Goal: Use online tool/utility: Utilize a website feature to perform a specific function

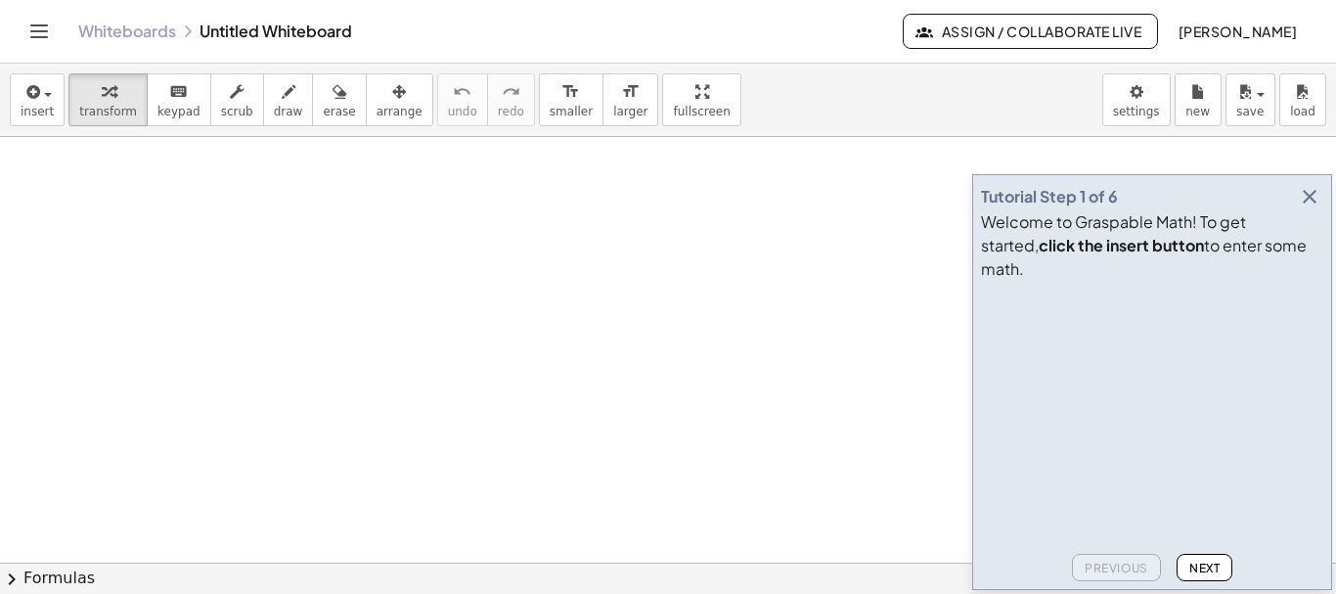
click at [1306, 208] on icon "button" at bounding box center [1309, 196] width 23 height 23
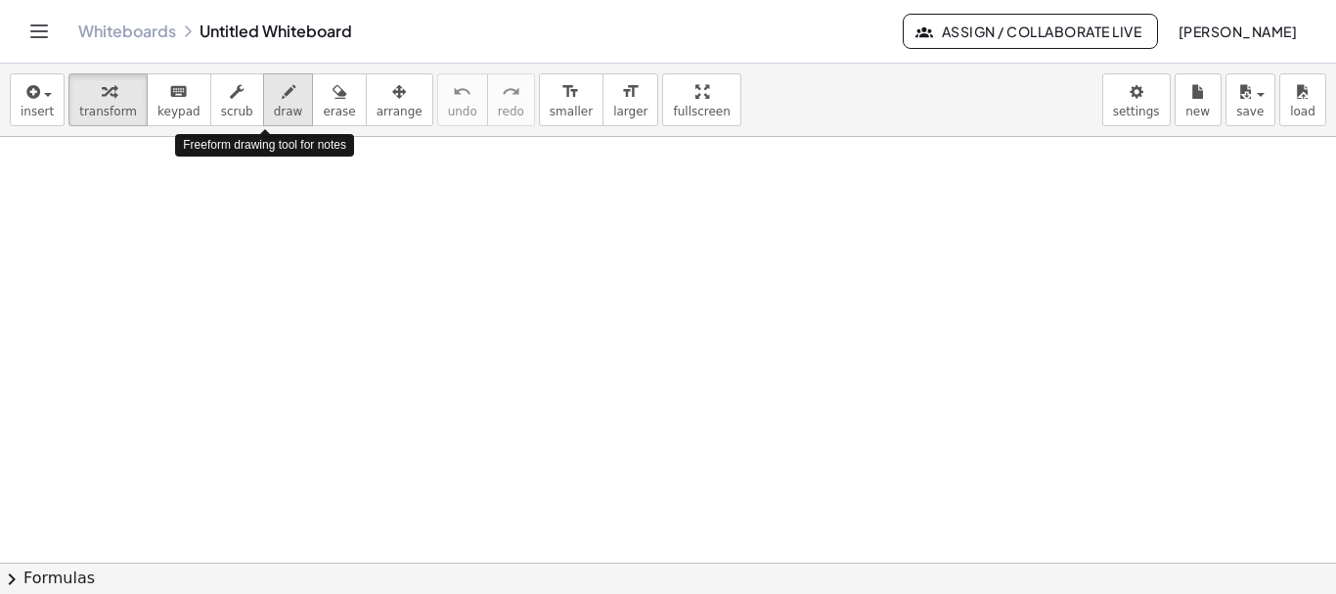
click at [274, 110] on span "draw" at bounding box center [288, 112] width 29 height 14
click at [274, 109] on span "draw" at bounding box center [288, 112] width 29 height 14
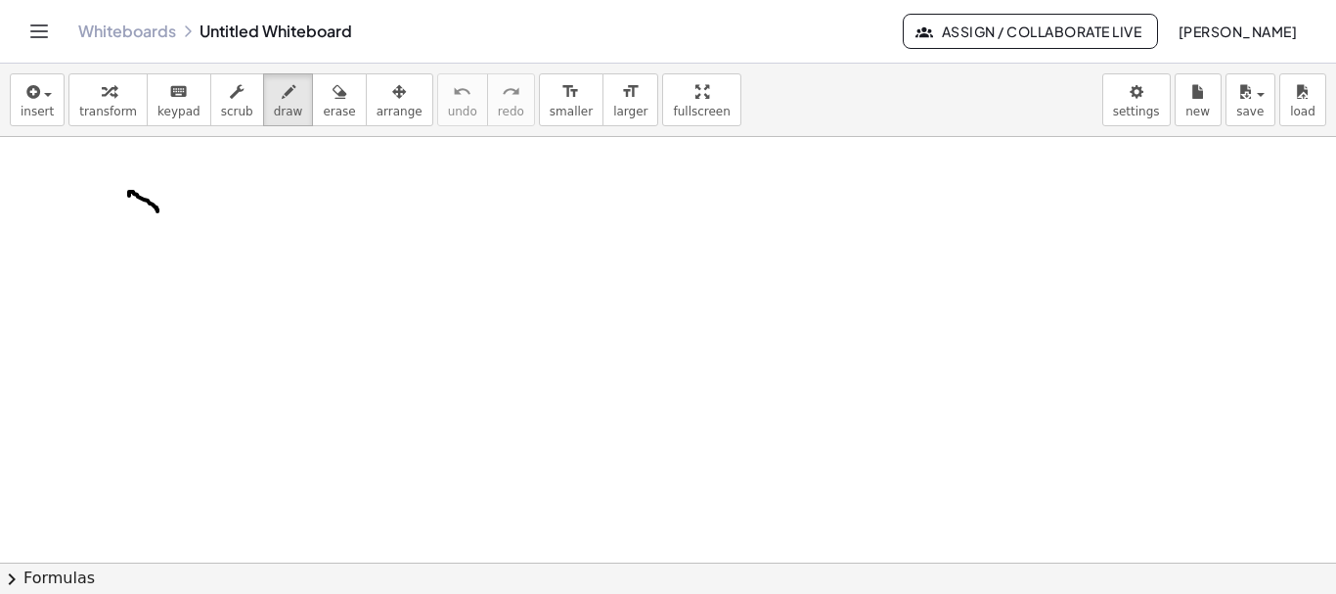
drag, startPoint x: 129, startPoint y: 196, endPoint x: 158, endPoint y: 213, distance: 34.2
drag, startPoint x: 163, startPoint y: 193, endPoint x: 155, endPoint y: 221, distance: 29.4
drag, startPoint x: 170, startPoint y: 207, endPoint x: 184, endPoint y: 205, distance: 13.8
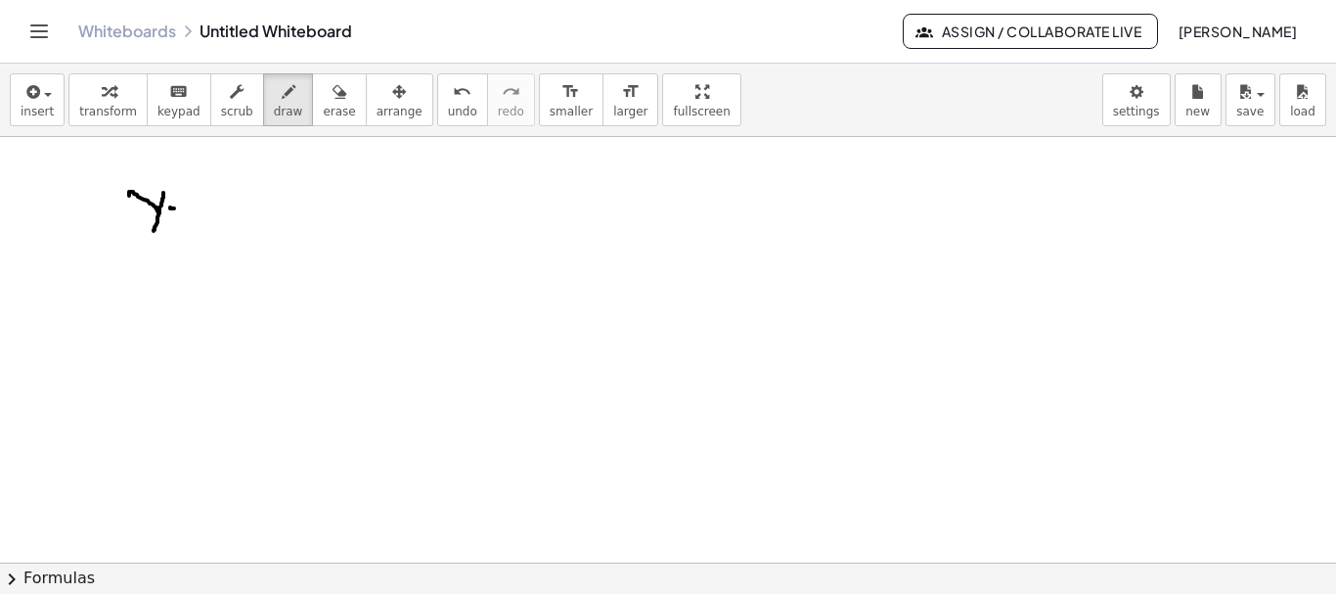
drag, startPoint x: 171, startPoint y: 221, endPoint x: 183, endPoint y: 221, distance: 11.7
drag, startPoint x: 224, startPoint y: 177, endPoint x: 200, endPoint y: 246, distance: 73.3
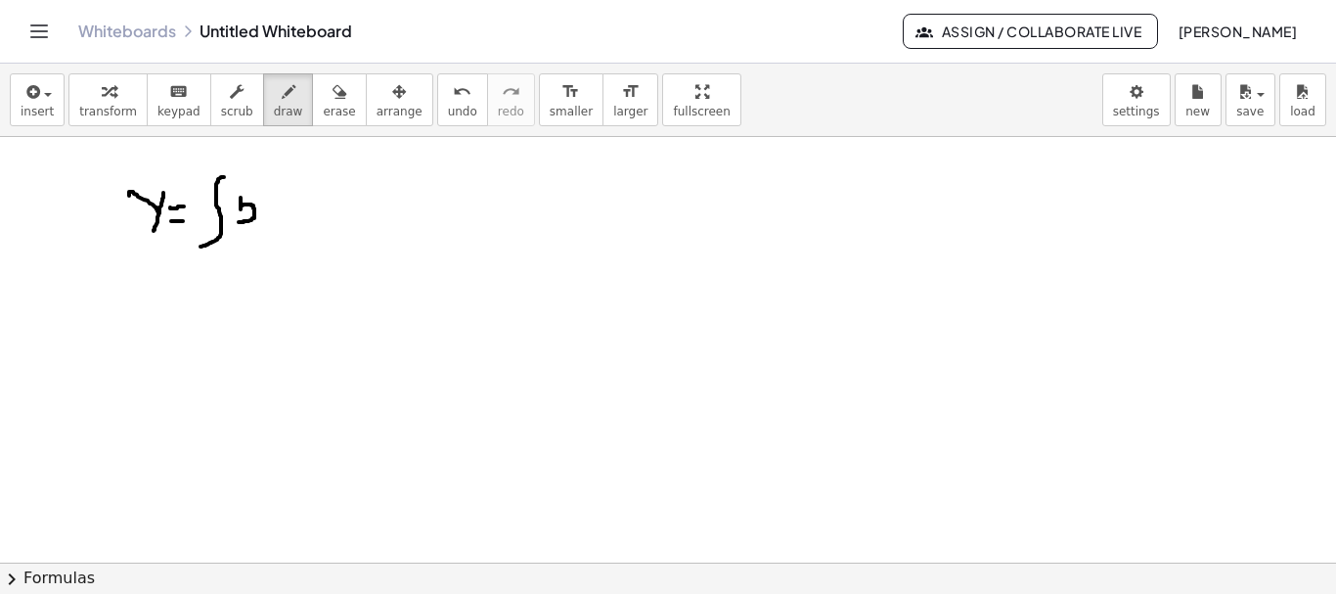
drag, startPoint x: 241, startPoint y: 198, endPoint x: 239, endPoint y: 222, distance: 24.5
drag, startPoint x: 243, startPoint y: 197, endPoint x: 260, endPoint y: 192, distance: 17.3
drag, startPoint x: 265, startPoint y: 209, endPoint x: 276, endPoint y: 207, distance: 10.9
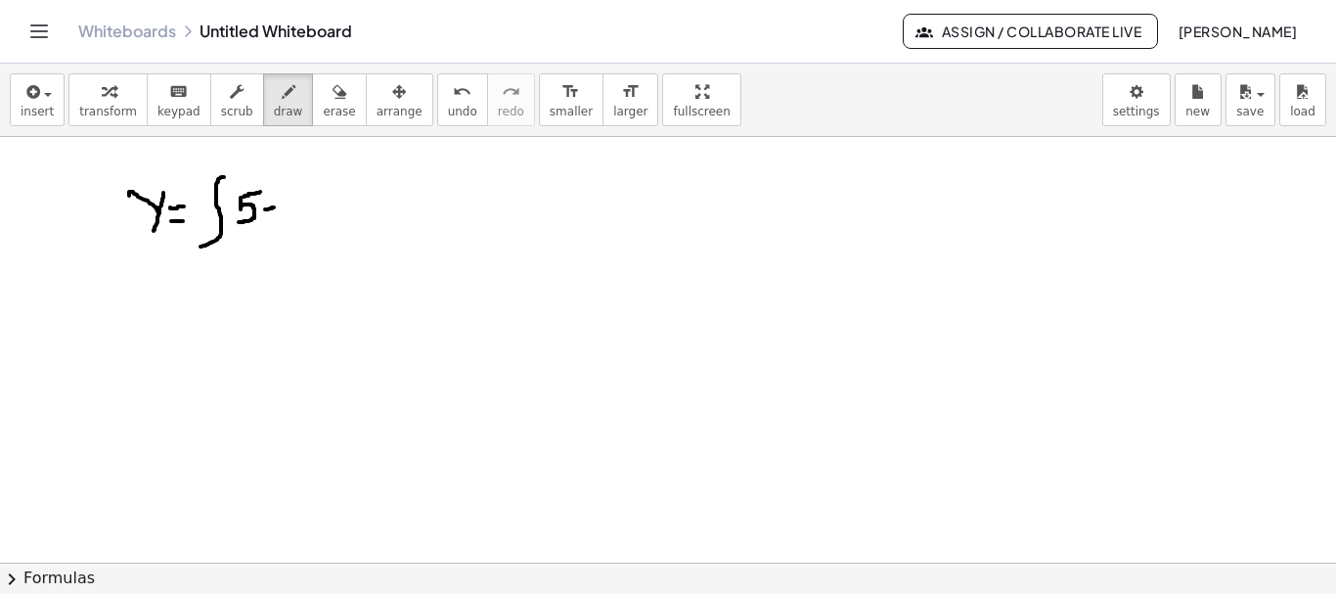
drag, startPoint x: 286, startPoint y: 191, endPoint x: 289, endPoint y: 216, distance: 25.7
drag, startPoint x: 313, startPoint y: 190, endPoint x: 329, endPoint y: 207, distance: 23.5
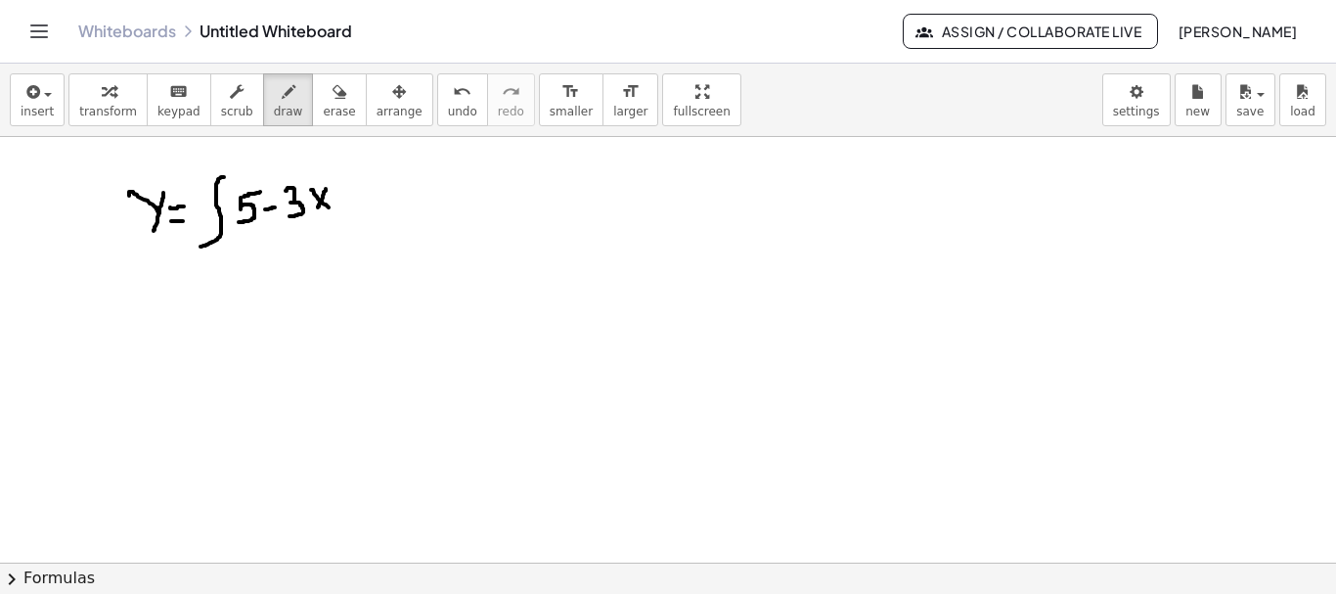
drag, startPoint x: 324, startPoint y: 192, endPoint x: 315, endPoint y: 210, distance: 20.6
drag, startPoint x: 338, startPoint y: 199, endPoint x: 360, endPoint y: 198, distance: 21.6
drag, startPoint x: 350, startPoint y: 193, endPoint x: 350, endPoint y: 206, distance: 13.7
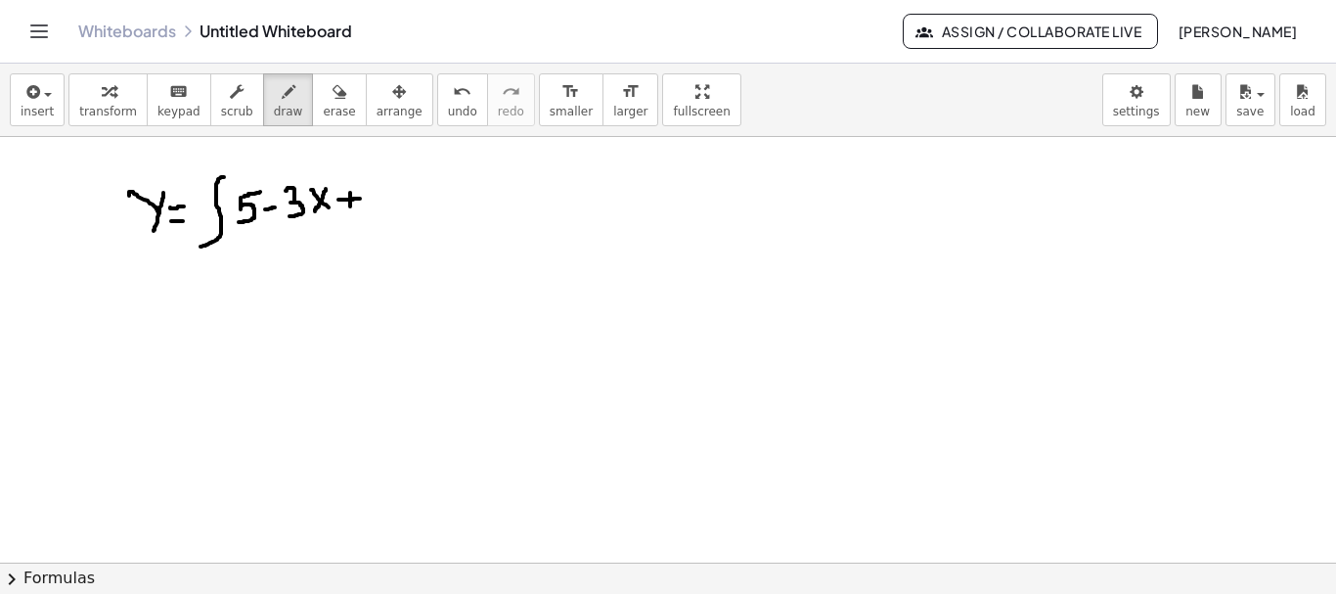
drag, startPoint x: 374, startPoint y: 191, endPoint x: 389, endPoint y: 207, distance: 22.8
drag, startPoint x: 388, startPoint y: 173, endPoint x: 396, endPoint y: 187, distance: 15.8
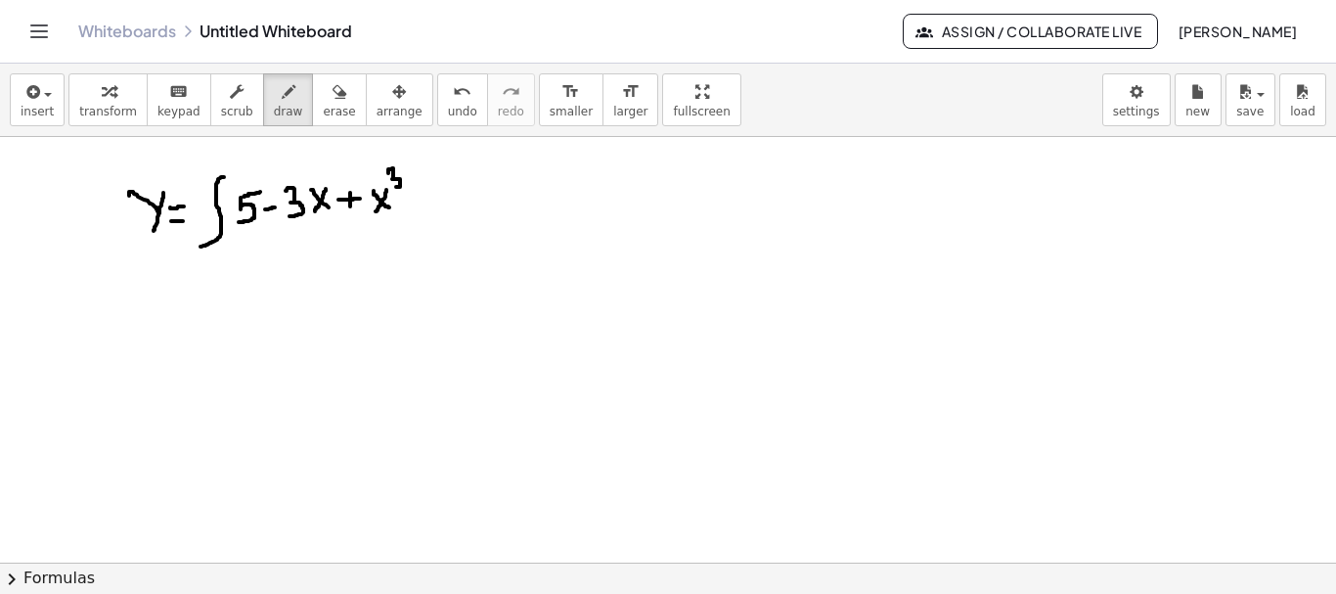
drag, startPoint x: 405, startPoint y: 164, endPoint x: 401, endPoint y: 225, distance: 60.8
drag, startPoint x: 243, startPoint y: 175, endPoint x: 326, endPoint y: 214, distance: 91.0
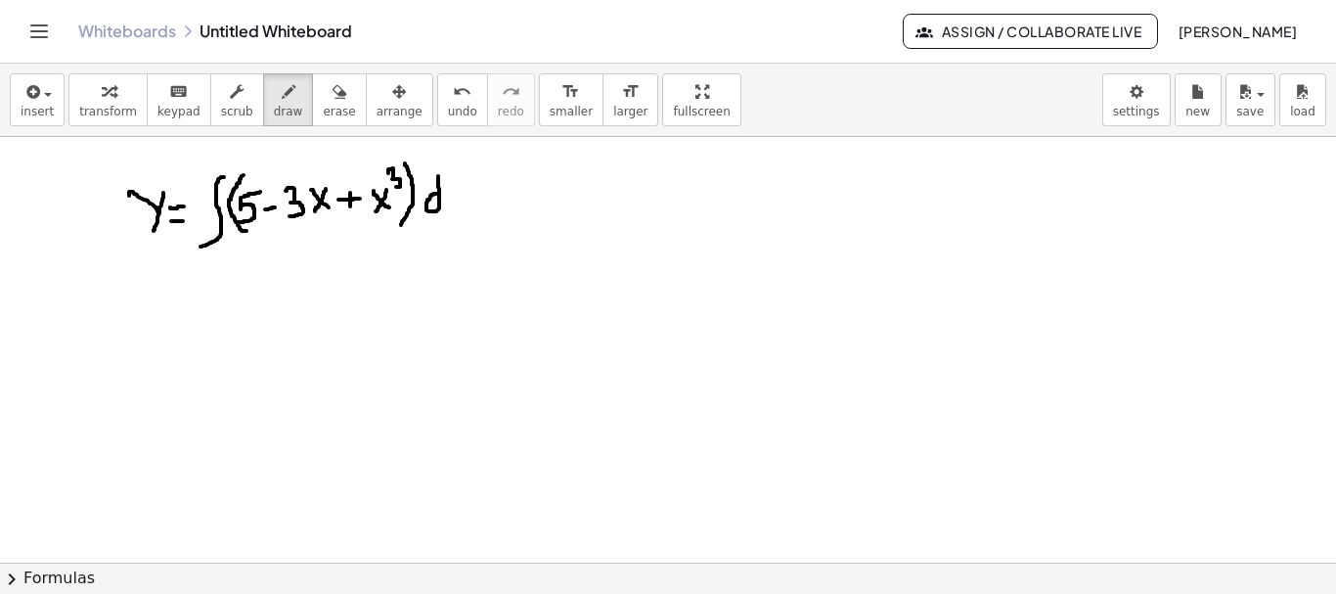
drag, startPoint x: 439, startPoint y: 194, endPoint x: 438, endPoint y: 174, distance: 19.6
drag, startPoint x: 448, startPoint y: 189, endPoint x: 464, endPoint y: 201, distance: 20.2
drag, startPoint x: 463, startPoint y: 185, endPoint x: 448, endPoint y: 204, distance: 24.4
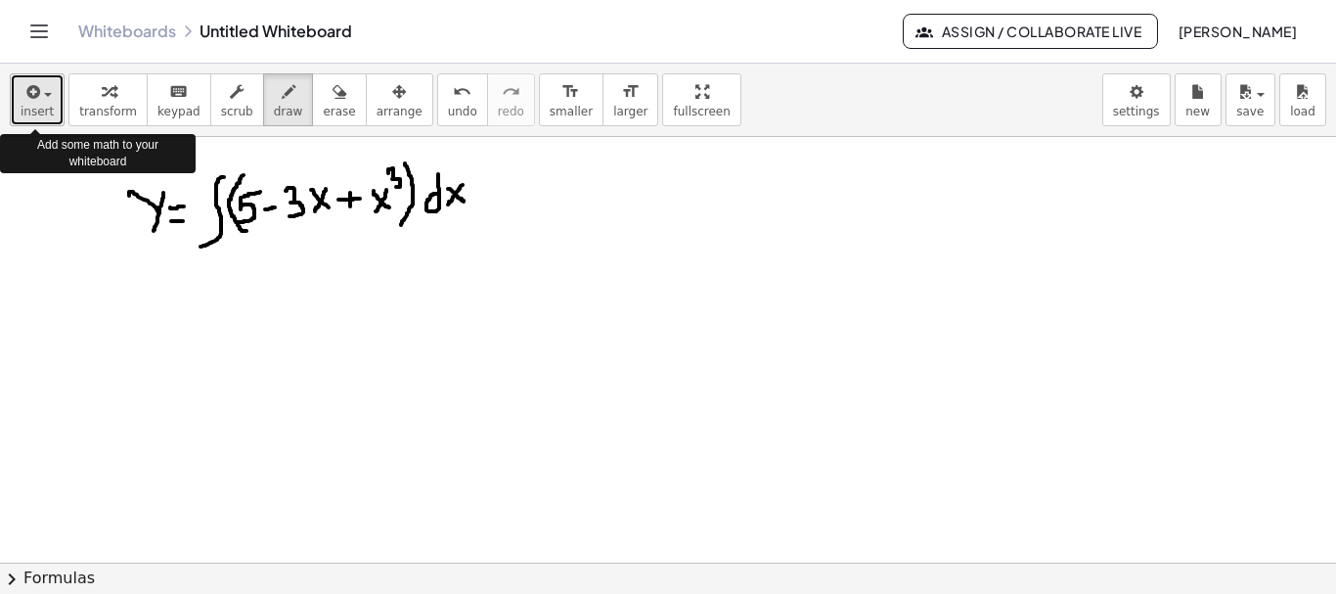
click at [37, 95] on icon "button" at bounding box center [31, 91] width 18 height 23
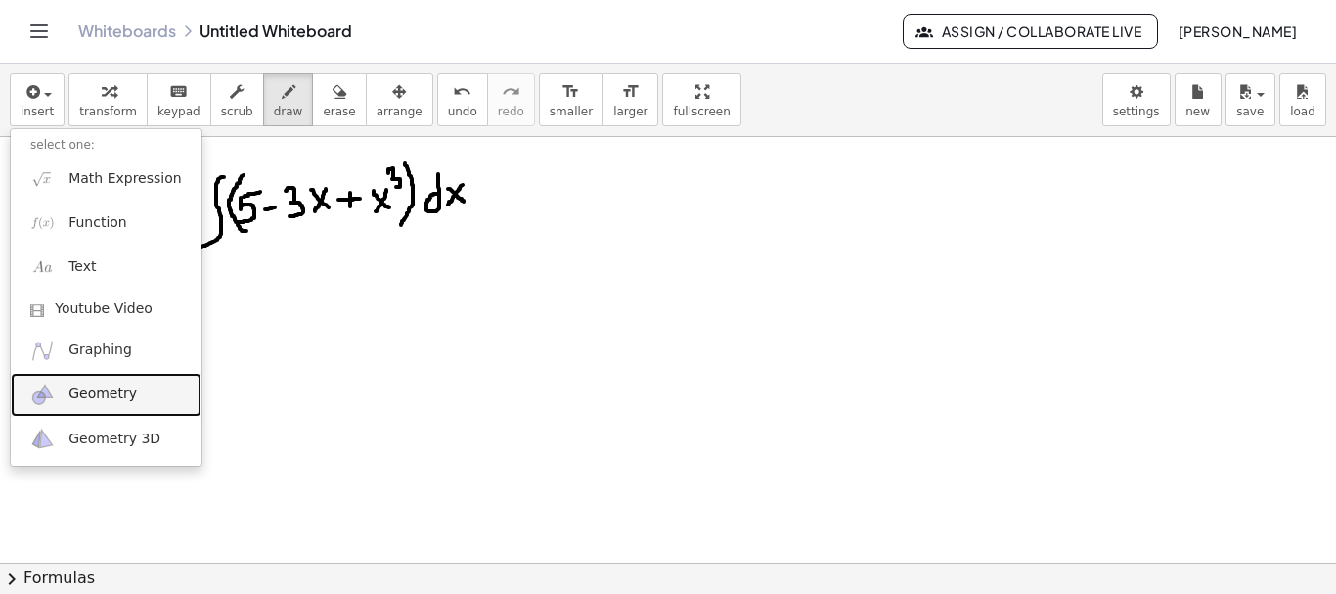
click at [98, 390] on span "Geometry" at bounding box center [102, 394] width 68 height 20
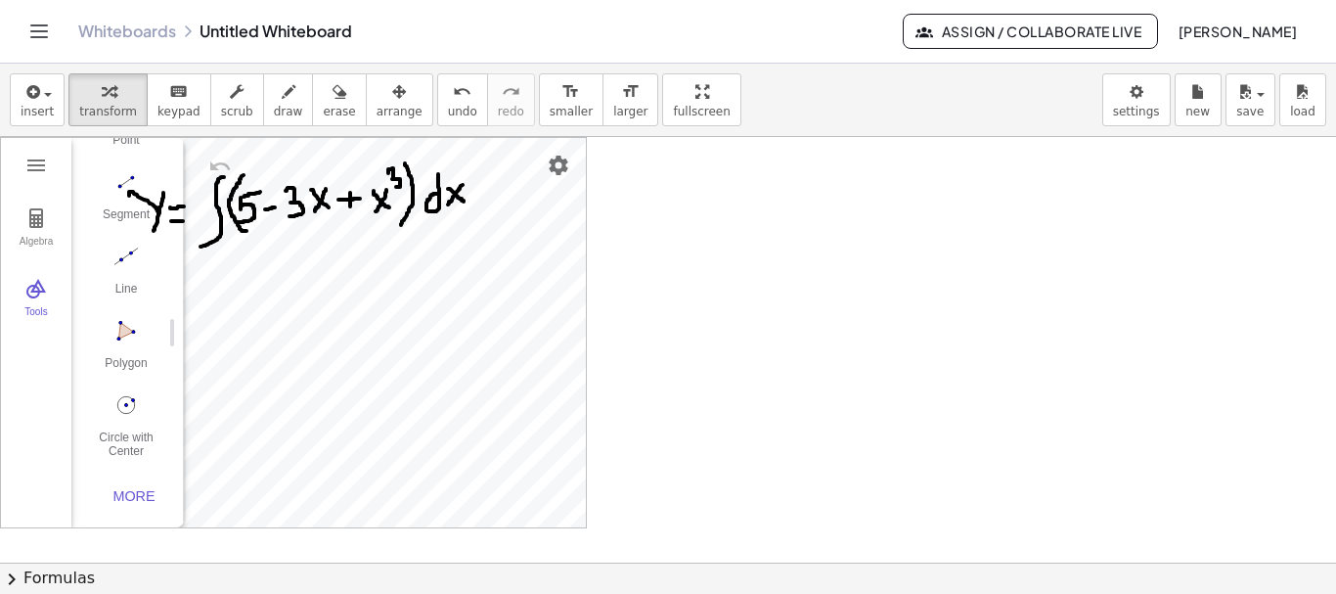
scroll to position [201, 0]
click at [123, 344] on button "Polygon" at bounding box center [126, 349] width 78 height 70
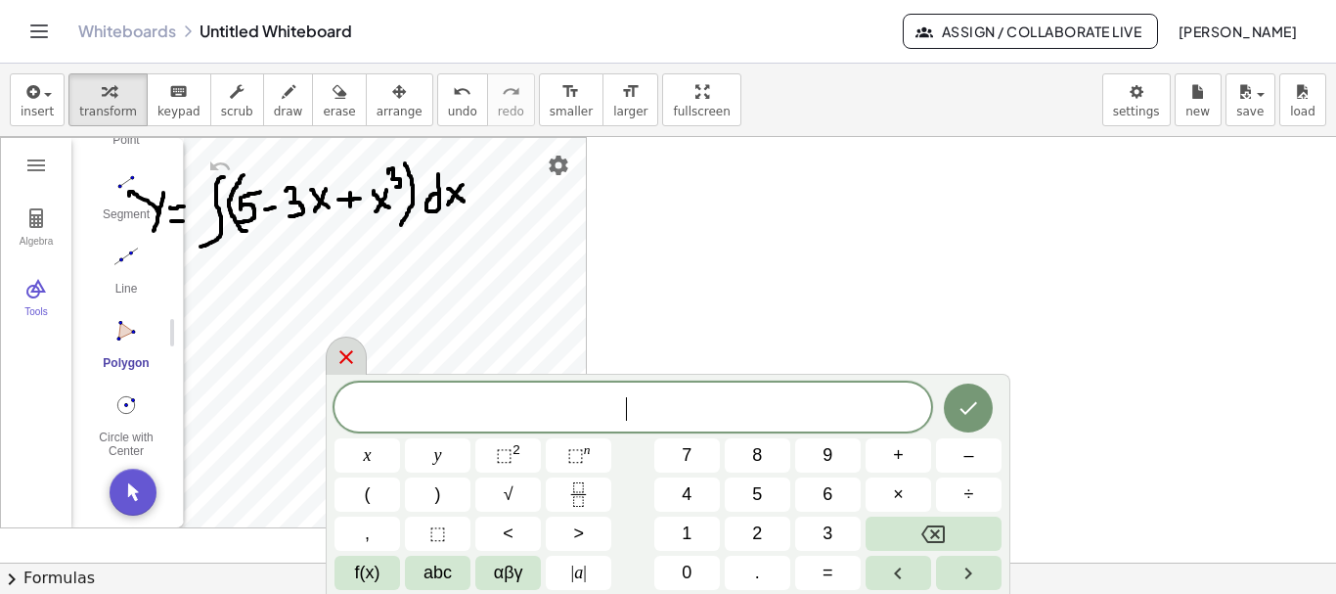
click at [341, 360] on icon at bounding box center [345, 356] width 23 height 23
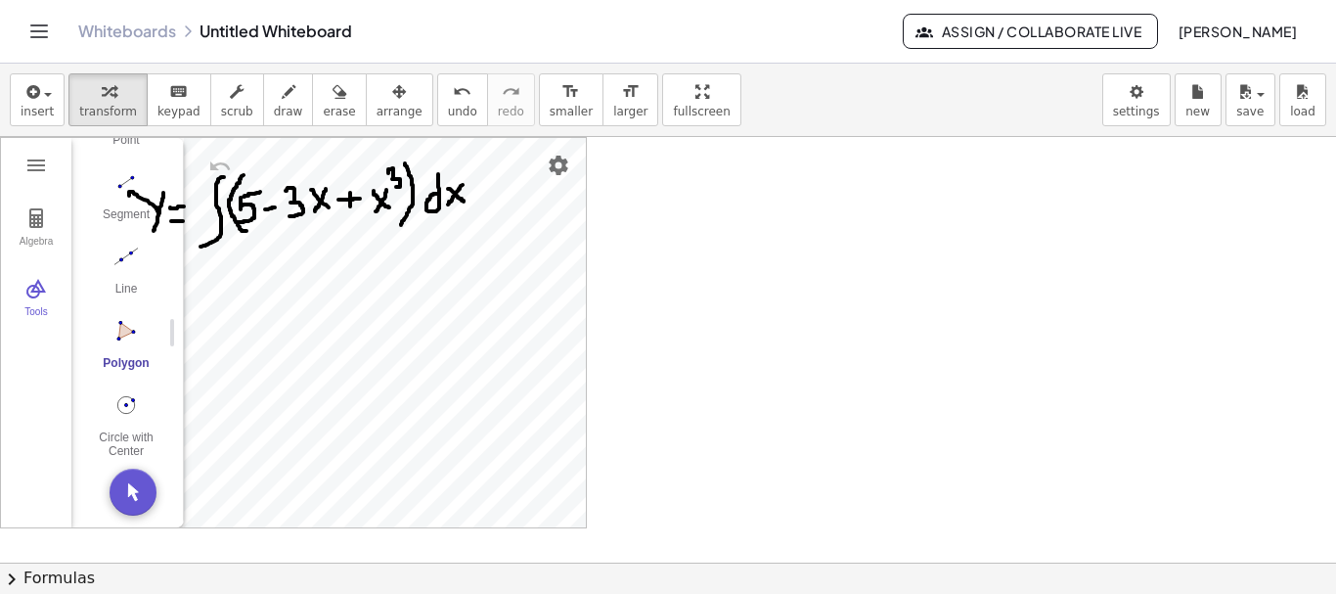
drag, startPoint x: 744, startPoint y: 186, endPoint x: 747, endPoint y: 199, distance: 13.0
click at [127, 393] on img "Circle with Center through Point. Select center point, then point on circle" at bounding box center [126, 404] width 78 height 31
click at [125, 398] on img "Circle with Center through Point. Select center point, then point on circle" at bounding box center [126, 404] width 78 height 31
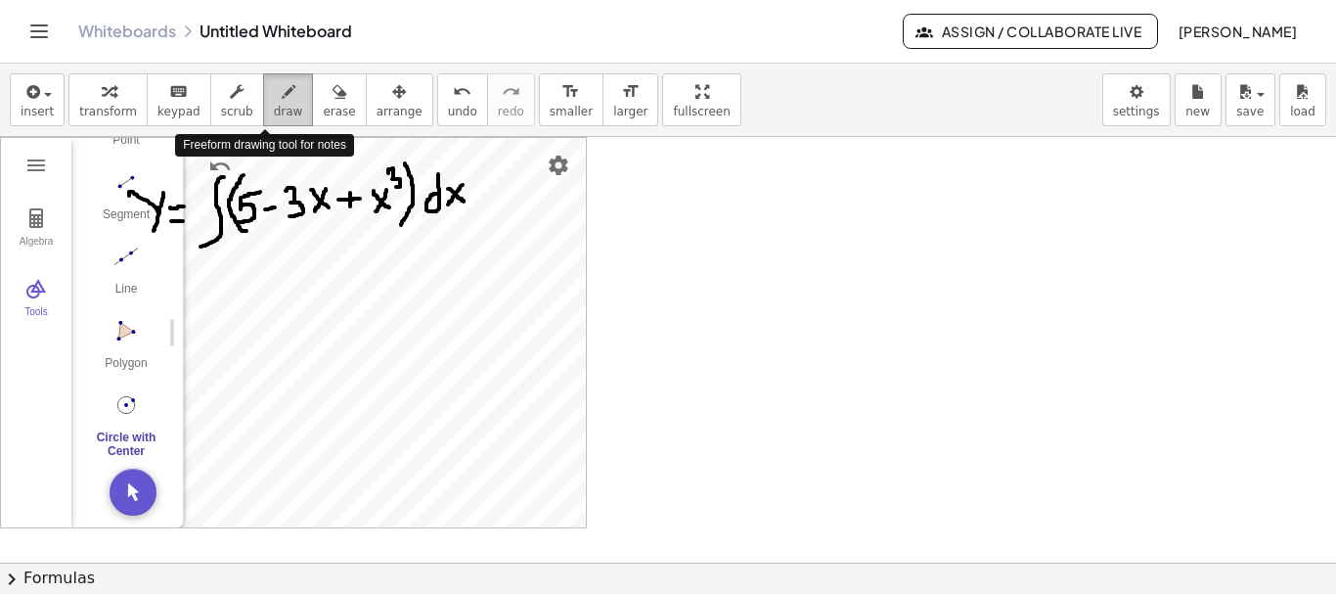
click at [275, 107] on span "draw" at bounding box center [288, 112] width 29 height 14
click at [274, 110] on span "draw" at bounding box center [288, 112] width 29 height 14
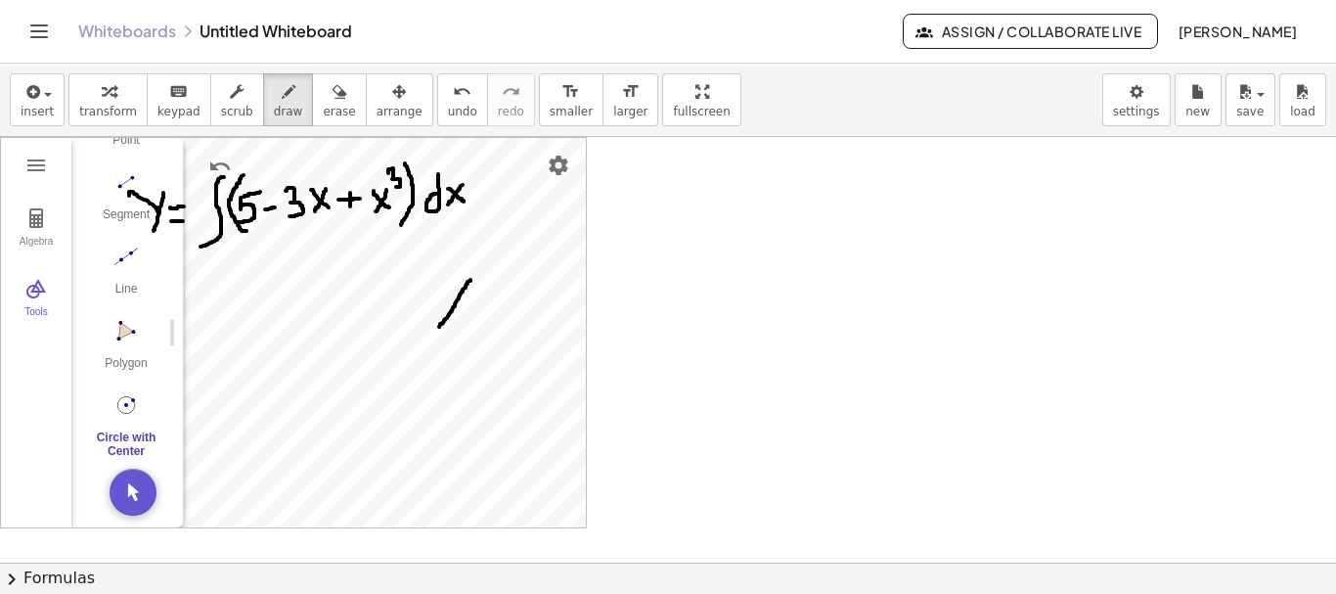
drag, startPoint x: 470, startPoint y: 280, endPoint x: 439, endPoint y: 327, distance: 56.4
drag, startPoint x: 438, startPoint y: 303, endPoint x: 457, endPoint y: 324, distance: 27.7
drag, startPoint x: 480, startPoint y: 267, endPoint x: 505, endPoint y: 270, distance: 24.6
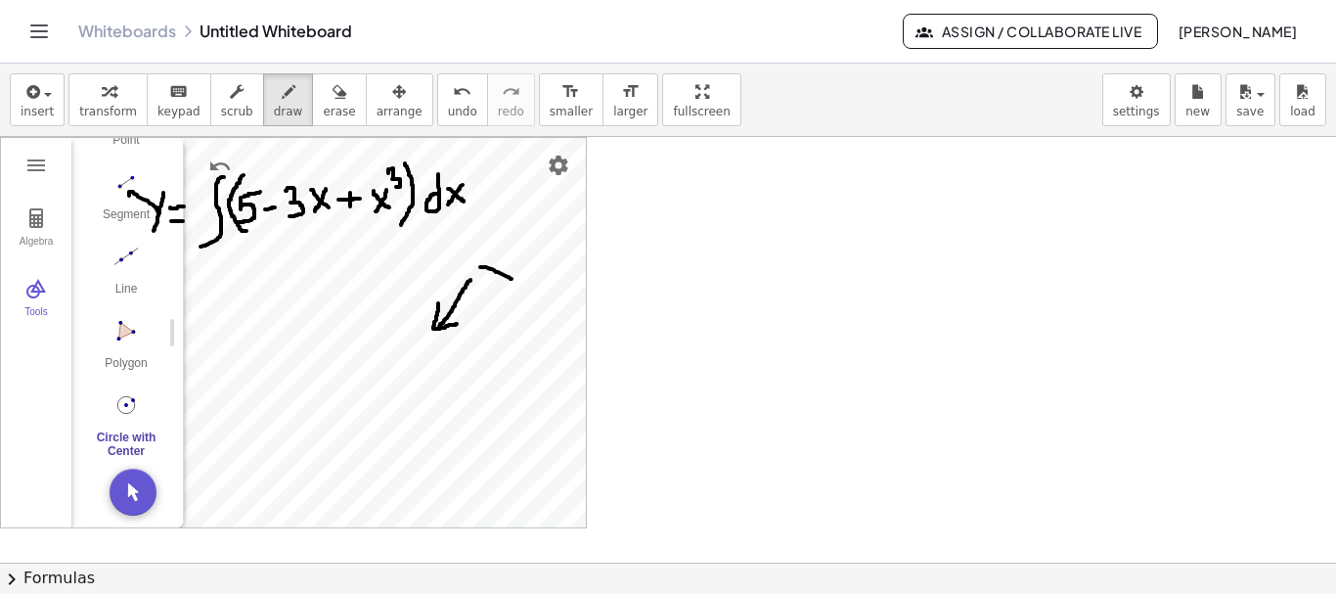
drag, startPoint x: 499, startPoint y: 266, endPoint x: 493, endPoint y: 286, distance: 20.4
drag, startPoint x: 311, startPoint y: 447, endPoint x: 380, endPoint y: 473, distance: 74.3
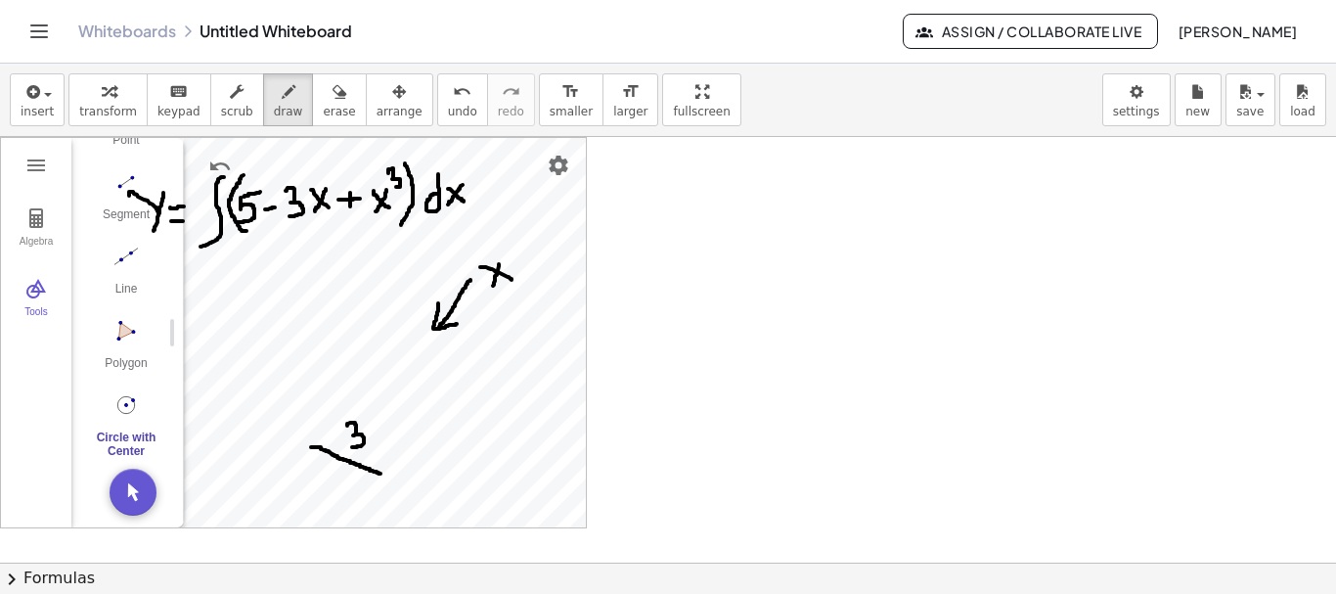
drag, startPoint x: 347, startPoint y: 425, endPoint x: 352, endPoint y: 447, distance: 22.1
drag, startPoint x: 215, startPoint y: 565, endPoint x: 125, endPoint y: 514, distance: 103.3
click at [209, 563] on button "chevron_right Formulas" at bounding box center [668, 577] width 1336 height 31
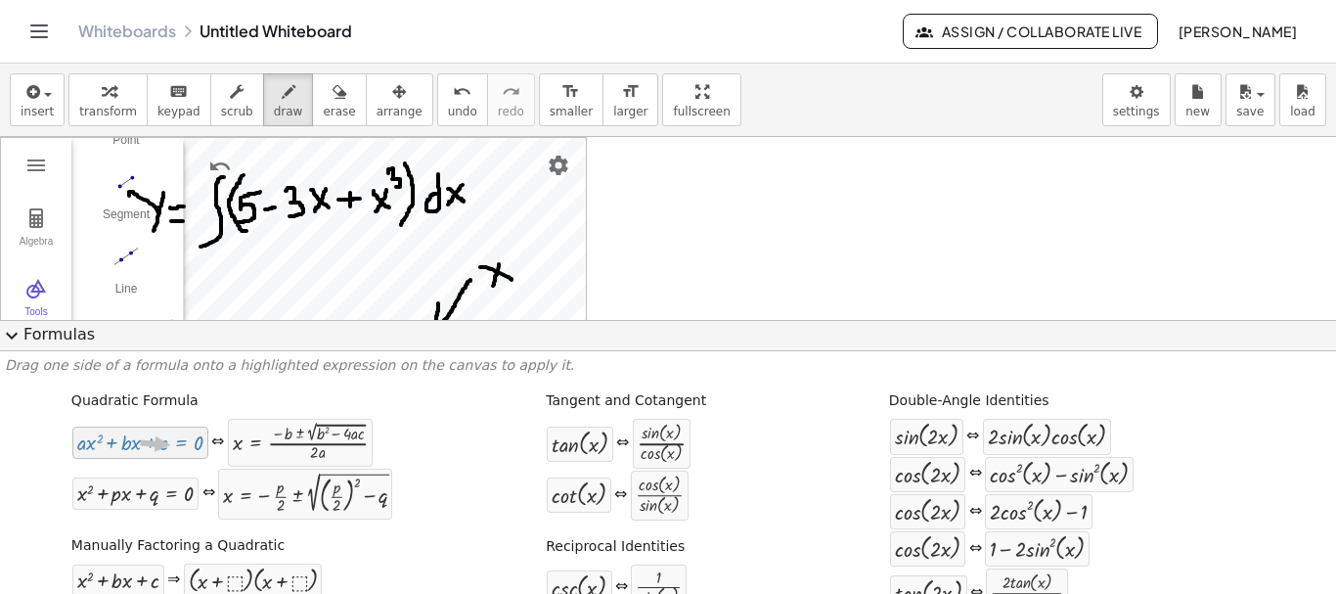
click at [165, 445] on div at bounding box center [140, 442] width 126 height 22
click at [156, 448] on div at bounding box center [140, 442] width 126 height 22
drag, startPoint x: 277, startPoint y: 446, endPoint x: 303, endPoint y: 440, distance: 27.0
drag, startPoint x: 278, startPoint y: 444, endPoint x: 283, endPoint y: 434, distance: 10.9
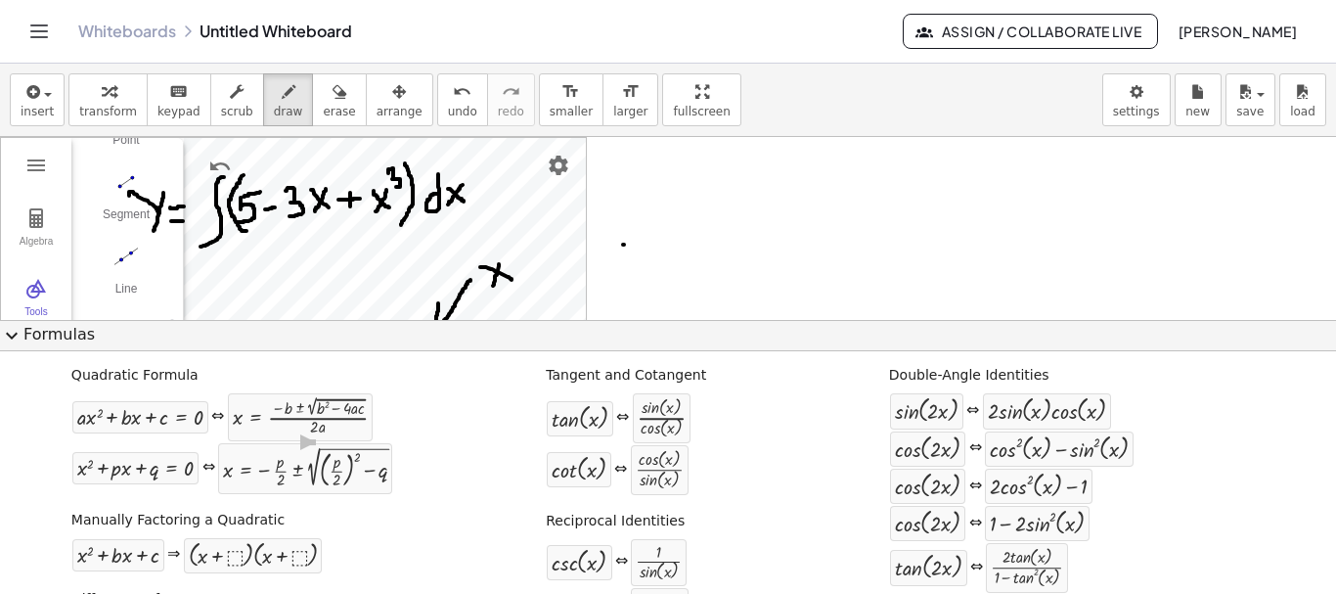
scroll to position [0, 0]
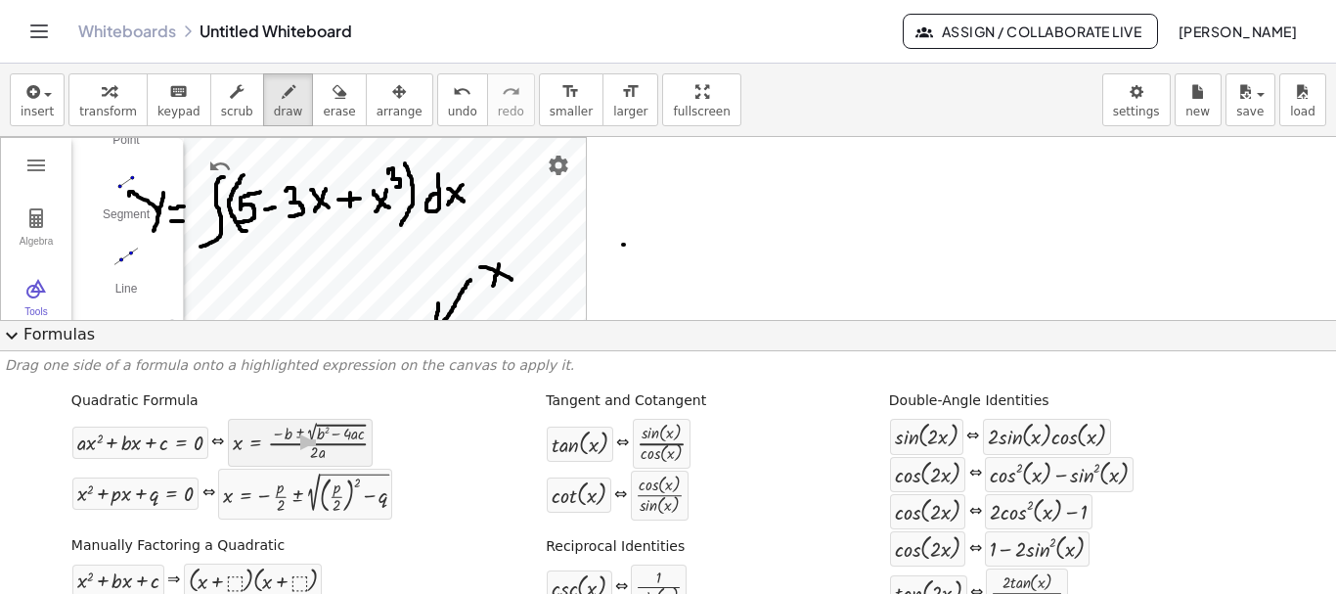
click at [250, 445] on div at bounding box center [300, 441] width 135 height 37
click at [160, 450] on div at bounding box center [140, 442] width 126 height 22
click at [186, 438] on div at bounding box center [140, 442] width 126 height 22
drag, startPoint x: 186, startPoint y: 441, endPoint x: 172, endPoint y: 444, distance: 14.0
click at [166, 447] on div at bounding box center [140, 442] width 126 height 22
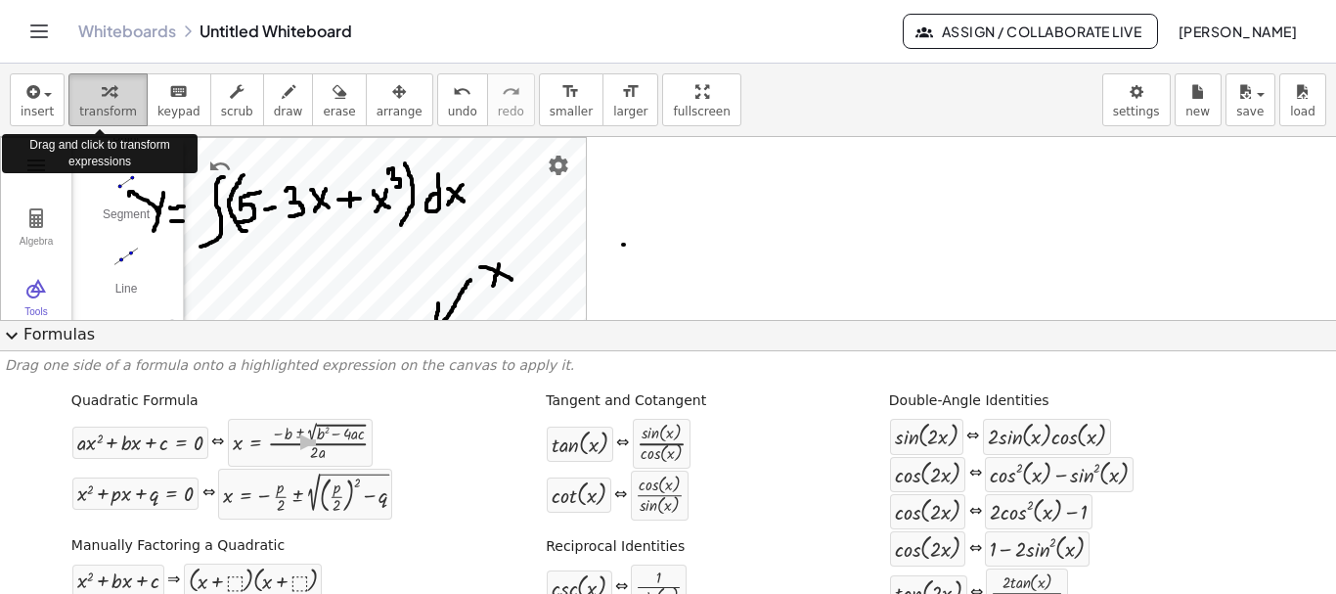
click at [102, 100] on icon "button" at bounding box center [109, 91] width 14 height 23
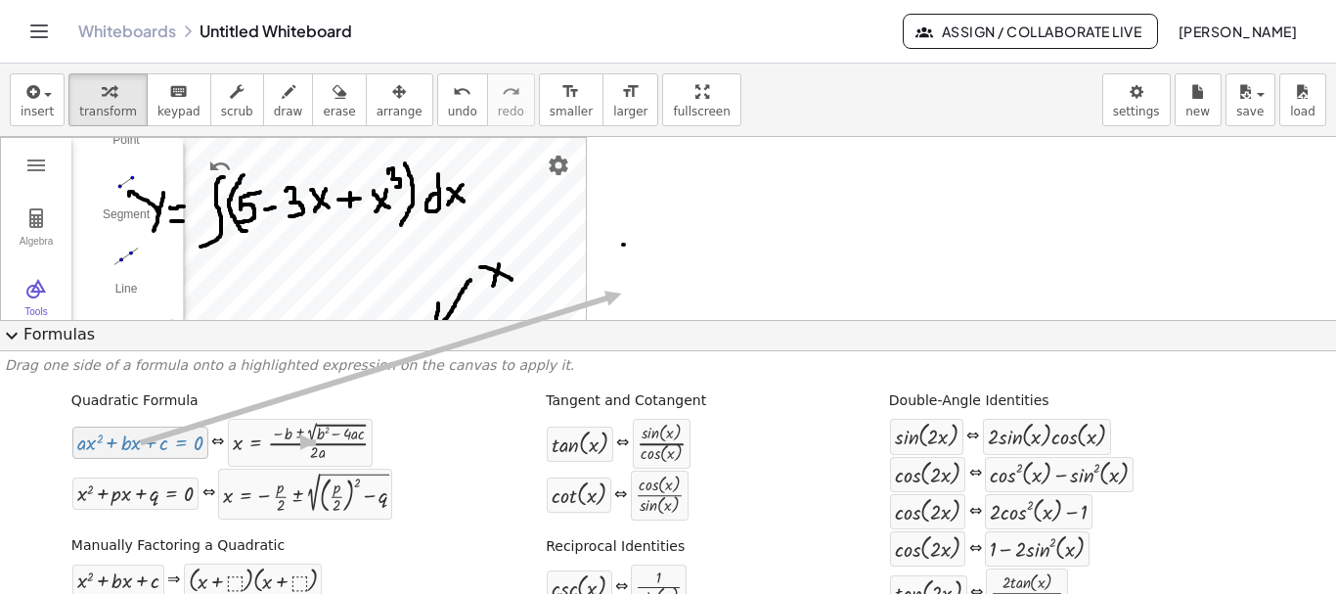
drag, startPoint x: 135, startPoint y: 451, endPoint x: 673, endPoint y: 245, distance: 575.7
click at [673, 245] on div "insert select one: Math Expression Function Text Youtube Video Graphing Geometr…" at bounding box center [668, 329] width 1336 height 530
click at [1235, 416] on div "Double-Angle Identities sin ( , · 2 · x ) ⇔ · 2 · sin ( , x ) · cos ( , x ) cos…" at bounding box center [1067, 503] width 364 height 238
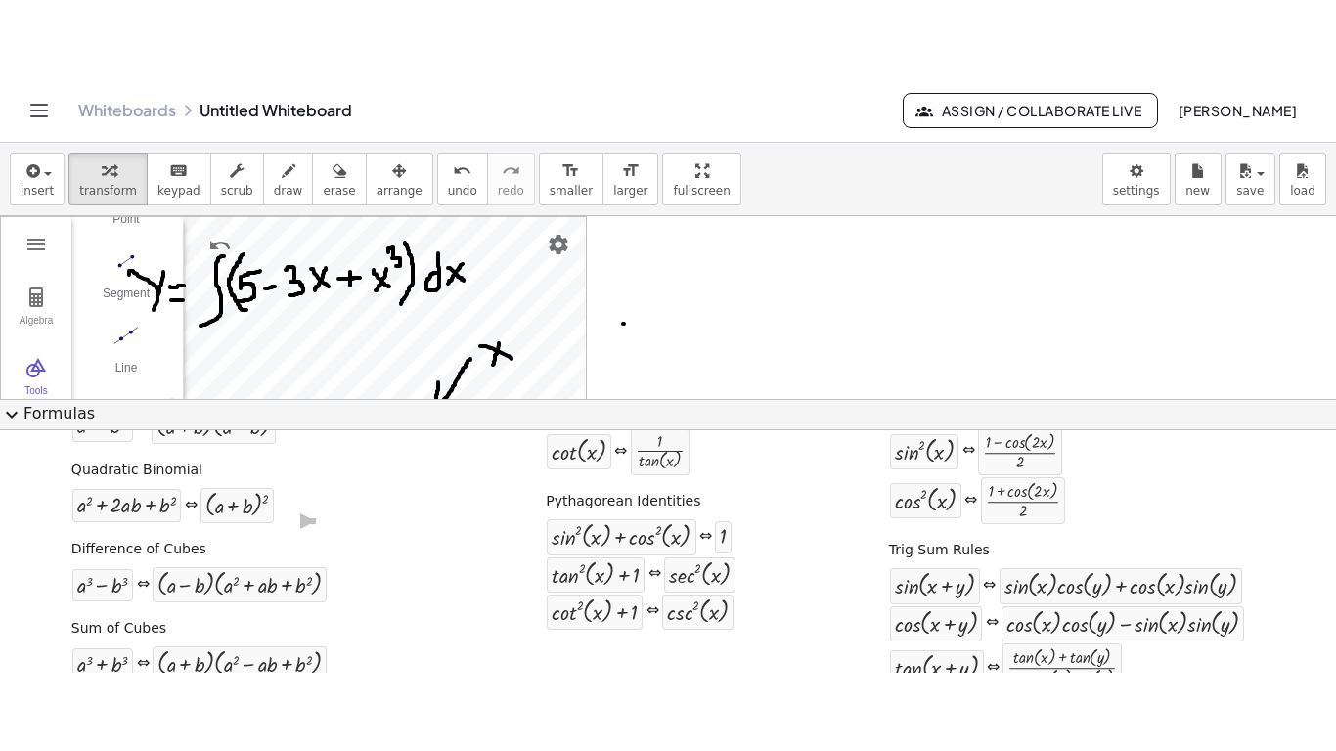
scroll to position [316, 0]
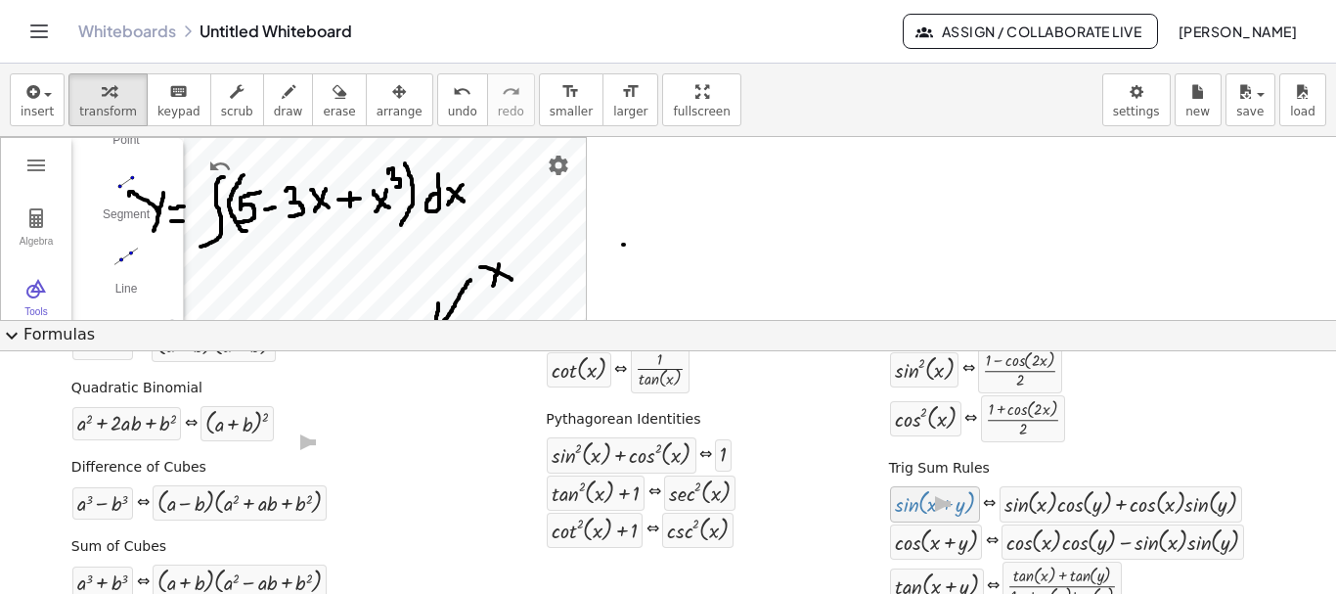
click at [937, 504] on div at bounding box center [935, 503] width 80 height 25
click at [1020, 505] on div at bounding box center [1120, 503] width 233 height 25
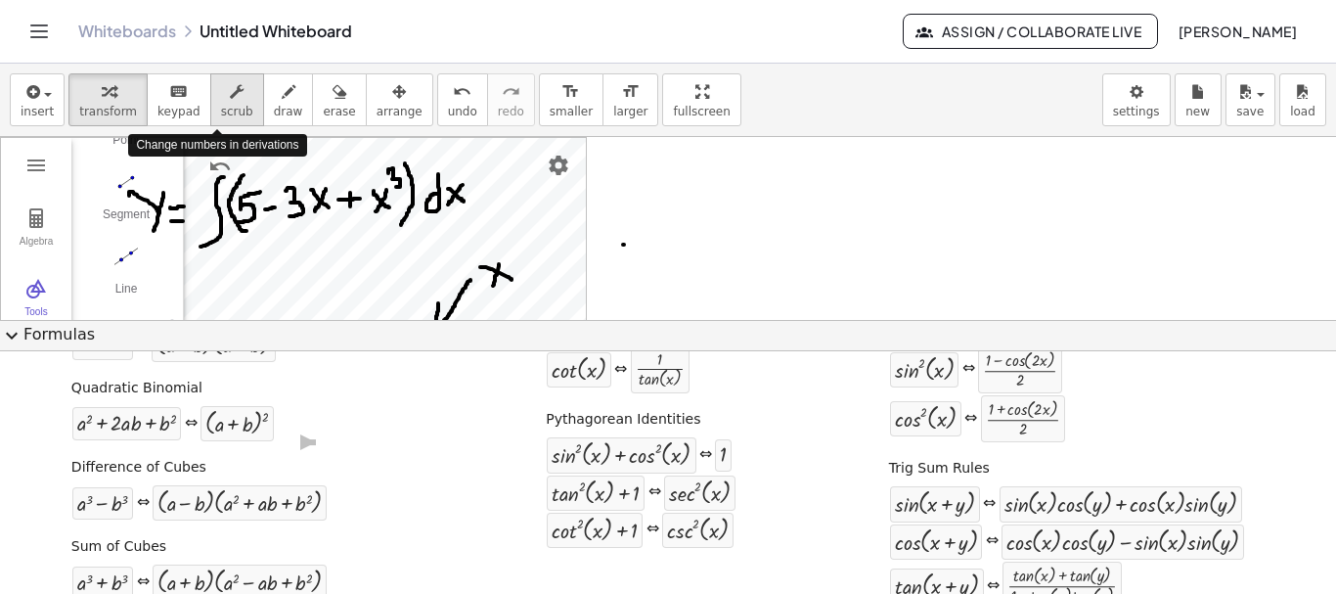
click at [221, 101] on div "button" at bounding box center [237, 90] width 32 height 23
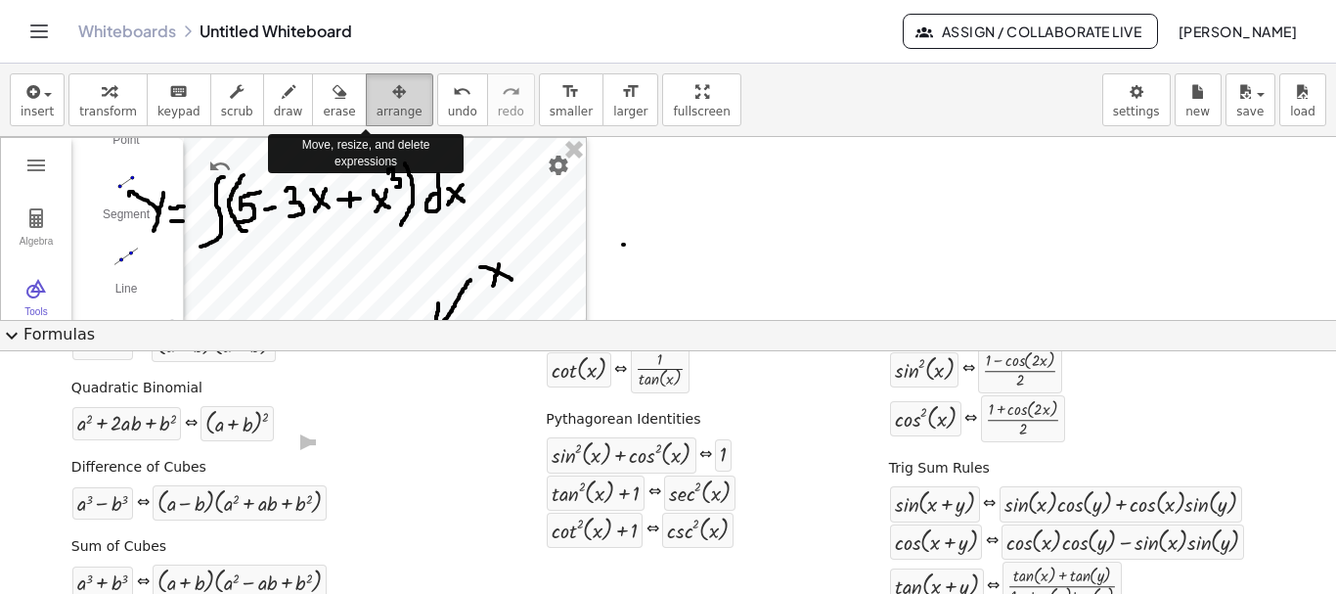
click at [392, 100] on icon "button" at bounding box center [399, 91] width 14 height 23
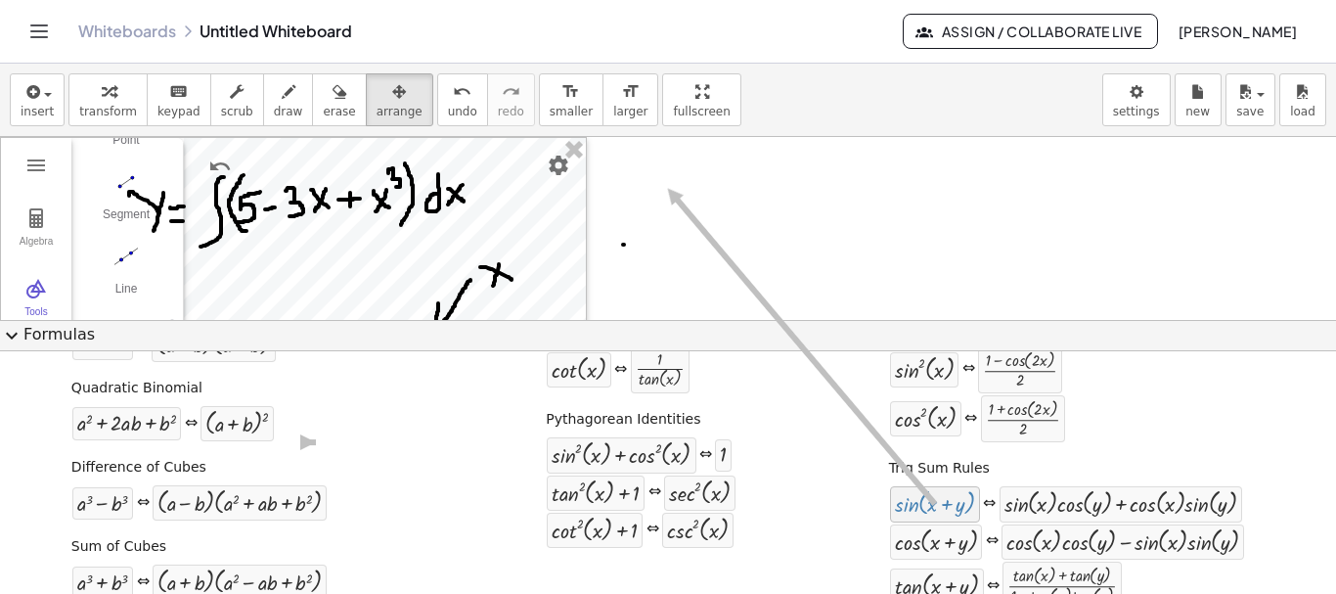
drag, startPoint x: 911, startPoint y: 508, endPoint x: 653, endPoint y: 189, distance: 411.0
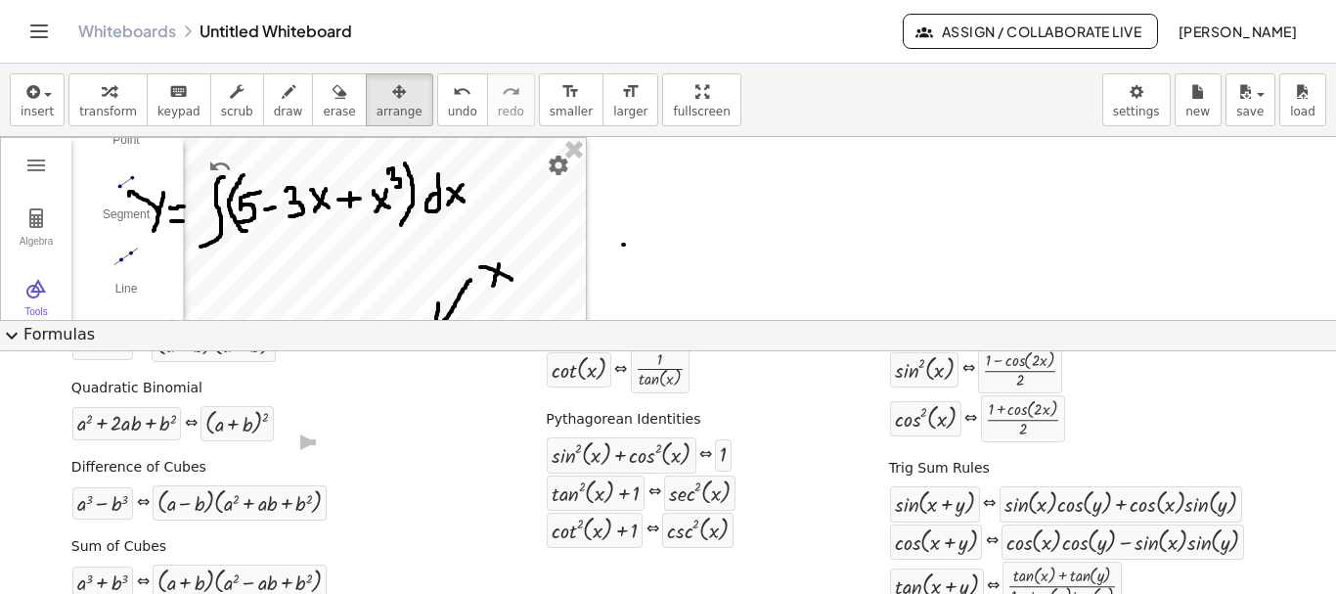
click at [16, 334] on span "expand_more" at bounding box center [11, 335] width 23 height 23
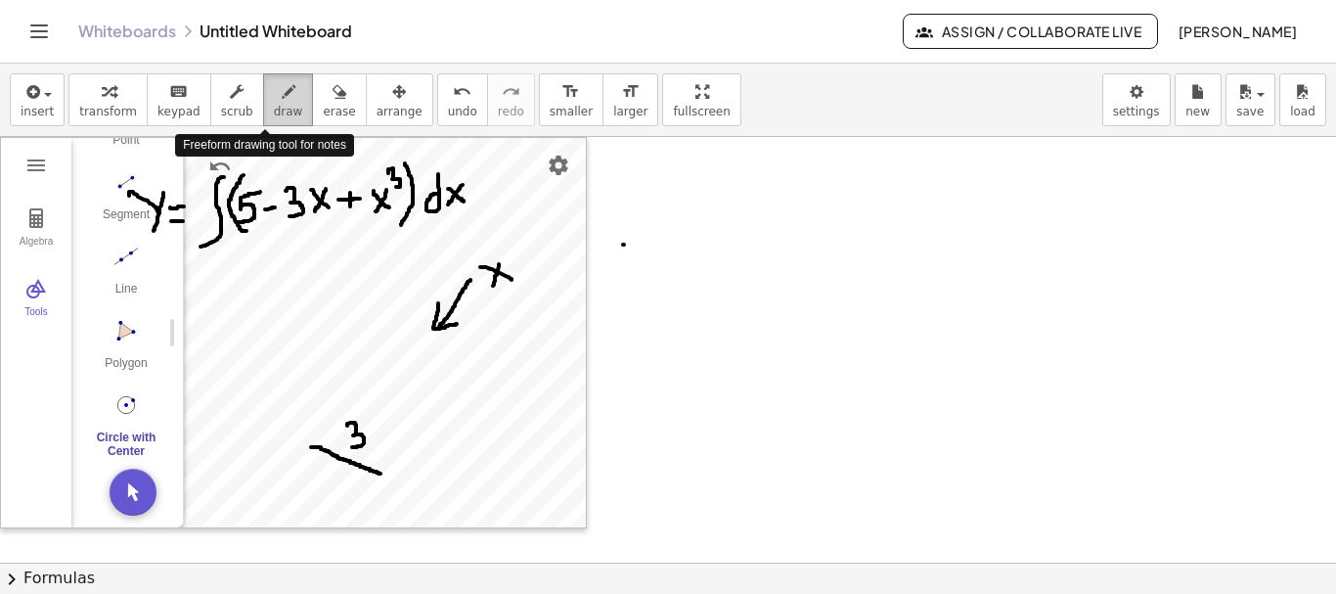
click at [274, 105] on span "draw" at bounding box center [288, 112] width 29 height 14
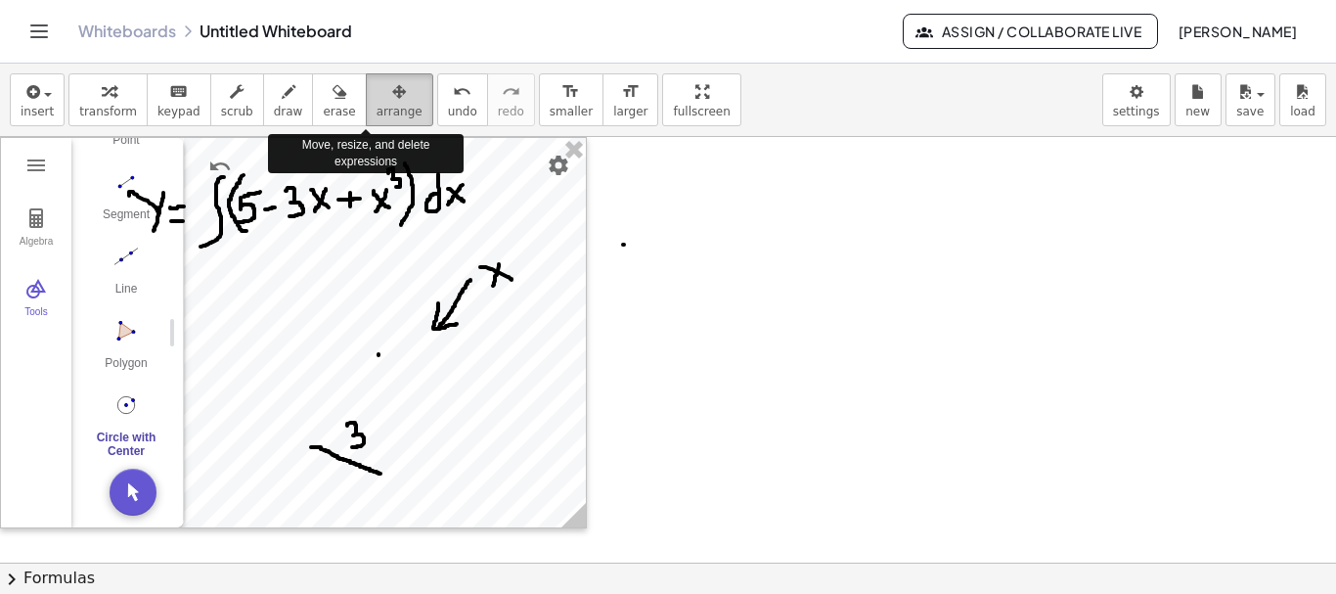
click at [376, 105] on span "arrange" at bounding box center [399, 112] width 46 height 14
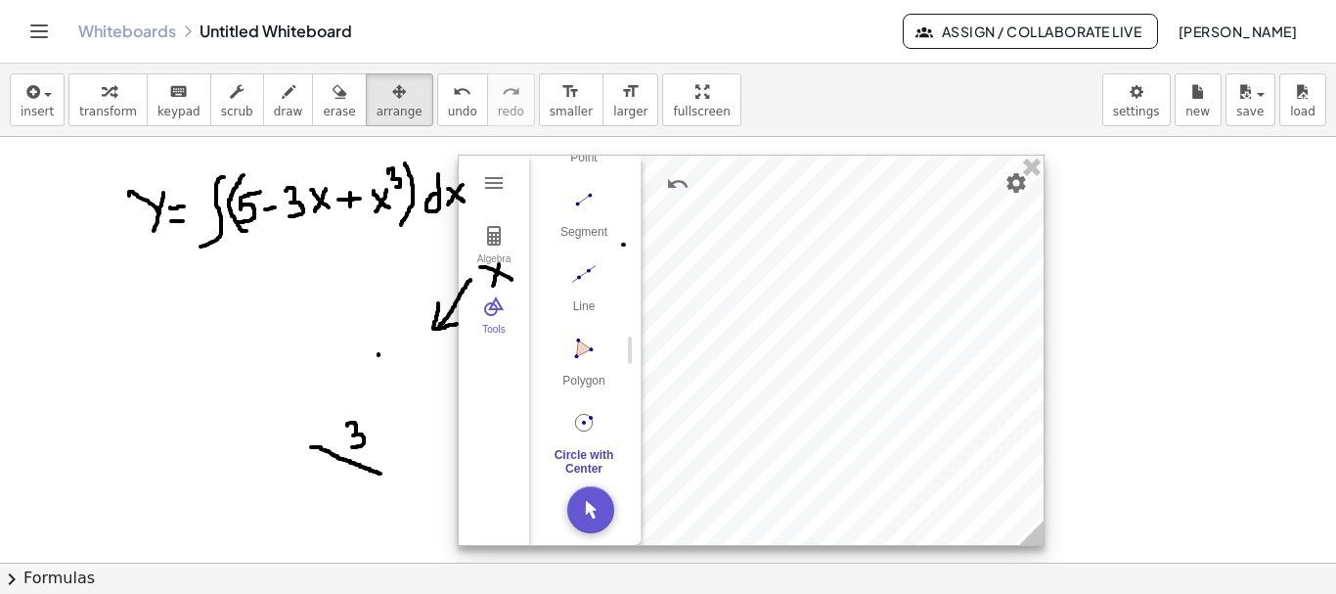
drag, startPoint x: 512, startPoint y: 229, endPoint x: 975, endPoint y: 244, distance: 462.8
click at [975, 246] on div at bounding box center [751, 349] width 585 height 389
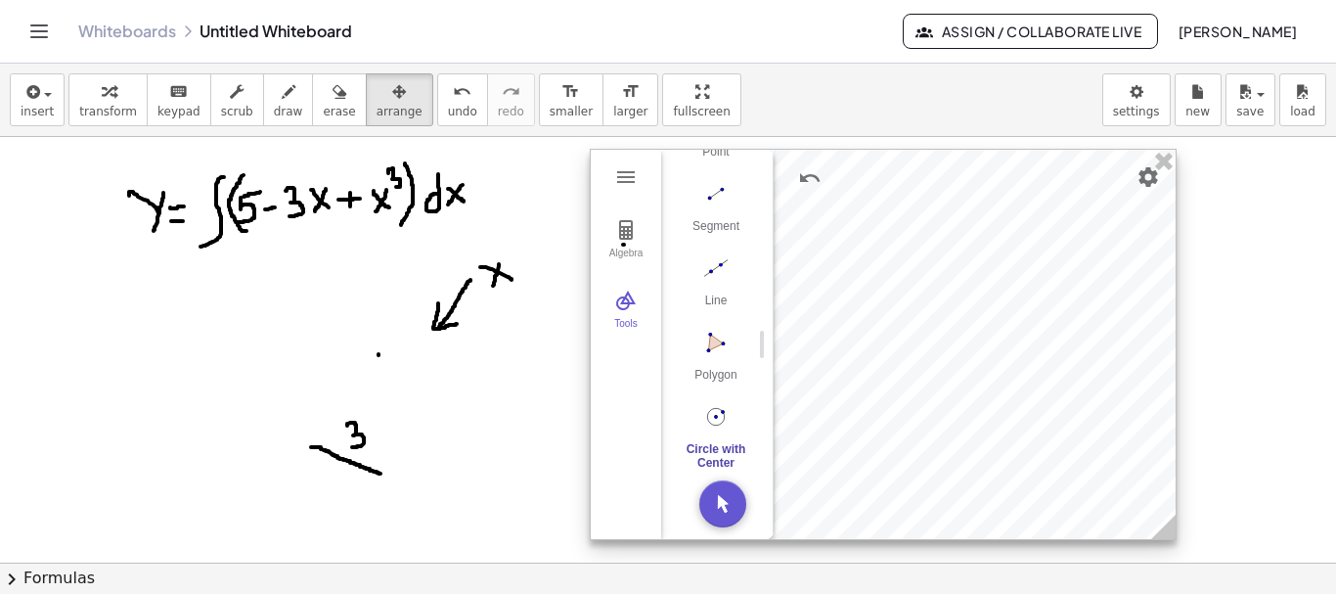
drag, startPoint x: 770, startPoint y: 284, endPoint x: 896, endPoint y: 275, distance: 126.5
click at [896, 275] on div at bounding box center [883, 344] width 585 height 389
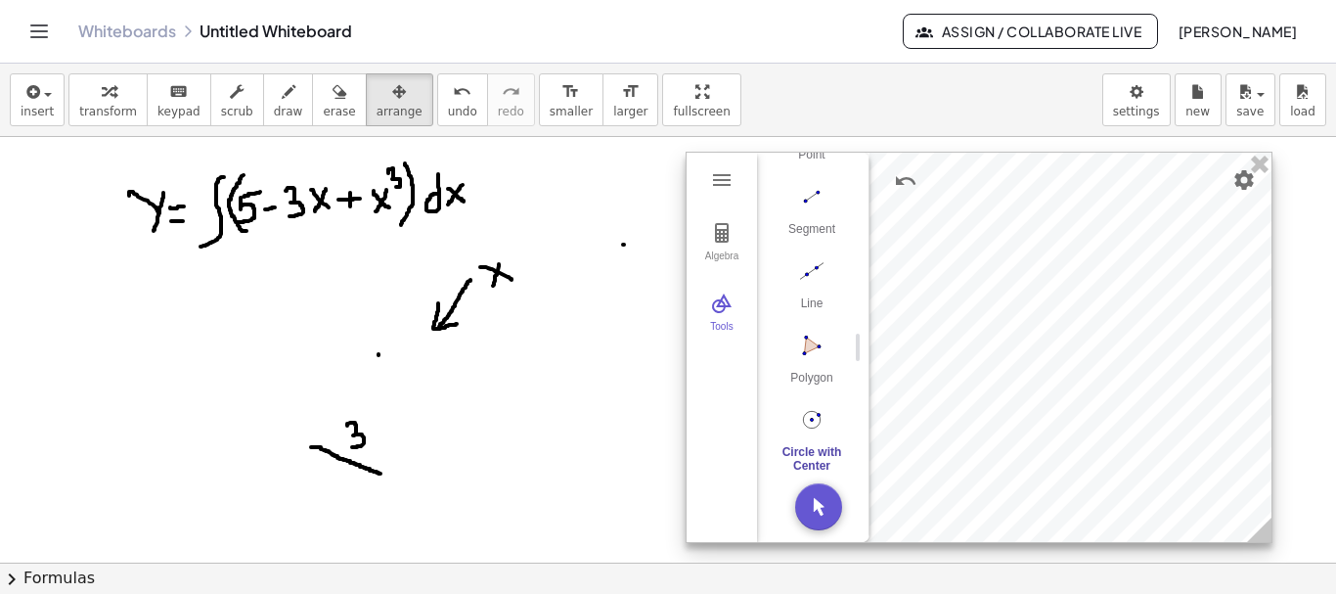
drag, startPoint x: 820, startPoint y: 300, endPoint x: 902, endPoint y: 306, distance: 81.4
click at [913, 305] on div at bounding box center [978, 347] width 585 height 389
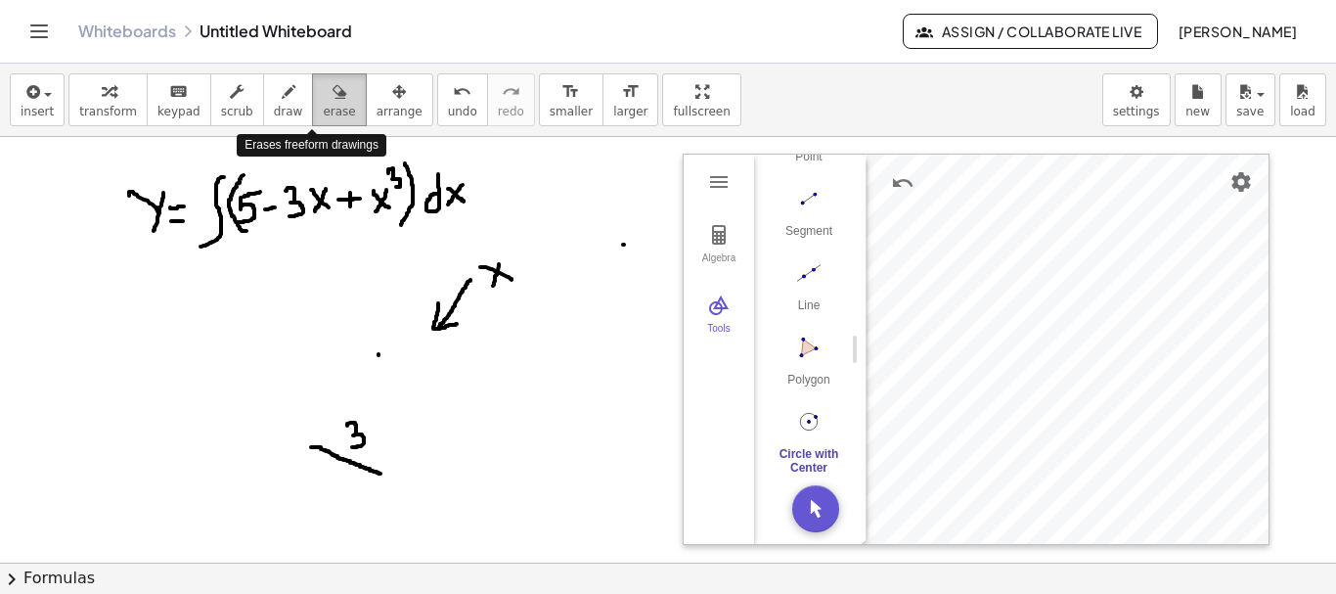
click at [313, 100] on button "erase" at bounding box center [339, 99] width 54 height 53
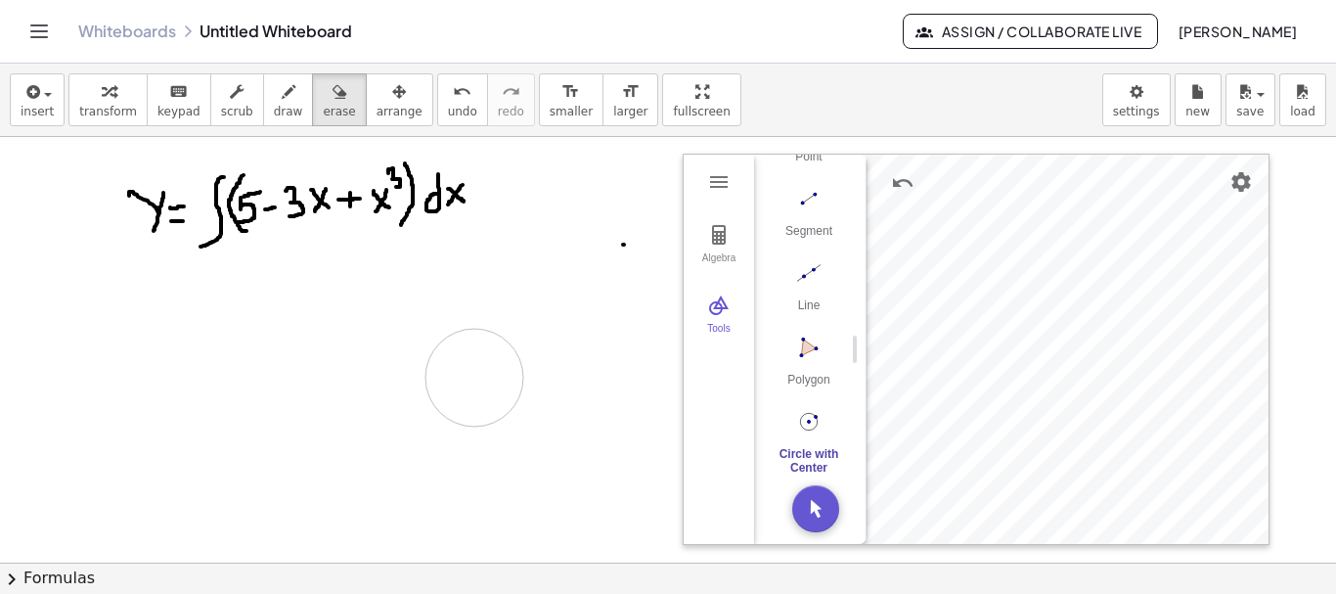
drag, startPoint x: 406, startPoint y: 313, endPoint x: 579, endPoint y: 285, distance: 175.4
drag, startPoint x: 579, startPoint y: 285, endPoint x: 589, endPoint y: 257, distance: 29.1
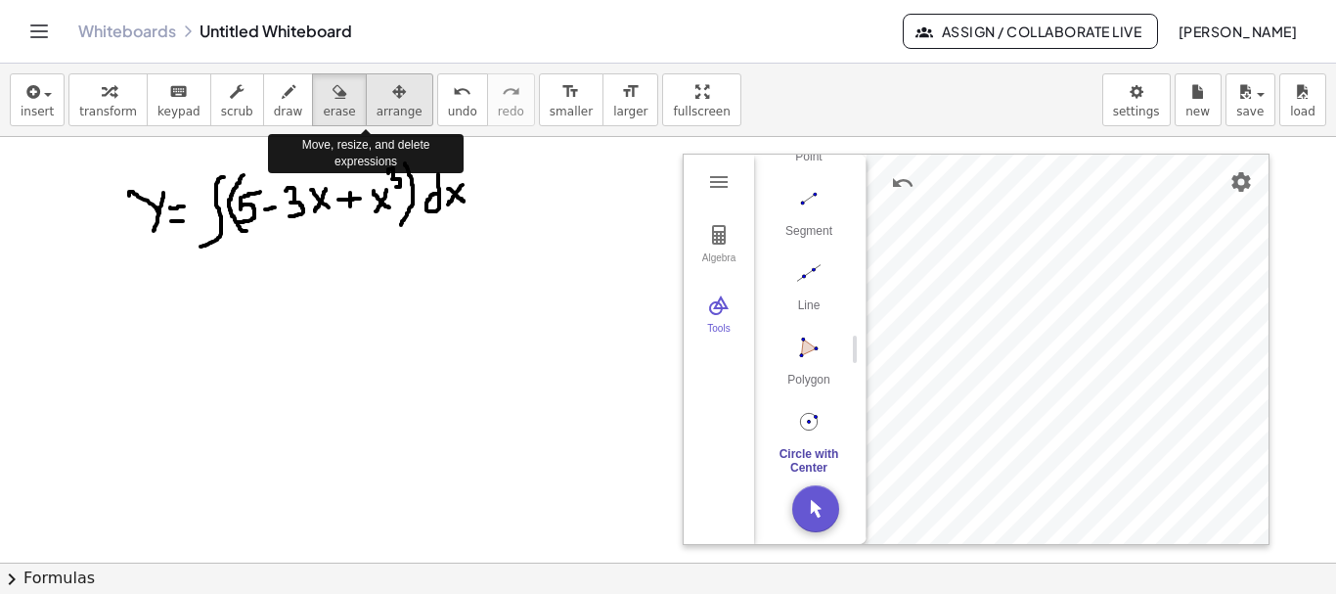
click at [376, 110] on span "arrange" at bounding box center [399, 112] width 46 height 14
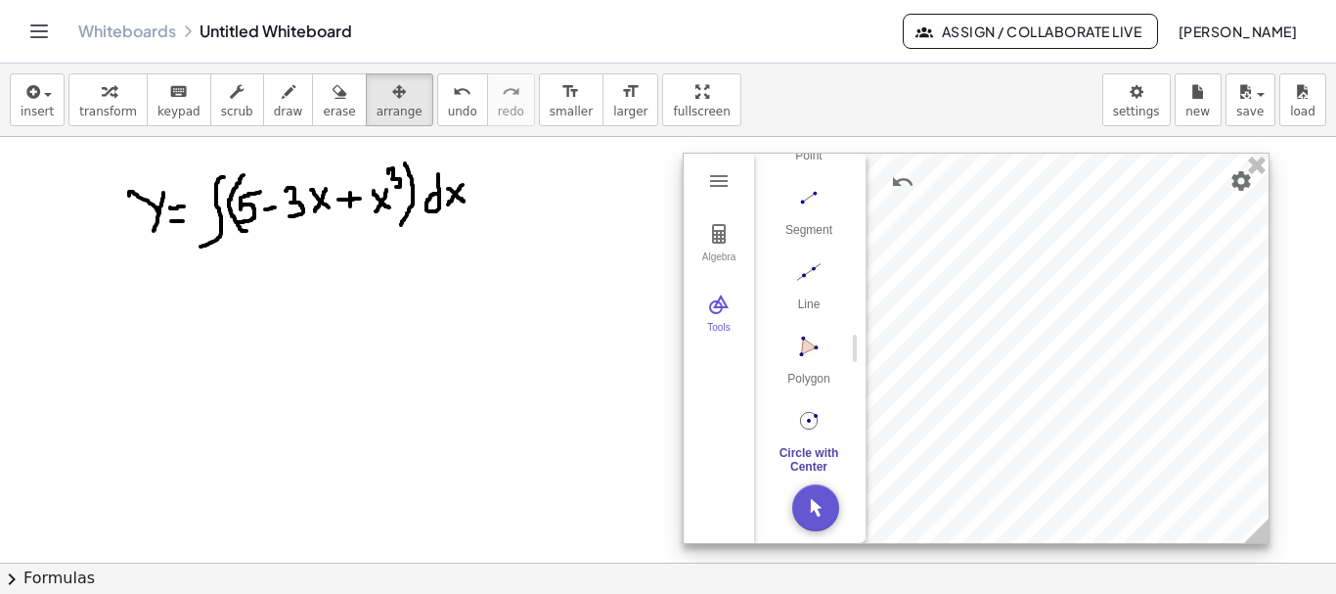
click at [928, 309] on div at bounding box center [976, 348] width 585 height 389
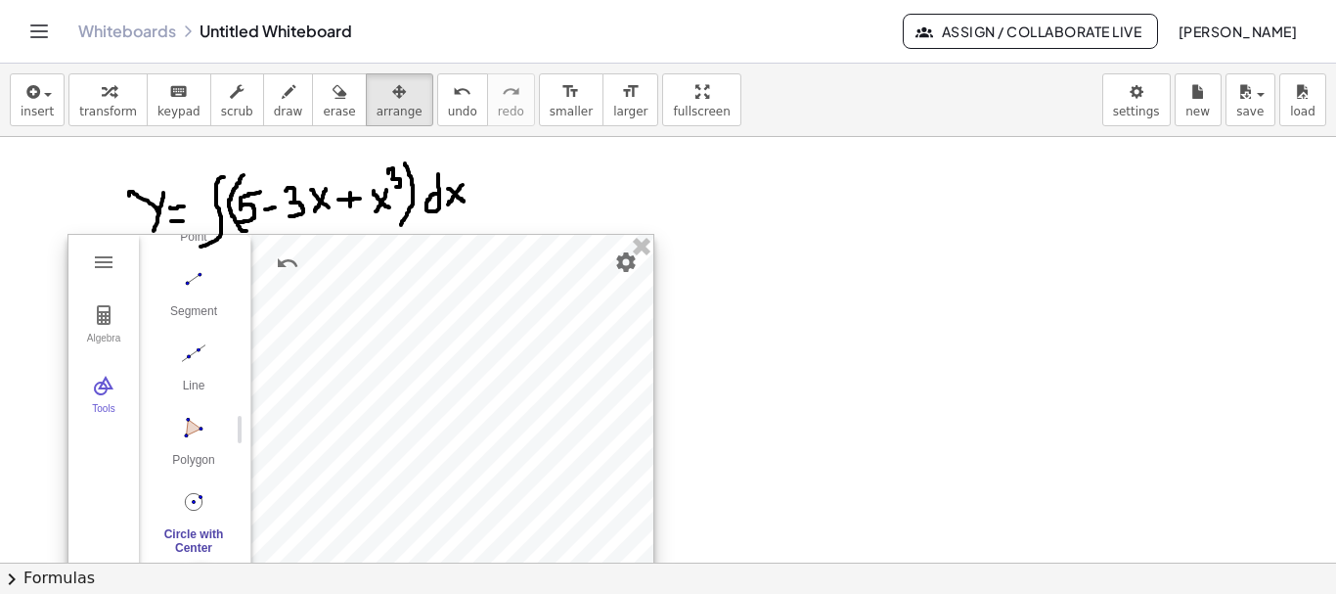
drag, startPoint x: 927, startPoint y: 306, endPoint x: 318, endPoint y: 377, distance: 613.4
click at [315, 385] on div at bounding box center [360, 429] width 585 height 389
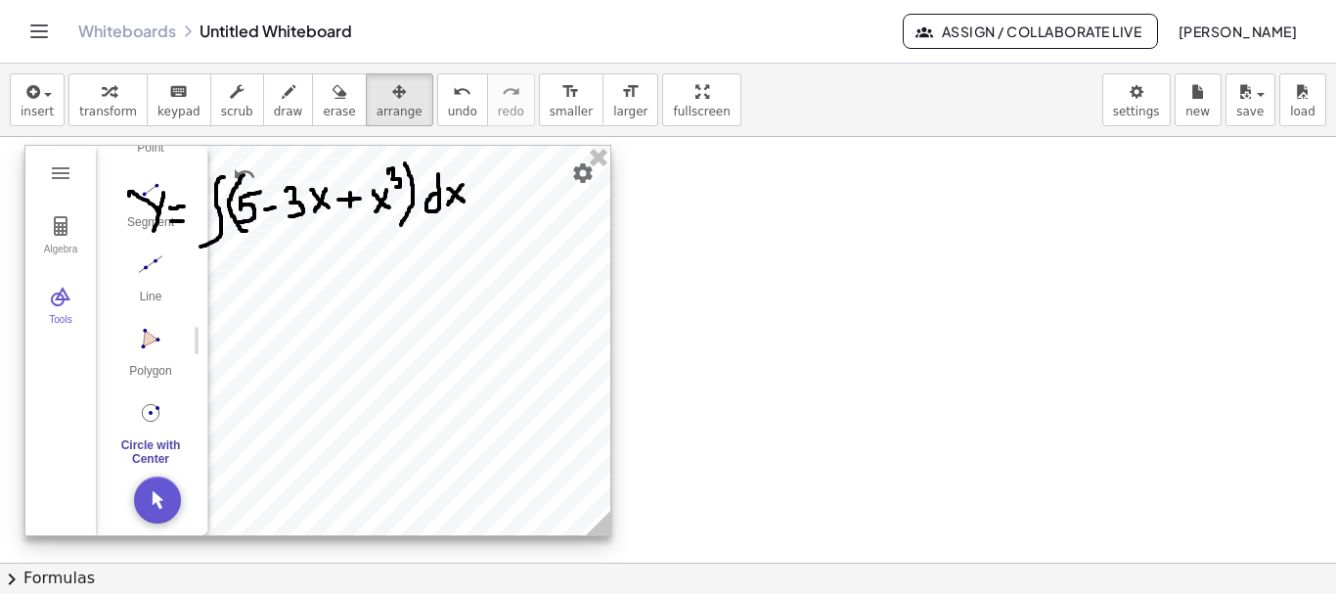
drag, startPoint x: 322, startPoint y: 346, endPoint x: 272, endPoint y: 291, distance: 74.1
click at [272, 291] on div at bounding box center [317, 340] width 585 height 389
click at [149, 254] on img "Line. Select two points or positions" at bounding box center [150, 263] width 78 height 31
click at [335, 456] on div at bounding box center [318, 340] width 585 height 389
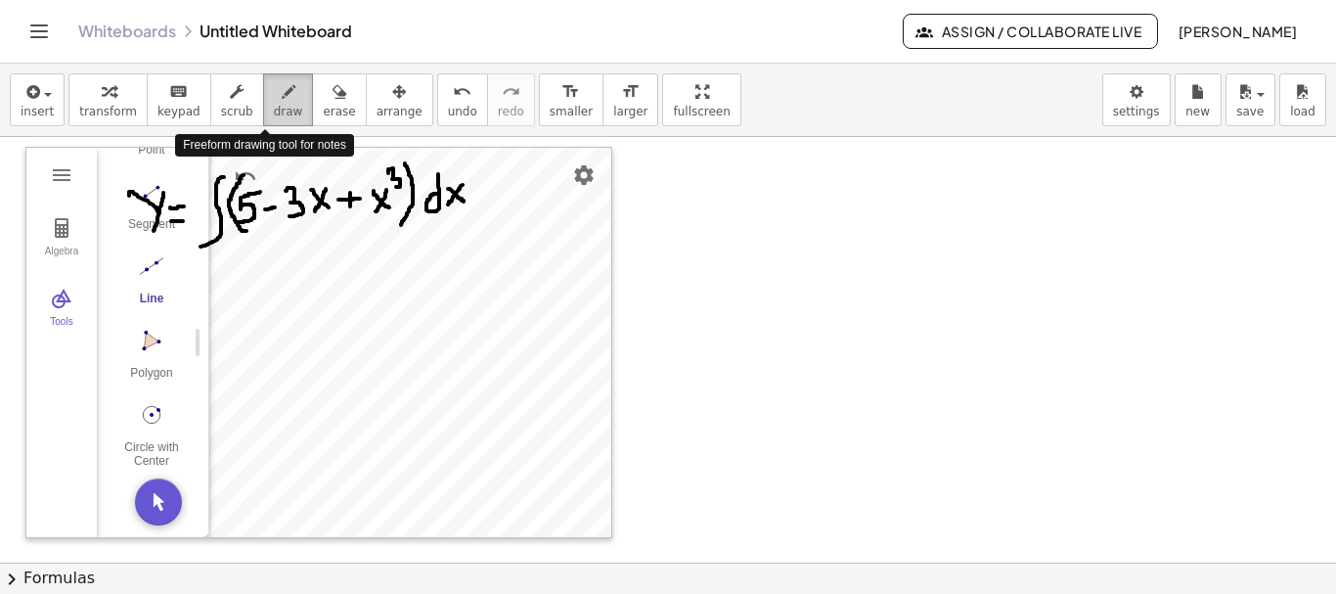
click at [274, 106] on span "draw" at bounding box center [288, 112] width 29 height 14
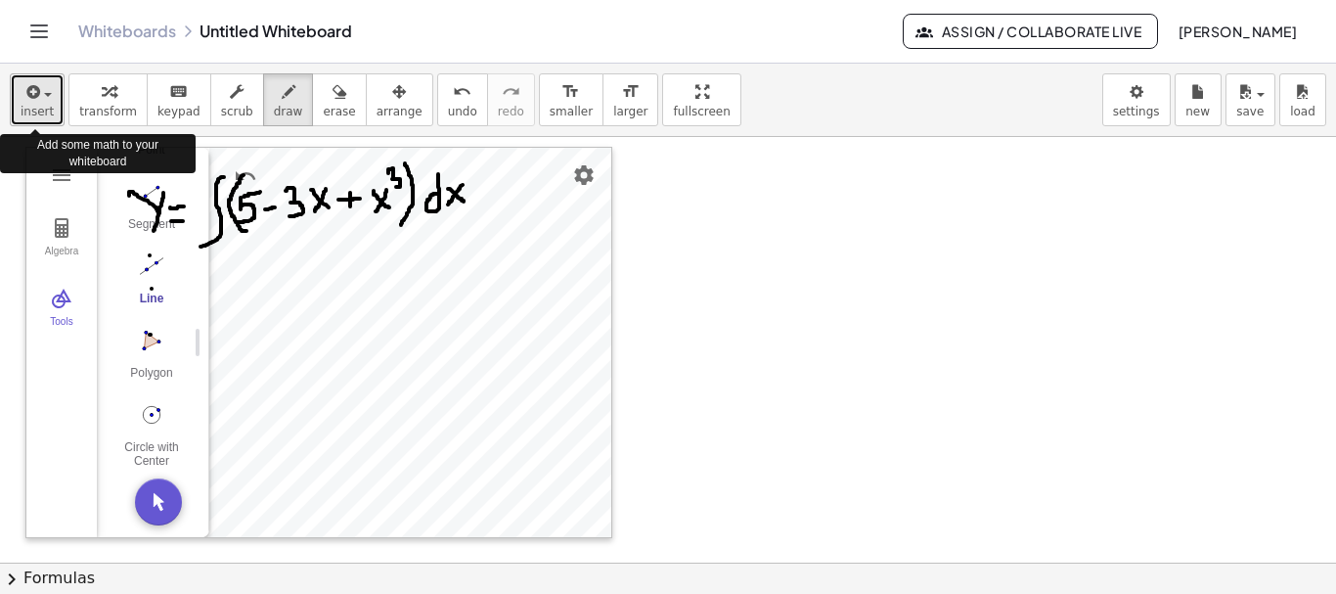
click at [37, 112] on span "insert" at bounding box center [37, 112] width 33 height 14
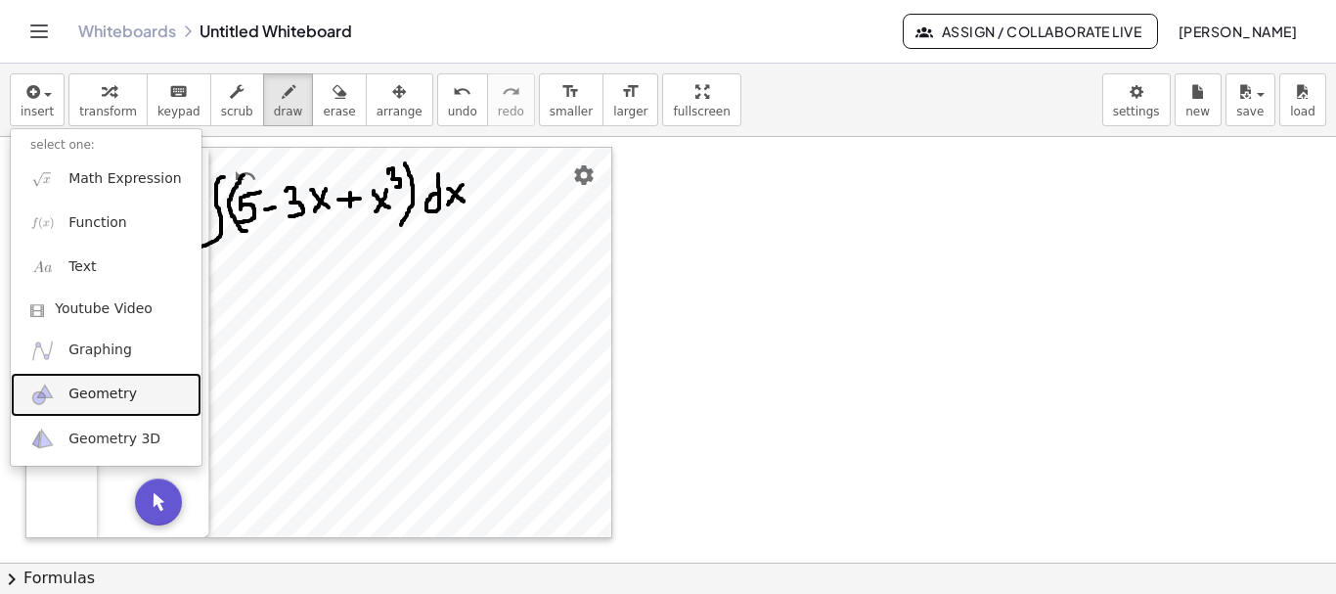
click at [87, 393] on span "Geometry" at bounding box center [102, 394] width 68 height 20
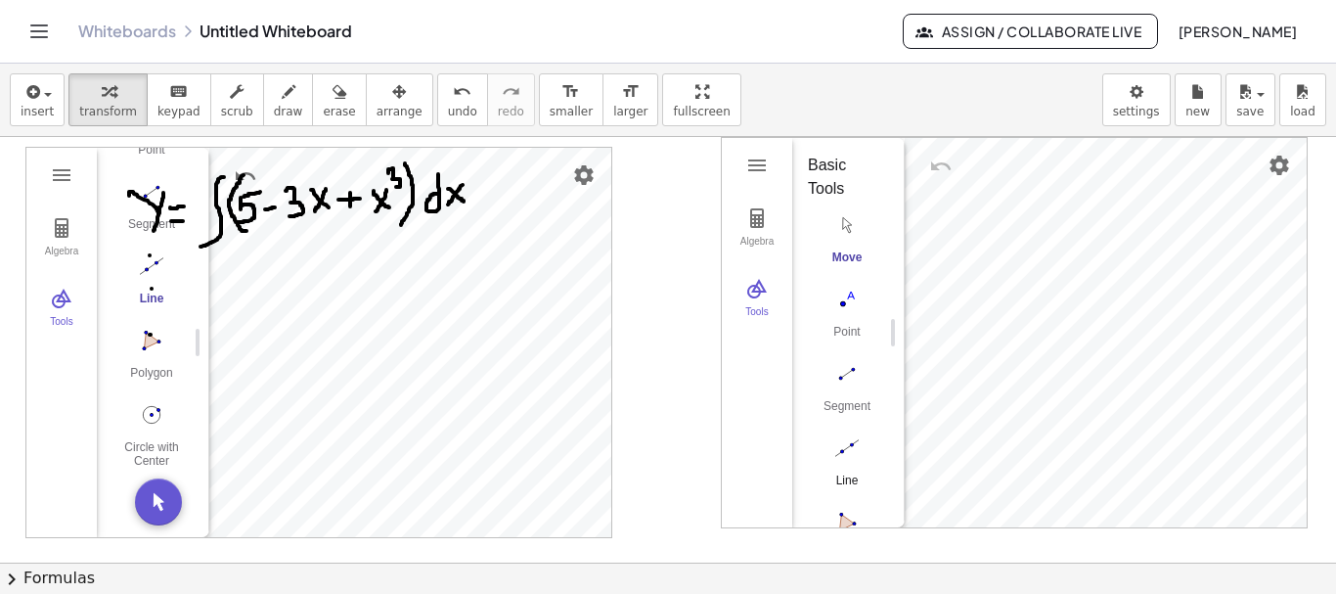
click at [843, 449] on img "Line. Select two points or positions" at bounding box center [847, 447] width 78 height 31
click at [847, 445] on img "Line. Select two points or positions" at bounding box center [847, 447] width 78 height 31
click at [848, 376] on img "Segment. Select two points or positions" at bounding box center [847, 373] width 78 height 31
click at [845, 375] on img "Segment. Select two points or positions" at bounding box center [847, 373] width 78 height 31
drag, startPoint x: 385, startPoint y: 554, endPoint x: 400, endPoint y: 544, distance: 18.2
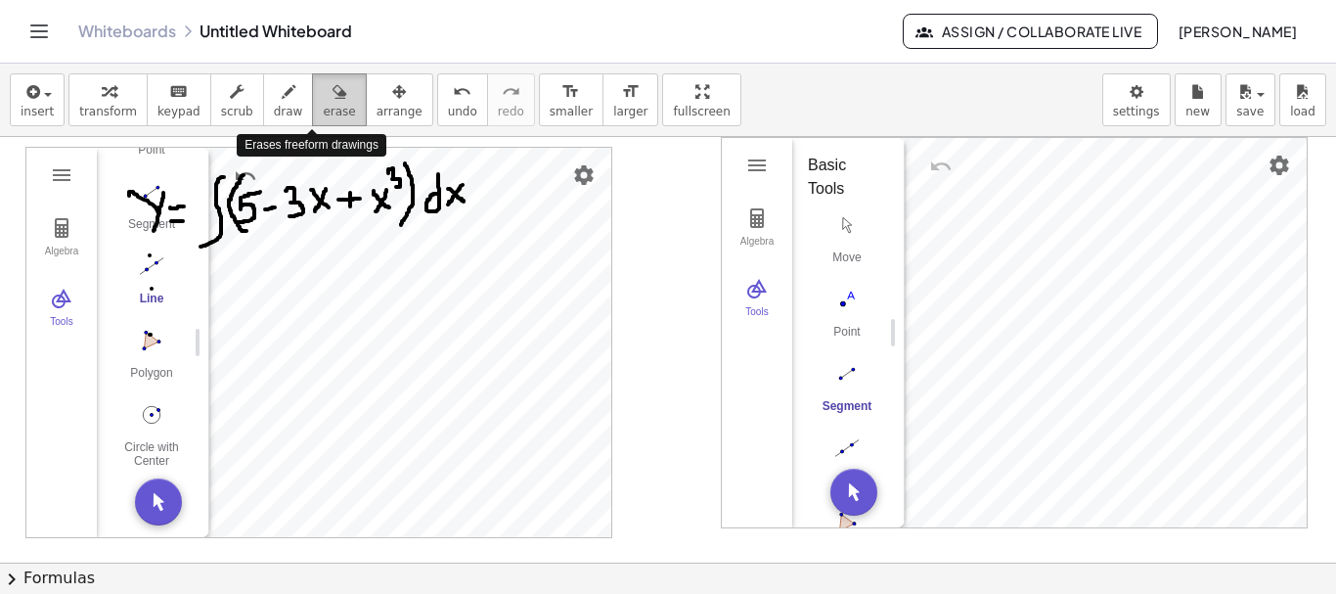
click at [332, 99] on icon "button" at bounding box center [339, 91] width 14 height 23
drag, startPoint x: 347, startPoint y: 276, endPoint x: 340, endPoint y: 325, distance: 49.4
drag, startPoint x: 340, startPoint y: 313, endPoint x: 341, endPoint y: 303, distance: 9.8
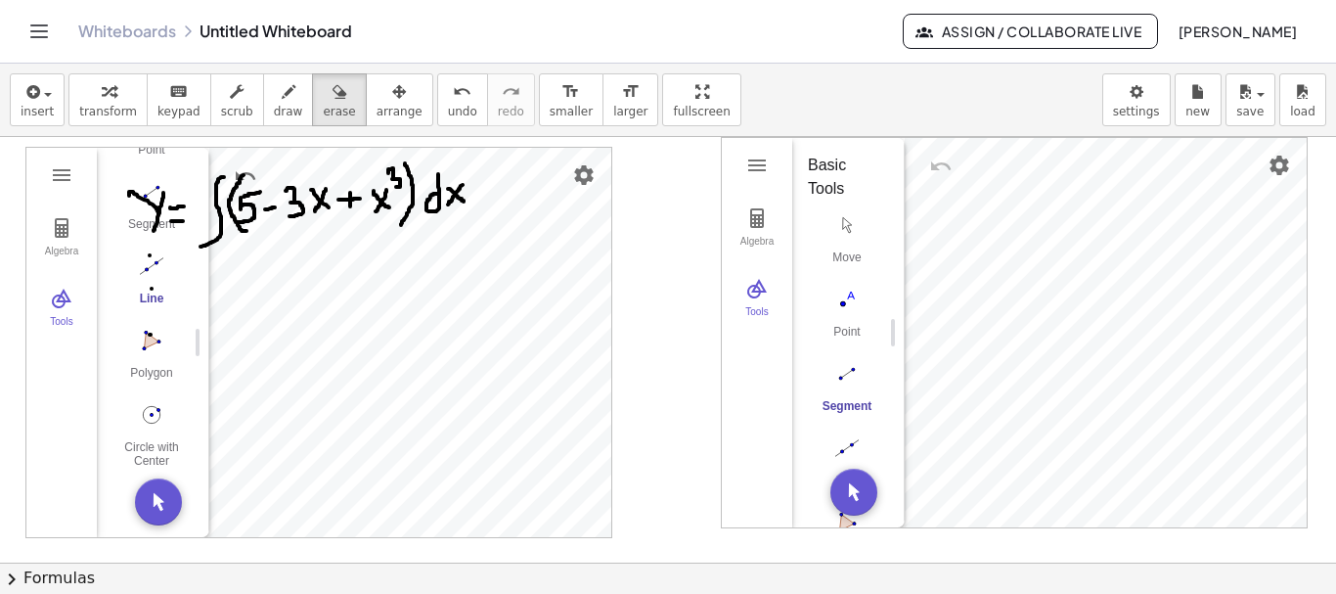
drag, startPoint x: 360, startPoint y: 283, endPoint x: 343, endPoint y: 324, distance: 44.3
drag, startPoint x: 353, startPoint y: 301, endPoint x: 376, endPoint y: 495, distance: 195.0
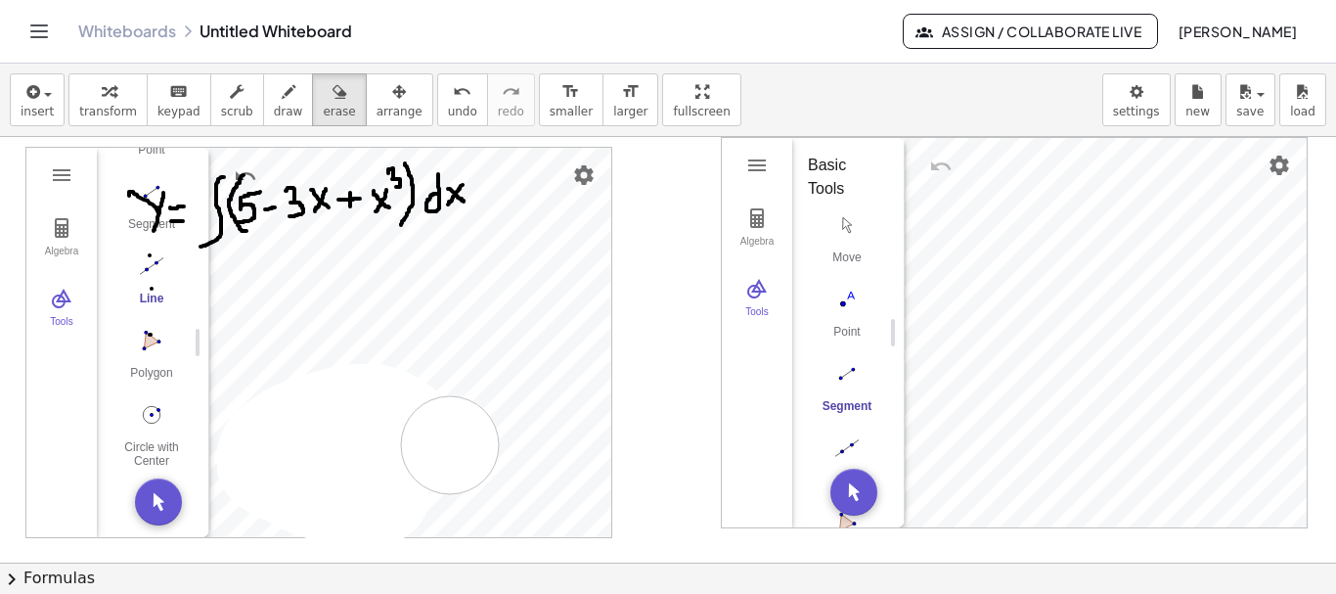
drag, startPoint x: 376, startPoint y: 495, endPoint x: 488, endPoint y: 416, distance: 136.7
drag, startPoint x: 361, startPoint y: 430, endPoint x: 490, endPoint y: 449, distance: 130.4
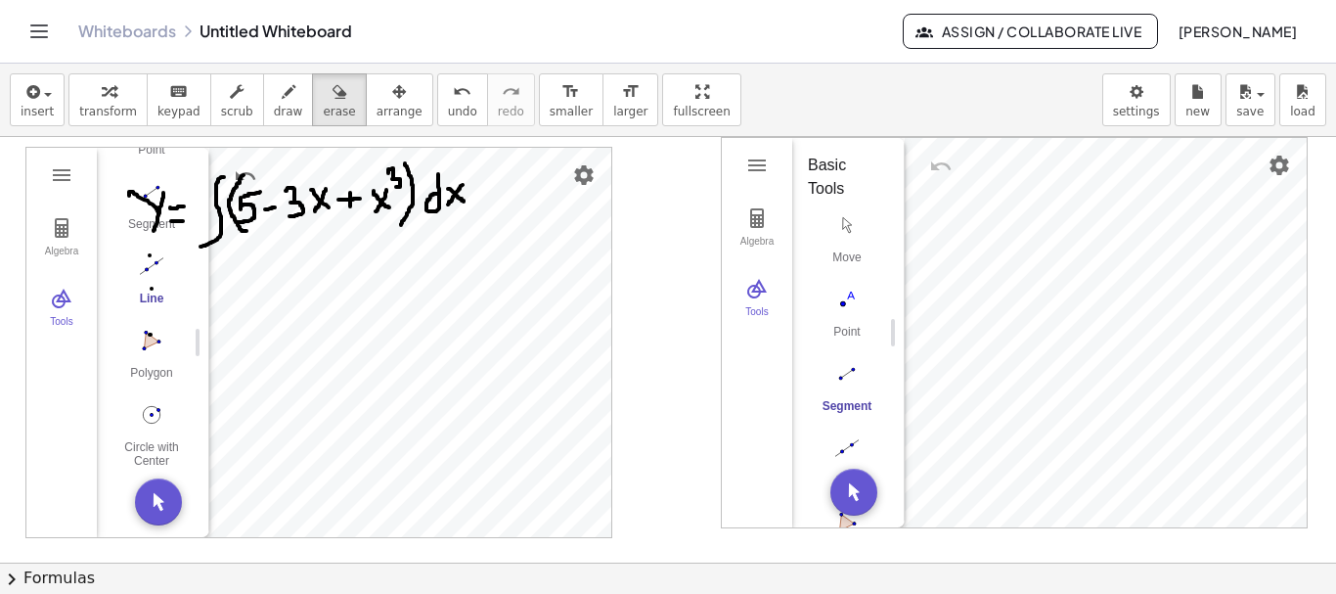
drag, startPoint x: 332, startPoint y: 451, endPoint x: 417, endPoint y: 459, distance: 84.5
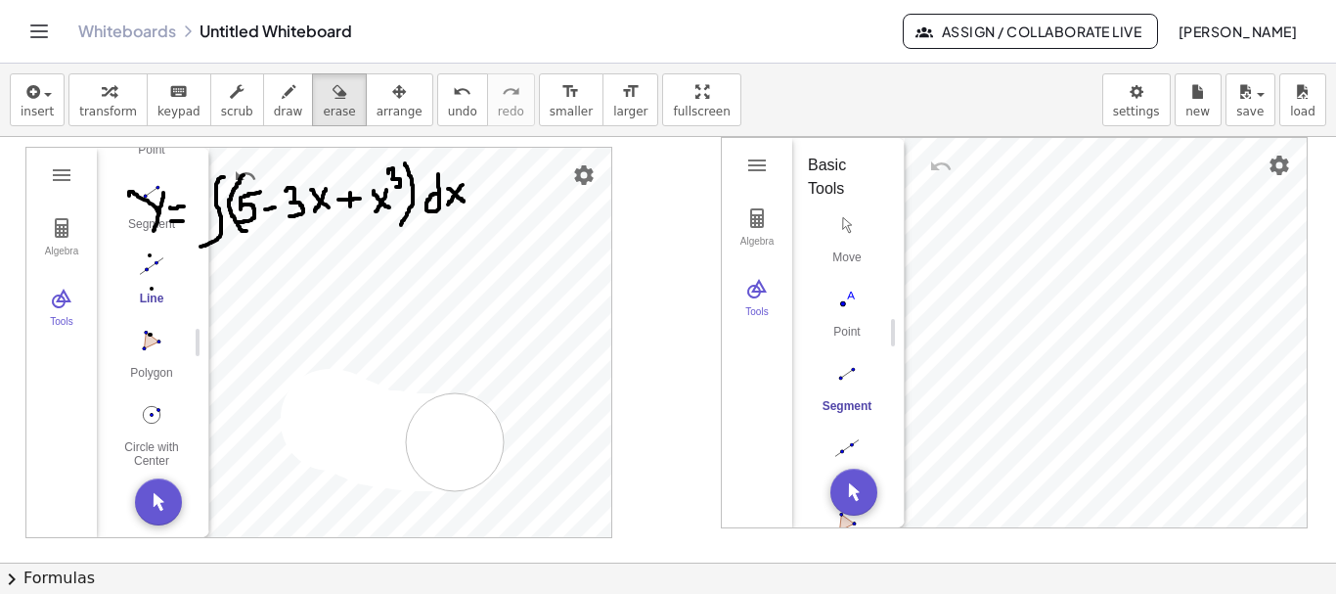
drag, startPoint x: 330, startPoint y: 418, endPoint x: 464, endPoint y: 439, distance: 136.6
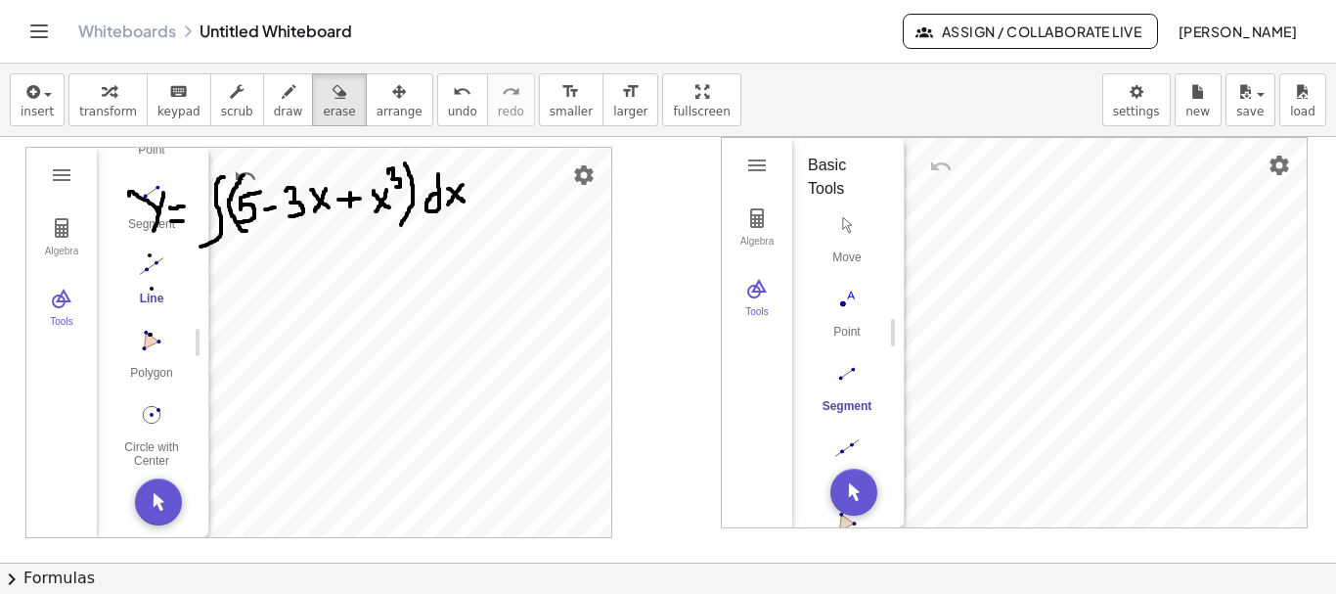
click at [274, 107] on span "draw" at bounding box center [288, 112] width 29 height 14
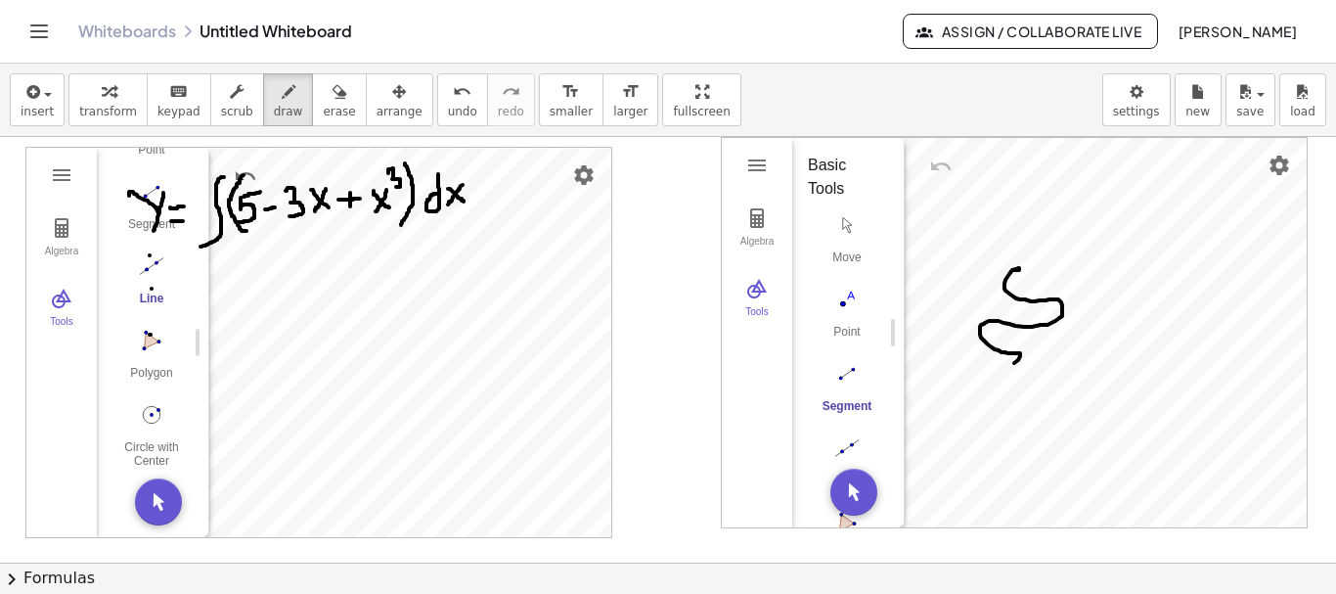
drag, startPoint x: 1015, startPoint y: 270, endPoint x: 984, endPoint y: 365, distance: 99.9
click at [633, 234] on div "insert select one: Math Expression Function Text Youtube Video Graphing Geometr…" at bounding box center [668, 329] width 1336 height 530
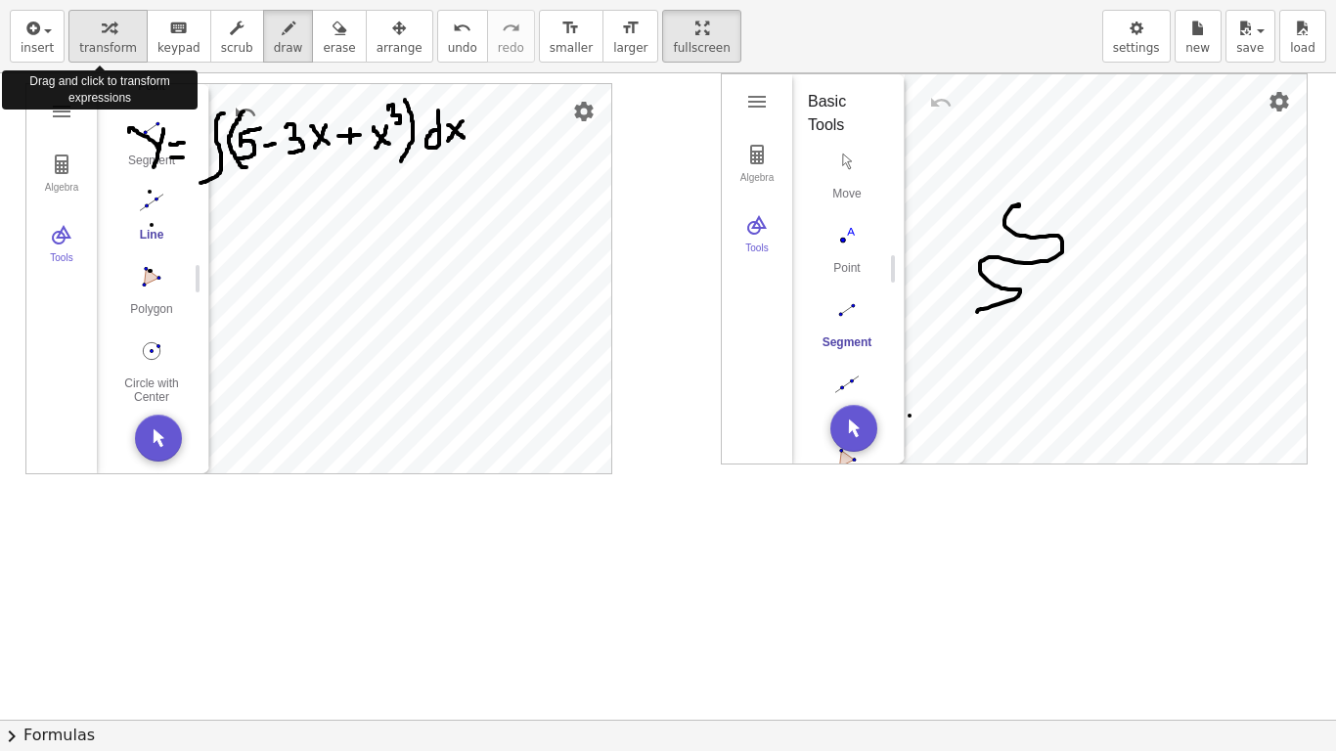
click at [102, 37] on icon "button" at bounding box center [109, 28] width 14 height 23
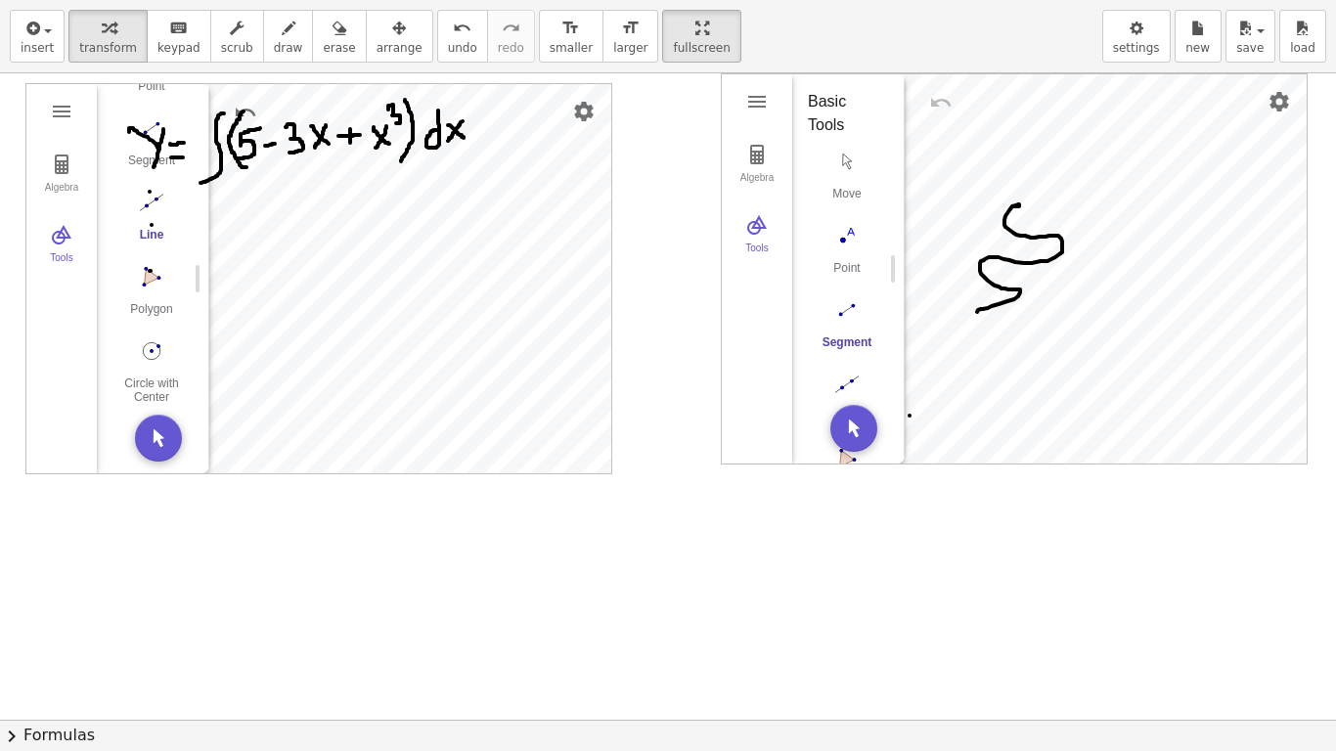
drag, startPoint x: 838, startPoint y: 340, endPoint x: 785, endPoint y: 418, distance: 93.6
click at [785, 419] on div "Algebra Tools GeoGebra Geometry Basic Tools Move Point Segment Line Polygon Cir…" at bounding box center [805, 268] width 167 height 389
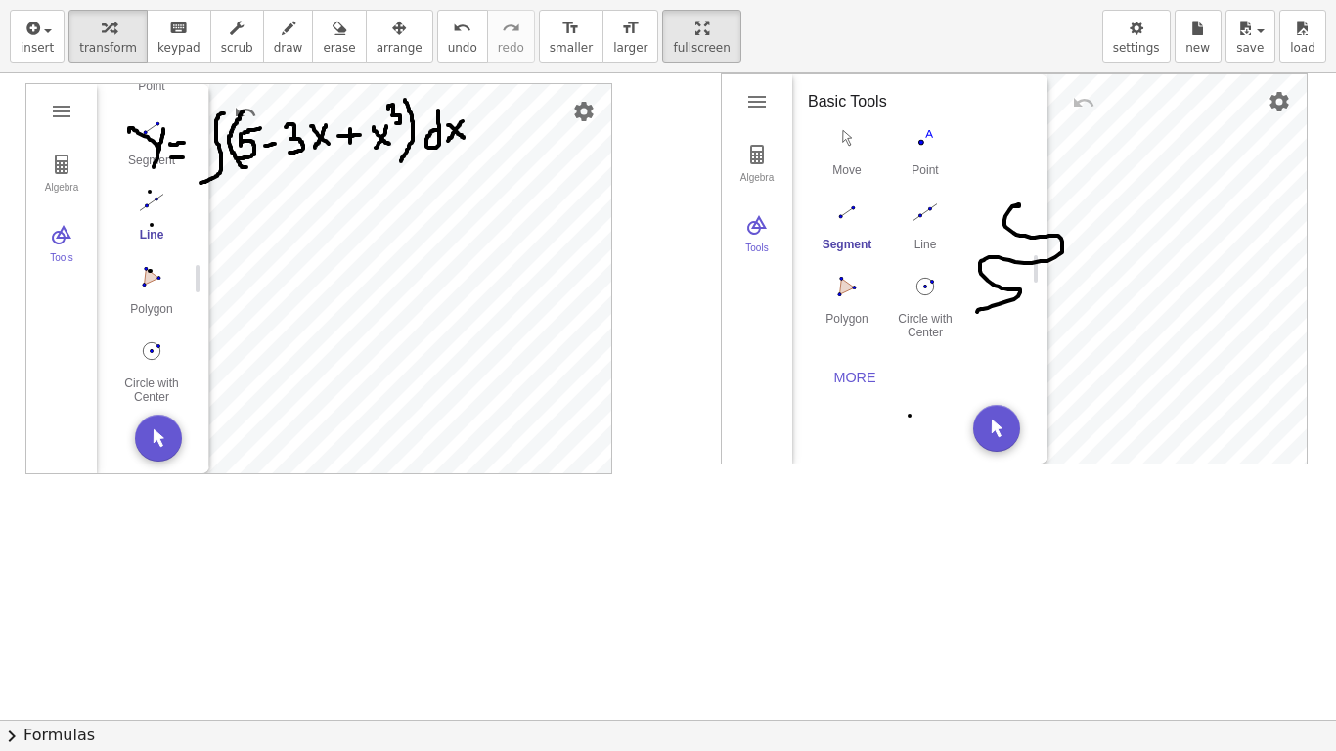
drag, startPoint x: 900, startPoint y: 342, endPoint x: 1007, endPoint y: 381, distance: 114.5
click at [1038, 382] on div "Geometry" at bounding box center [1040, 268] width 16 height 389
click at [847, 378] on div "More" at bounding box center [854, 378] width 63 height 16
click at [916, 410] on img "Show / Hide Label. Select object" at bounding box center [925, 399] width 78 height 31
click at [946, 381] on div "Edit Select Objects Show / Hide Label Show / Hide Object Delete" at bounding box center [909, 442] width 203 height 180
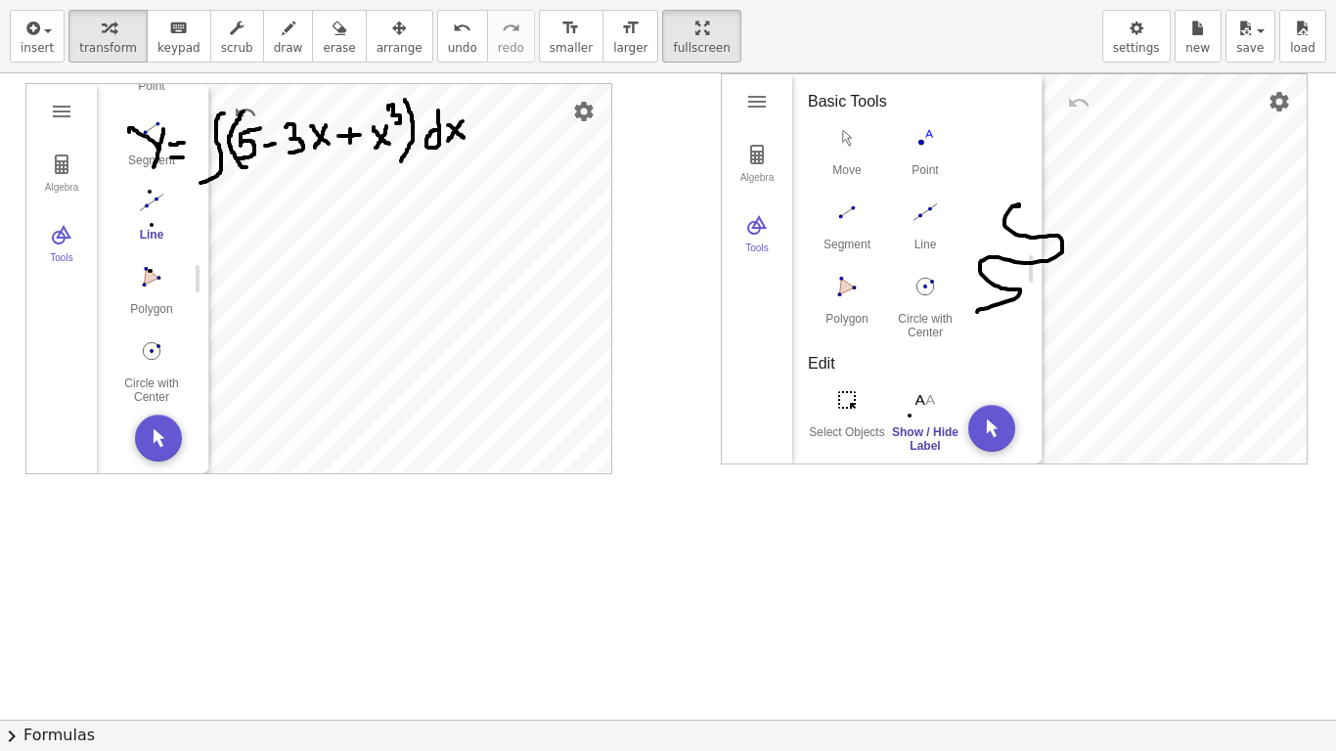
click at [915, 410] on img "Show / Hide Label. Select object" at bounding box center [925, 399] width 78 height 31
click at [914, 411] on img "Show / Hide Label. Select object" at bounding box center [925, 399] width 78 height 31
click at [911, 416] on button "Show / Hide Label" at bounding box center [925, 418] width 78 height 70
click at [909, 425] on button "Show / Hide Label" at bounding box center [925, 418] width 78 height 70
click at [909, 429] on div "Show / Hide Label" at bounding box center [925, 438] width 78 height 27
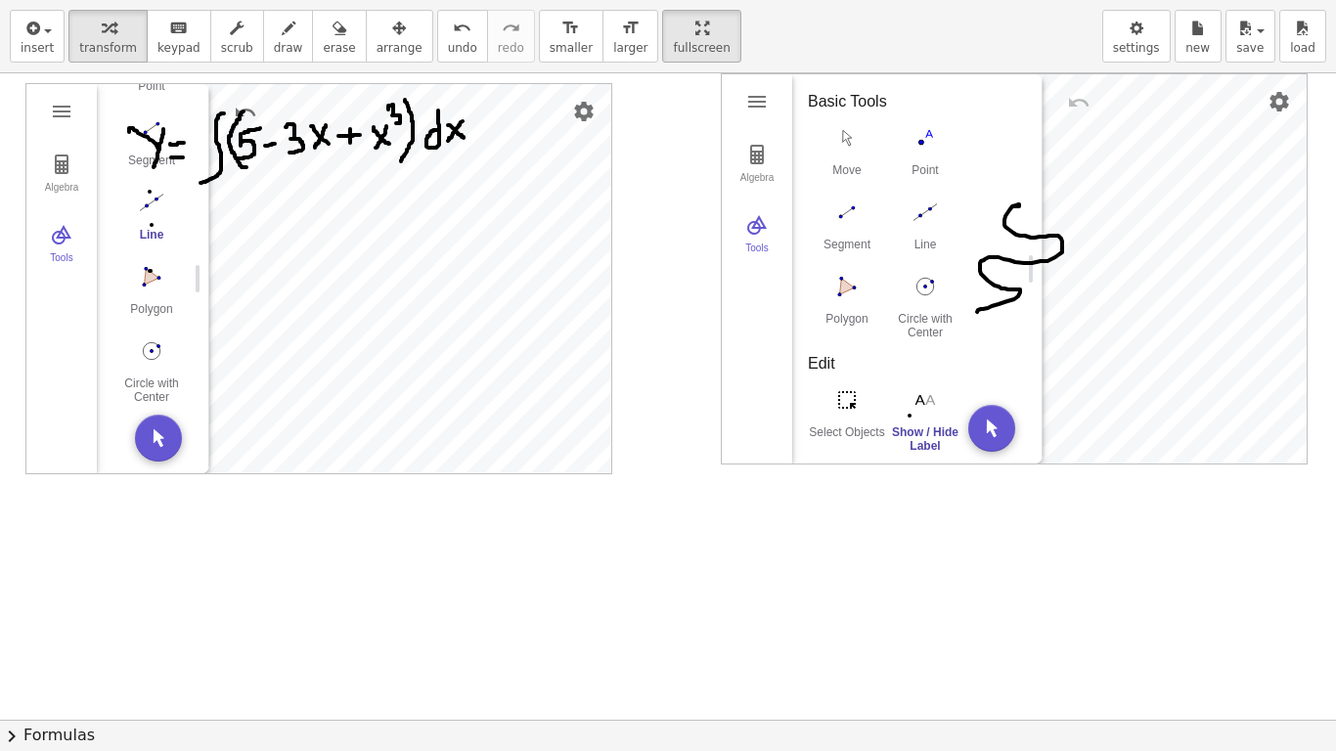
click at [910, 431] on div "Show / Hide Label" at bounding box center [925, 438] width 78 height 27
click at [914, 439] on div "Show / Hide Label" at bounding box center [925, 438] width 78 height 27
click at [922, 436] on div "Show / Hide Label" at bounding box center [925, 438] width 78 height 27
click at [924, 435] on div "Show / Hide Label" at bounding box center [925, 438] width 78 height 27
click at [917, 425] on div "Show / Hide Label" at bounding box center [925, 438] width 78 height 27
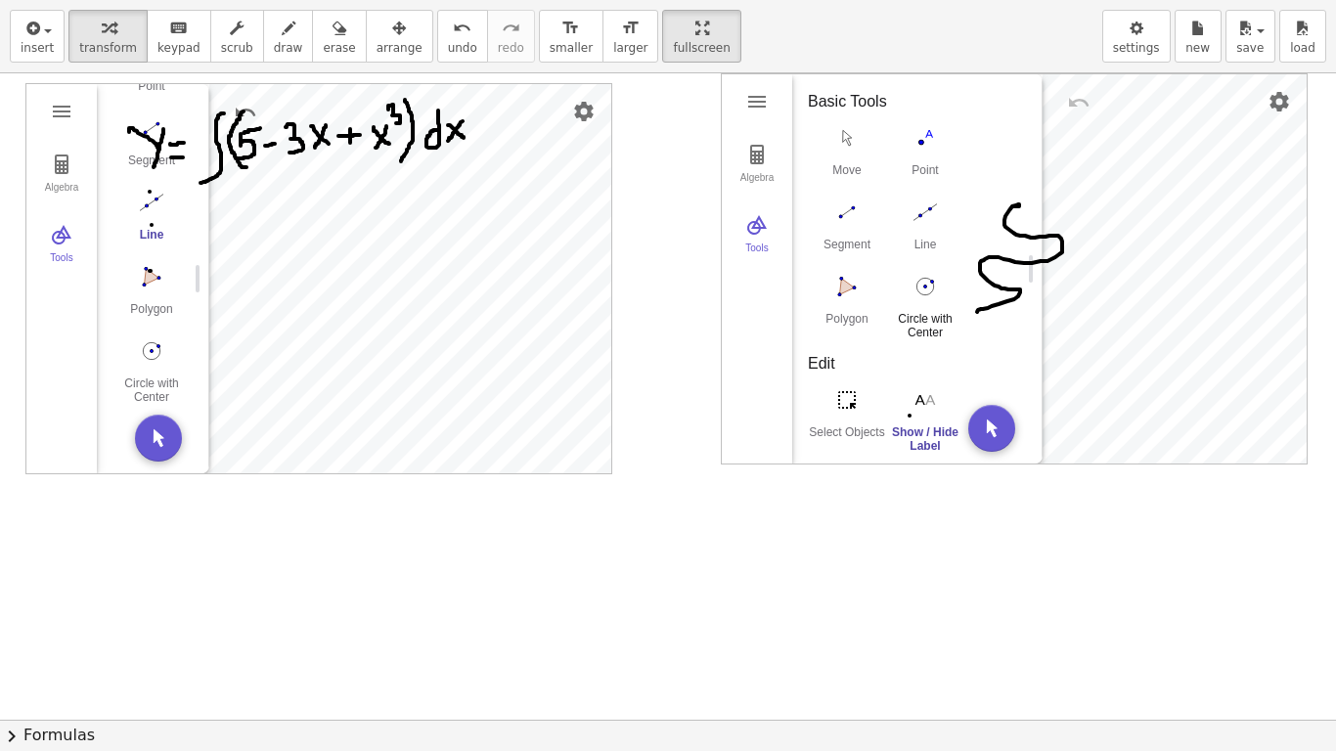
click at [923, 311] on button "Circle with Center through Point" at bounding box center [925, 305] width 78 height 70
click at [916, 172] on div "Point" at bounding box center [925, 176] width 78 height 27
click at [926, 179] on div "Point" at bounding box center [925, 176] width 78 height 27
click at [925, 172] on div "Point" at bounding box center [925, 176] width 78 height 27
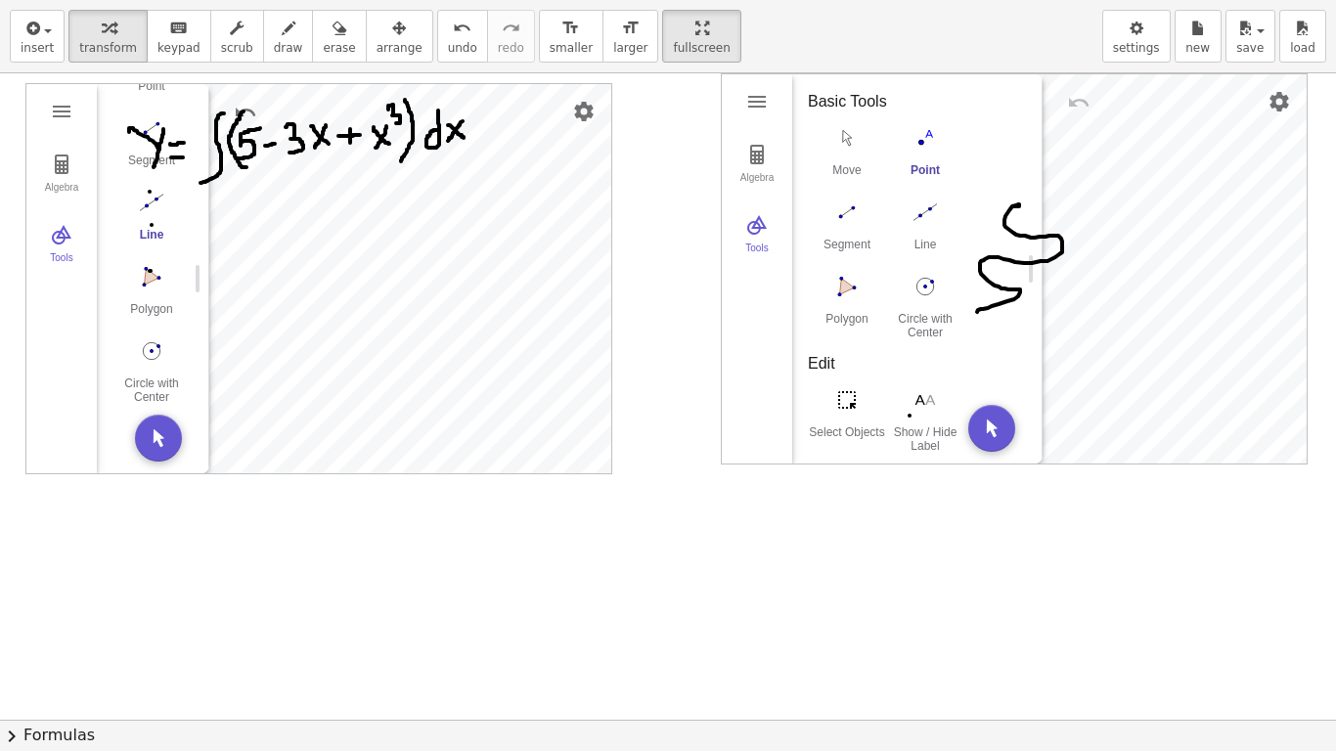
click at [925, 171] on div "Point" at bounding box center [925, 176] width 78 height 27
click at [850, 155] on button "Move" at bounding box center [847, 156] width 78 height 70
click at [844, 169] on div "Move" at bounding box center [847, 176] width 78 height 27
click at [843, 170] on div "Move" at bounding box center [847, 176] width 78 height 27
click at [842, 172] on div "Move" at bounding box center [847, 176] width 78 height 27
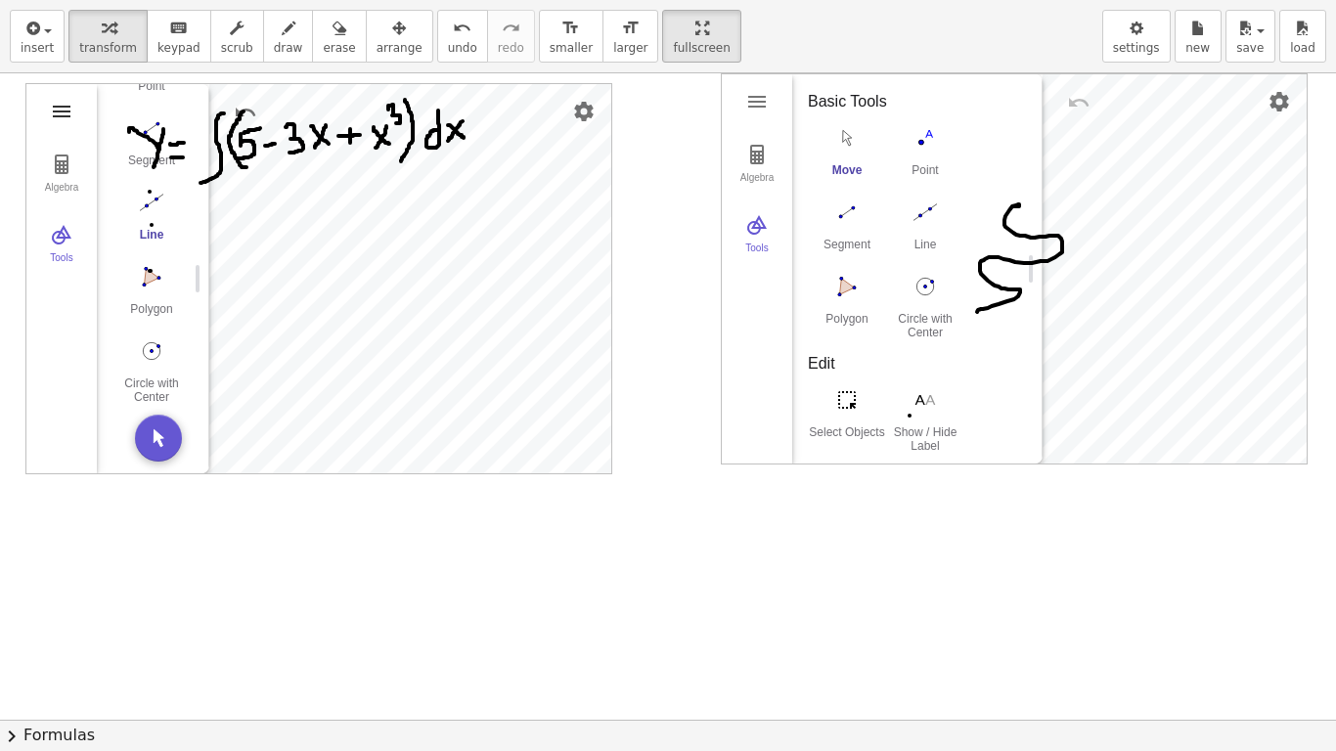
click at [60, 110] on img "Geometry" at bounding box center [61, 111] width 23 height 23
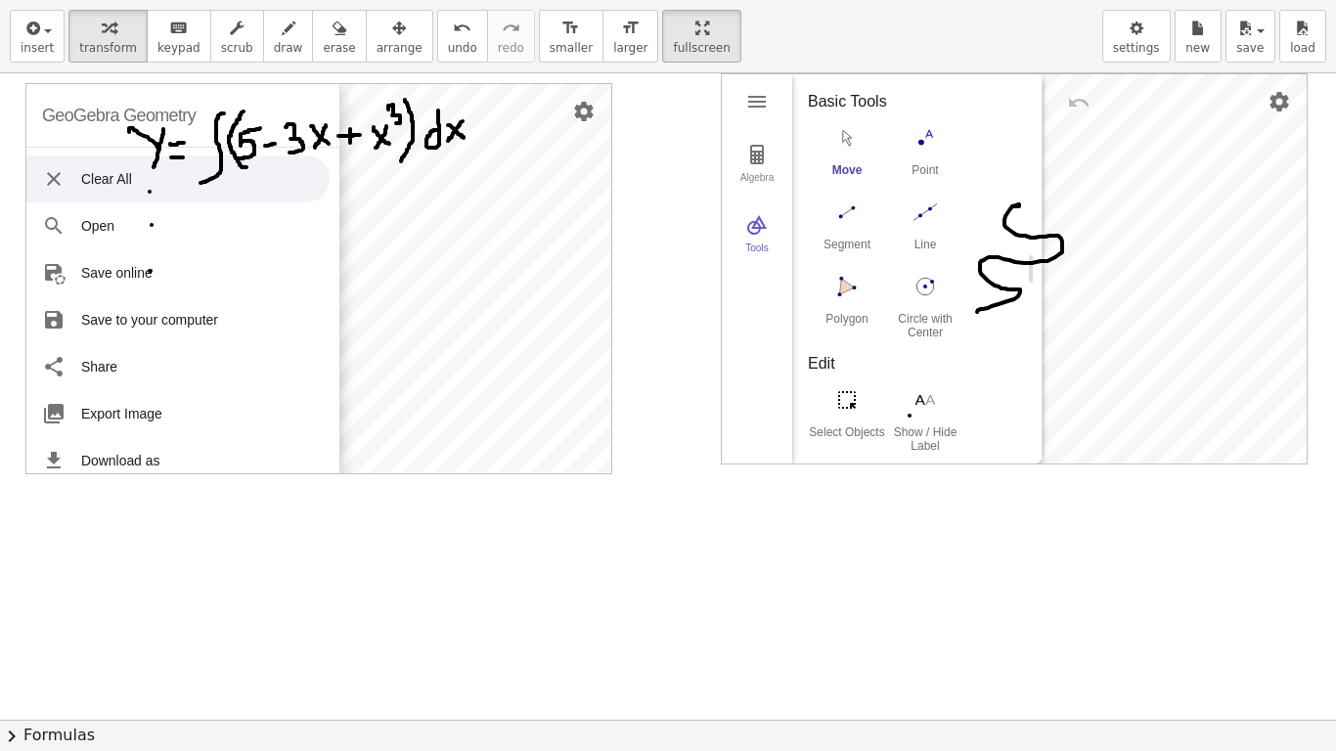
click at [102, 179] on li "Clear All" at bounding box center [177, 178] width 303 height 47
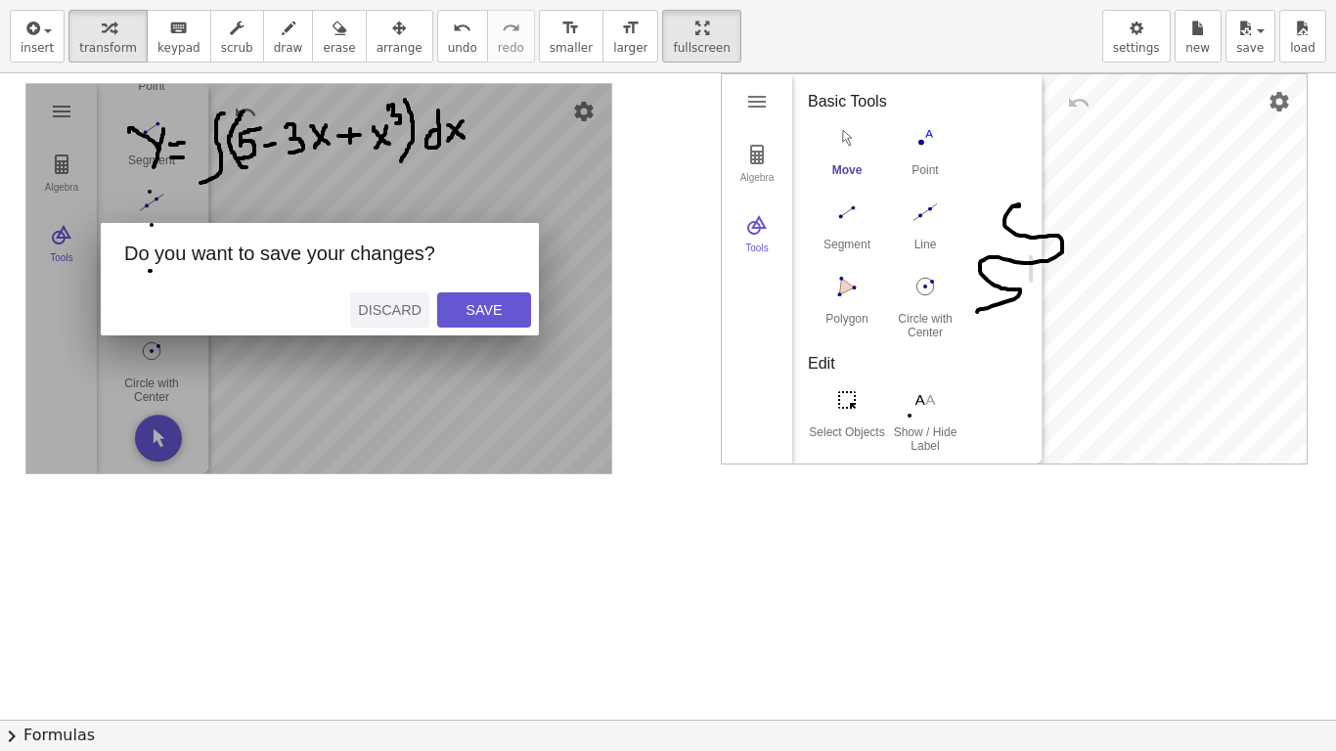
click at [395, 310] on div "Discard" at bounding box center [390, 310] width 64 height 16
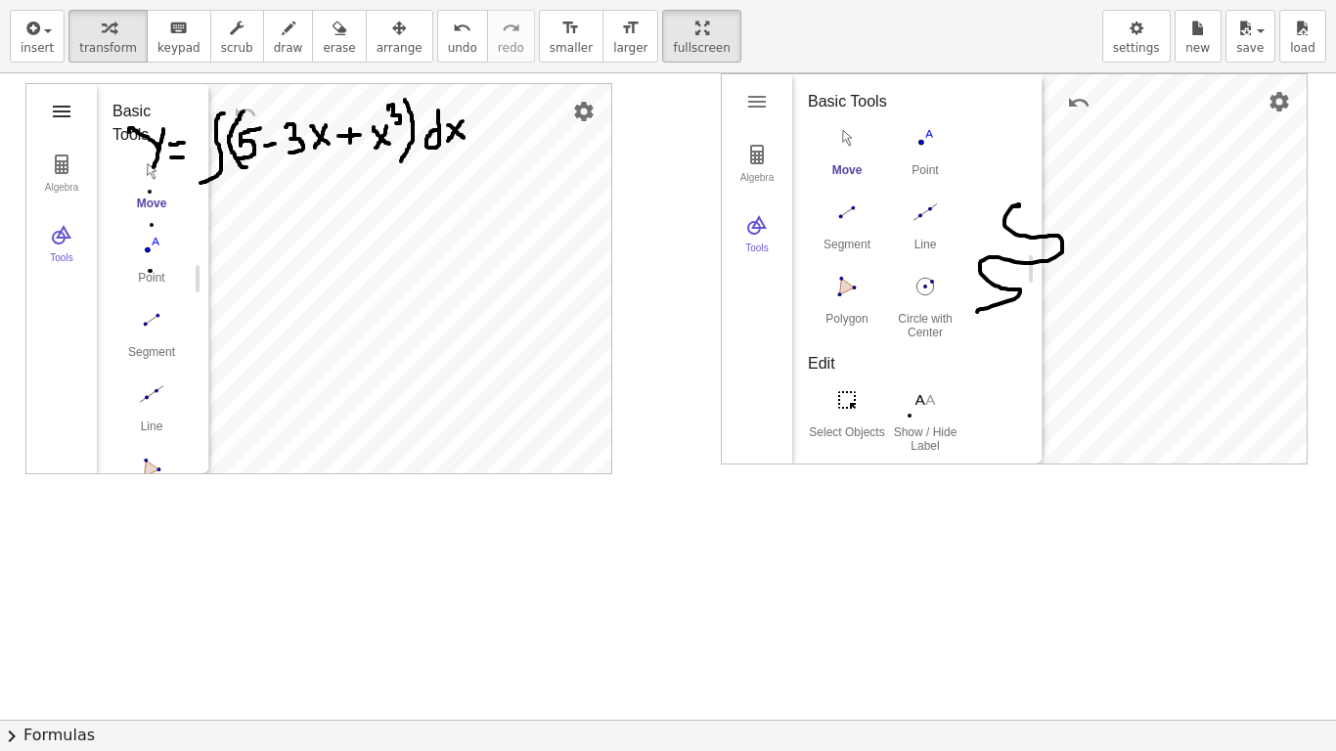
click at [54, 110] on img "Geometry" at bounding box center [61, 111] width 23 height 23
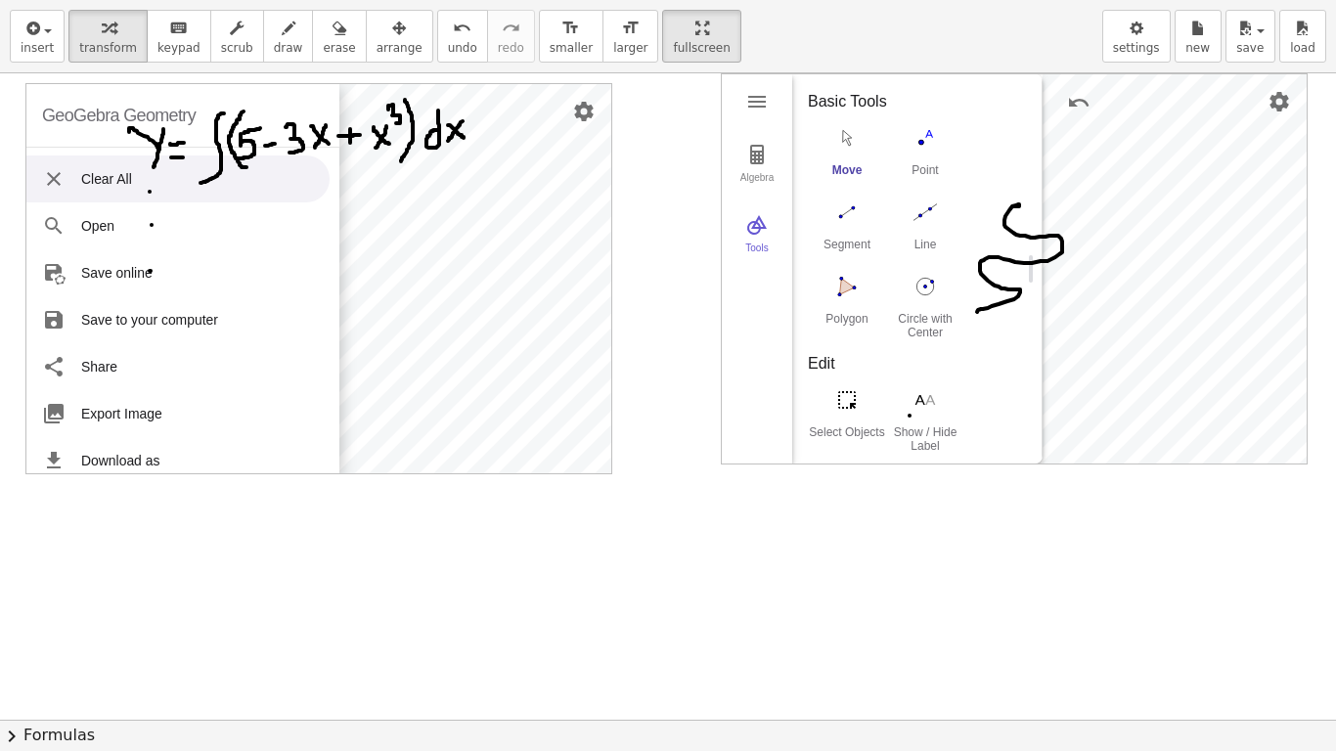
click at [98, 181] on li "Clear All" at bounding box center [177, 178] width 303 height 47
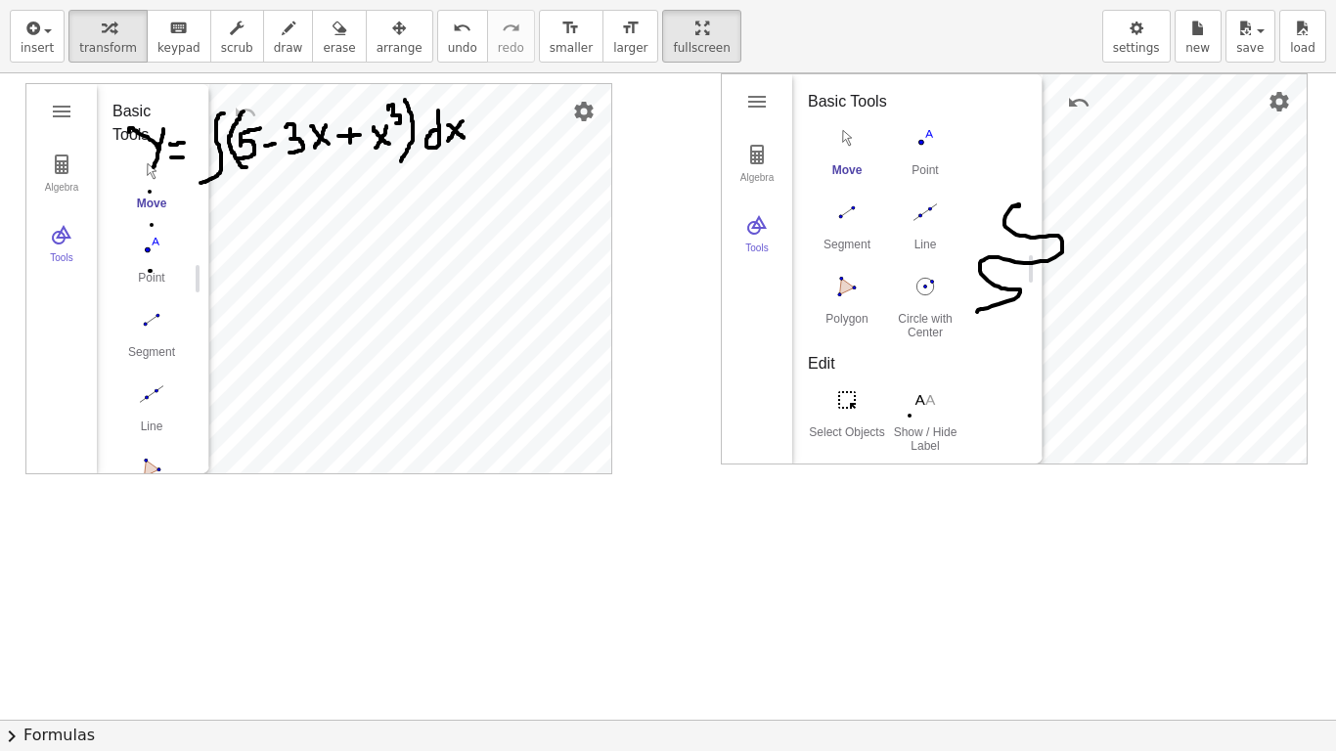
click at [67, 113] on img "Geometry" at bounding box center [61, 111] width 23 height 23
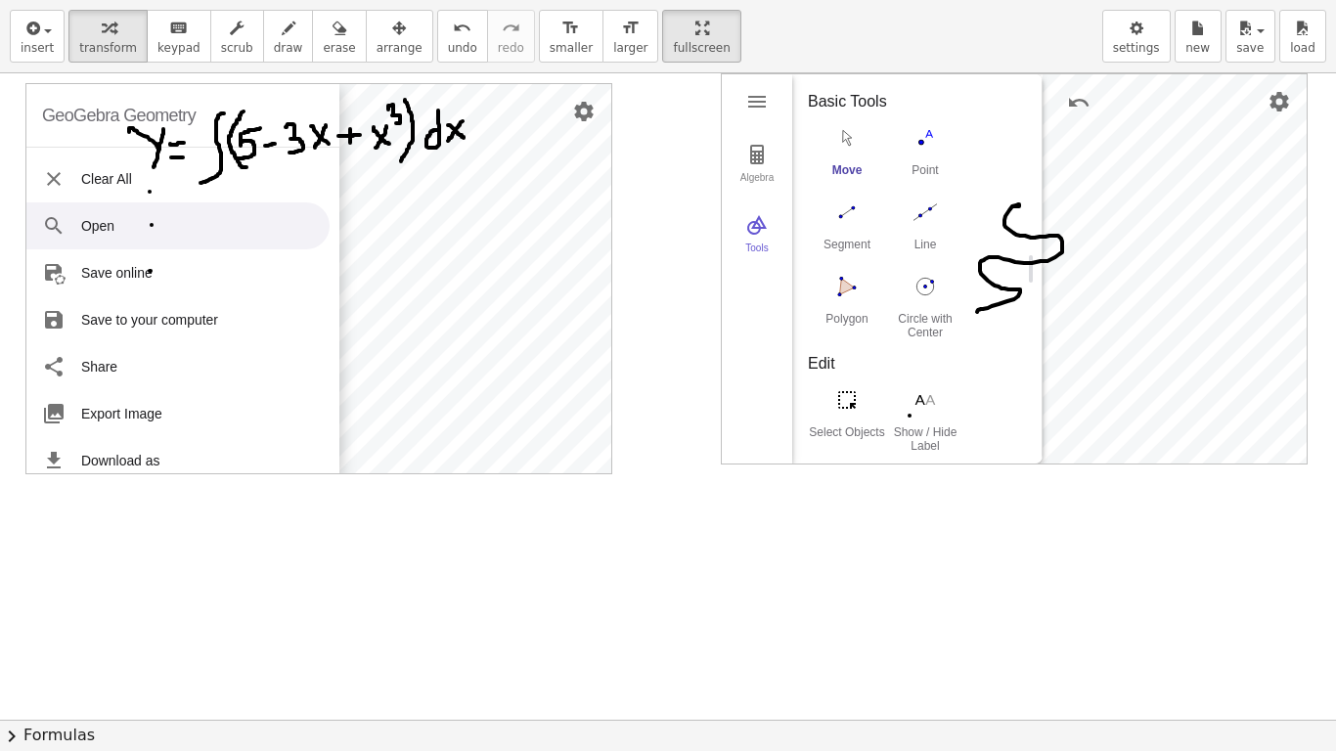
click at [131, 220] on li "Open" at bounding box center [177, 225] width 303 height 47
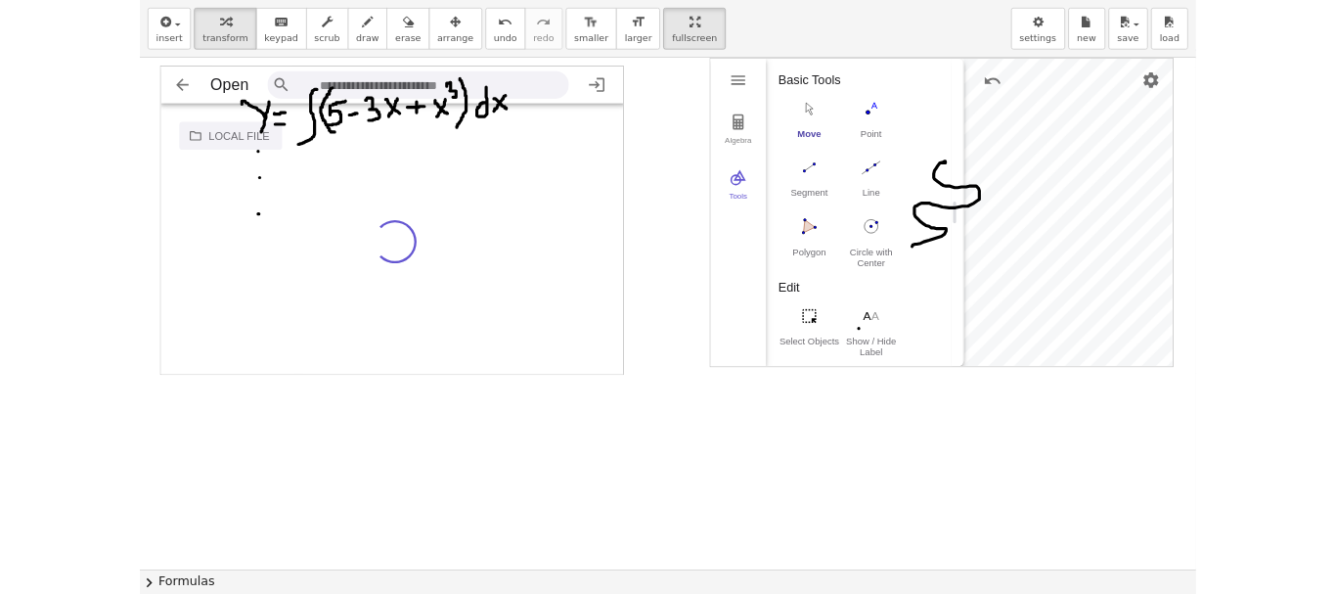
scroll to position [32, 572]
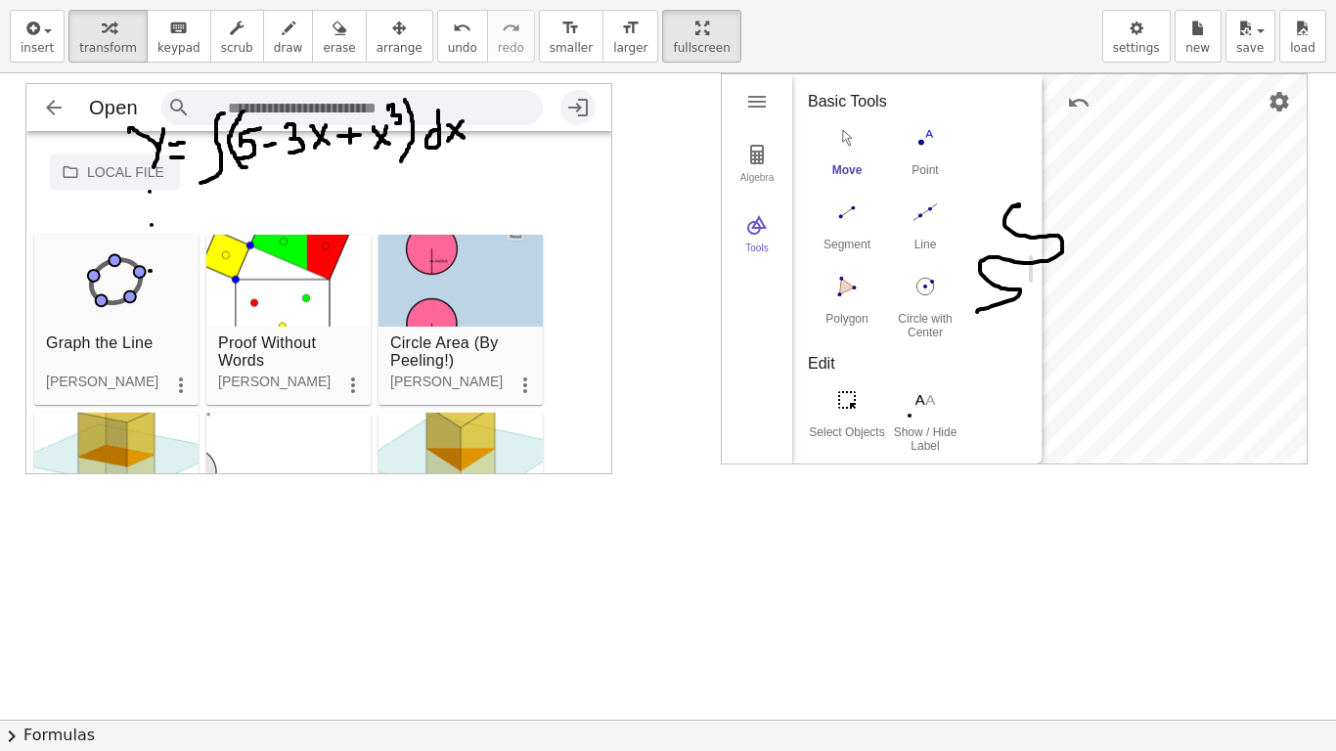
click at [574, 104] on img "Geometry" at bounding box center [577, 107] width 23 height 23
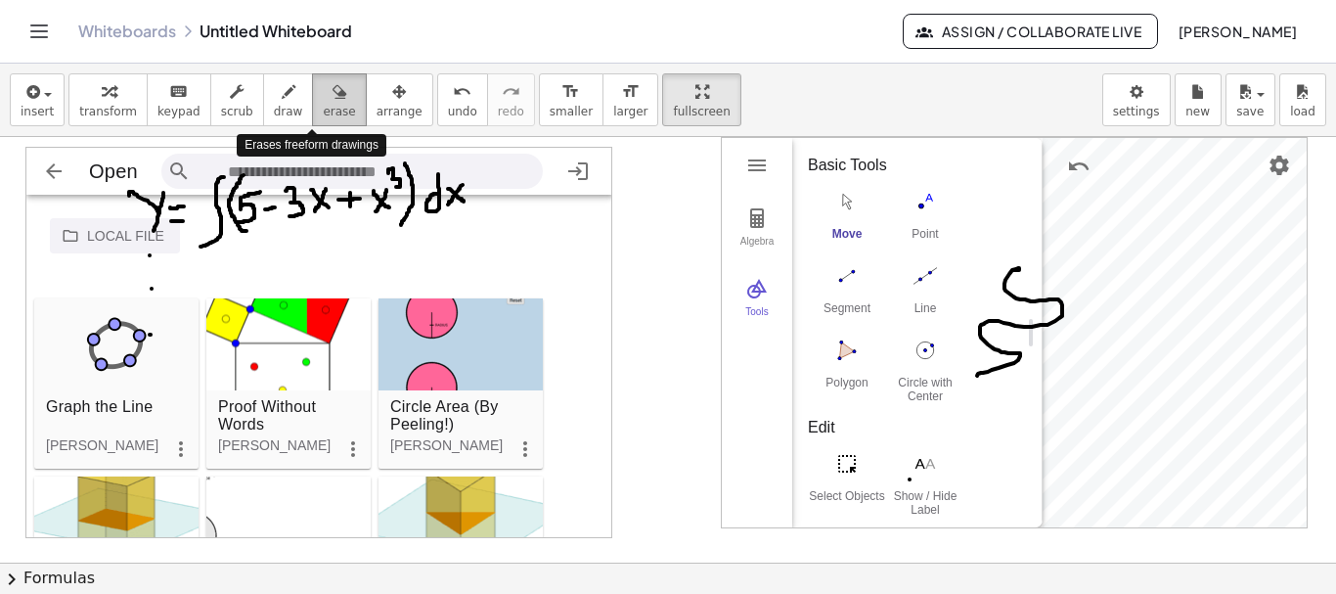
click at [332, 98] on icon "button" at bounding box center [339, 91] width 14 height 23
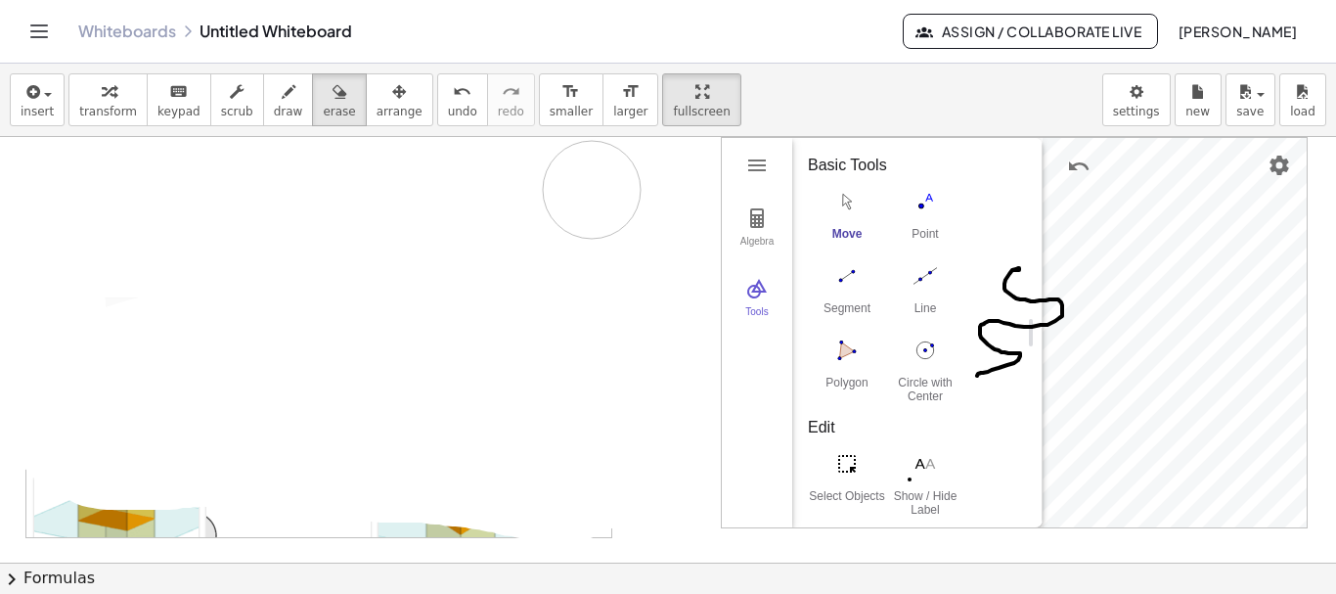
drag, startPoint x: 595, startPoint y: 297, endPoint x: 578, endPoint y: 199, distance: 99.2
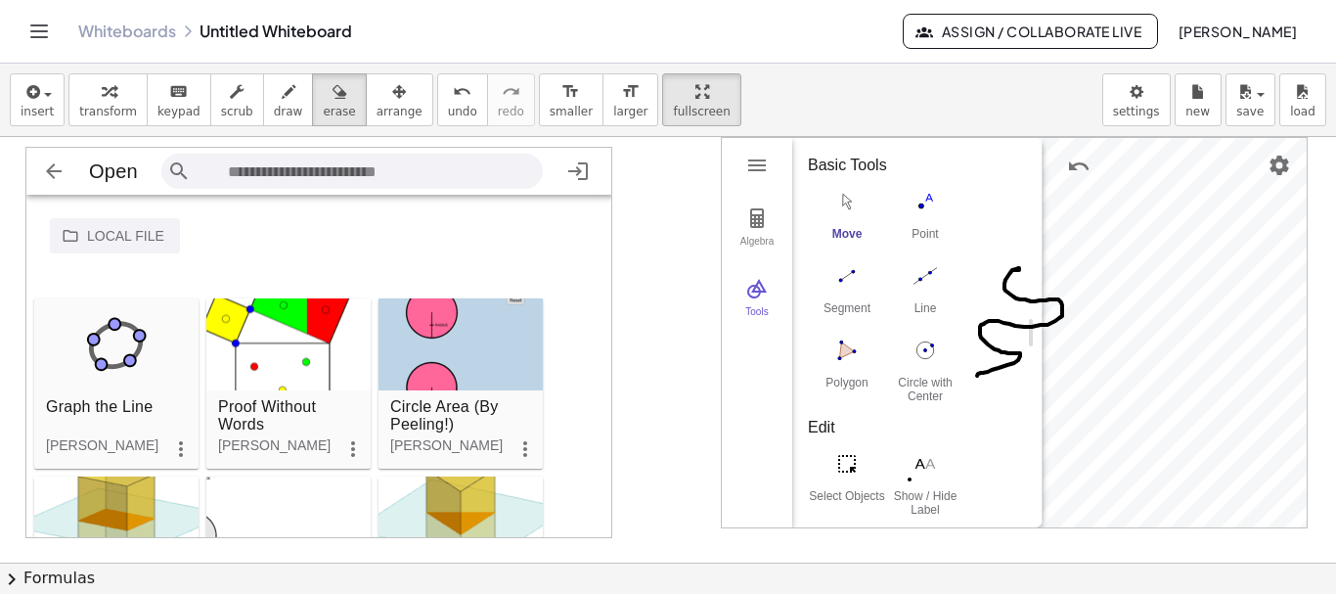
drag, startPoint x: 1265, startPoint y: 214, endPoint x: 1296, endPoint y: 212, distance: 30.4
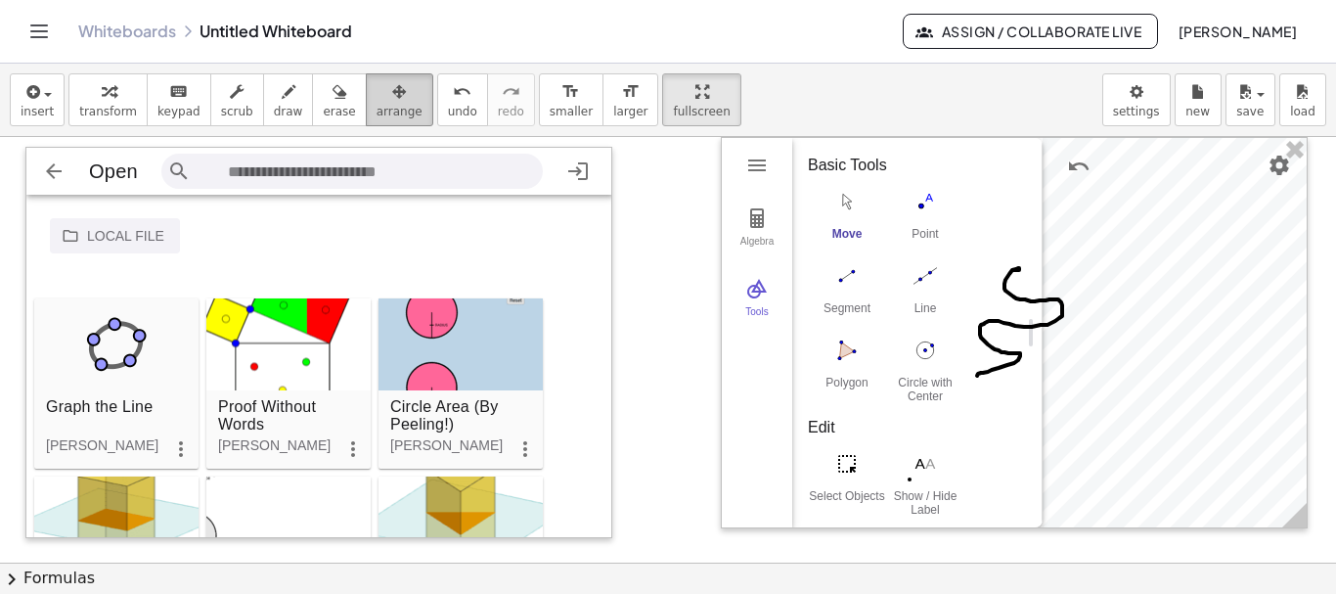
click at [376, 85] on div "button" at bounding box center [399, 90] width 46 height 23
click at [392, 98] on icon "button" at bounding box center [399, 91] width 14 height 23
click at [366, 103] on button "arrange" at bounding box center [399, 99] width 67 height 53
click at [374, 102] on button "arrange" at bounding box center [399, 99] width 67 height 53
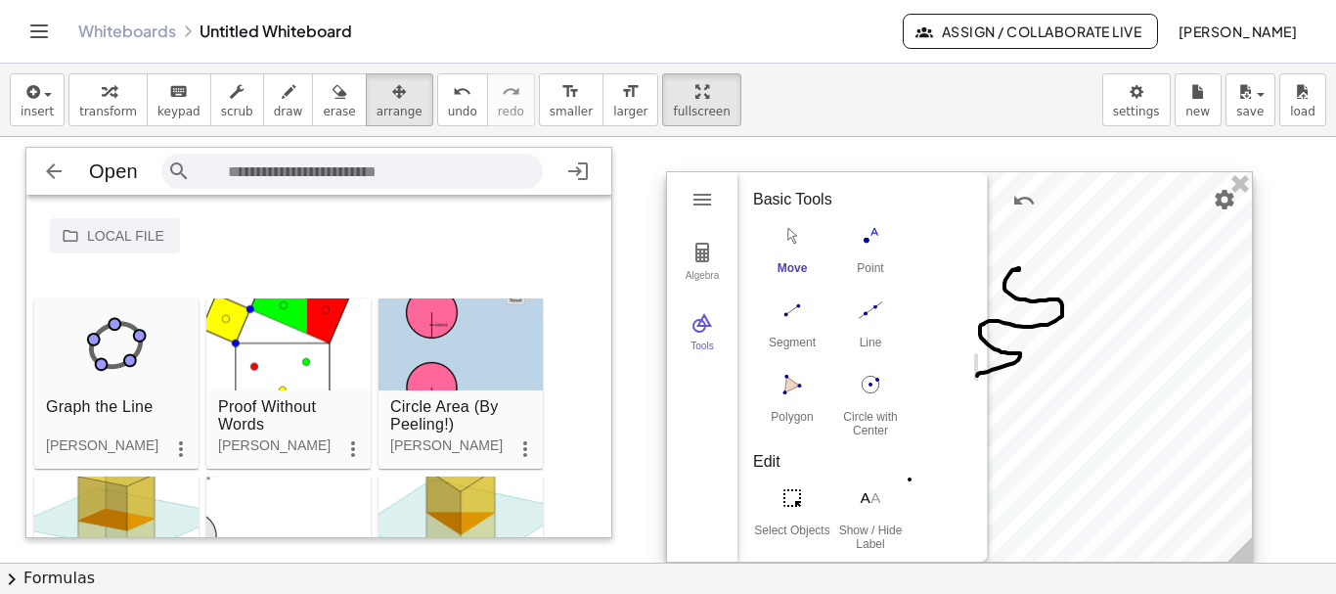
drag, startPoint x: 1068, startPoint y: 243, endPoint x: 1013, endPoint y: 278, distance: 64.6
click at [1013, 278] on div at bounding box center [959, 366] width 585 height 389
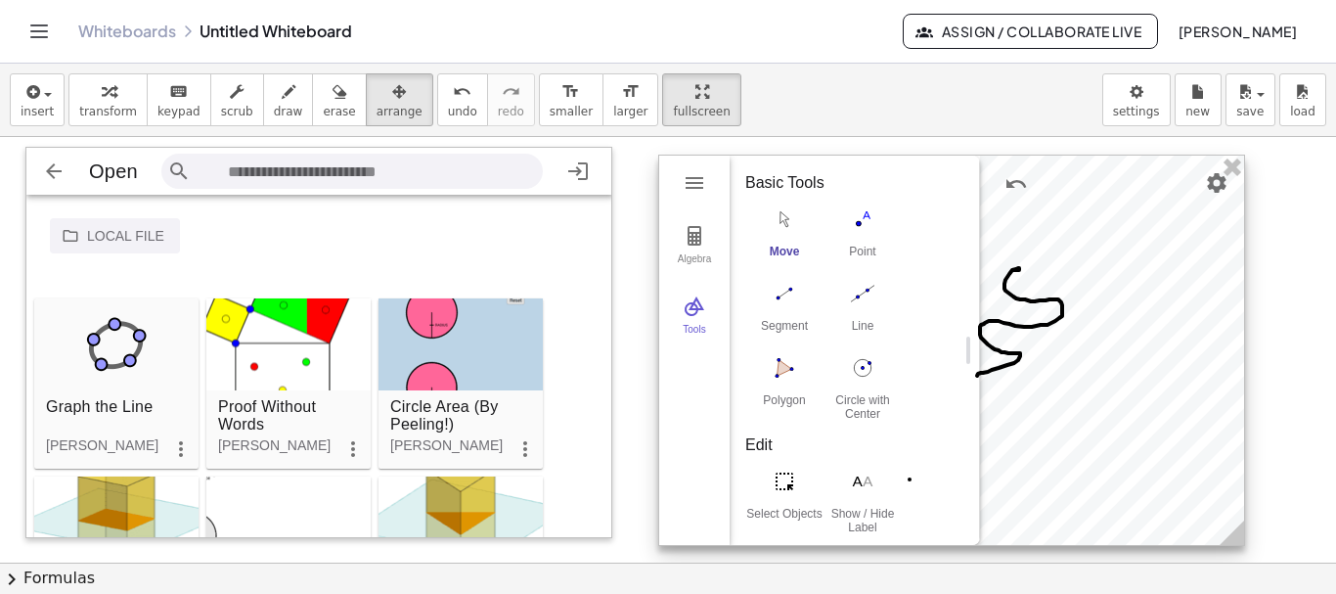
drag, startPoint x: 1028, startPoint y: 299, endPoint x: 1024, endPoint y: 283, distance: 17.1
click at [1022, 283] on div at bounding box center [951, 349] width 585 height 389
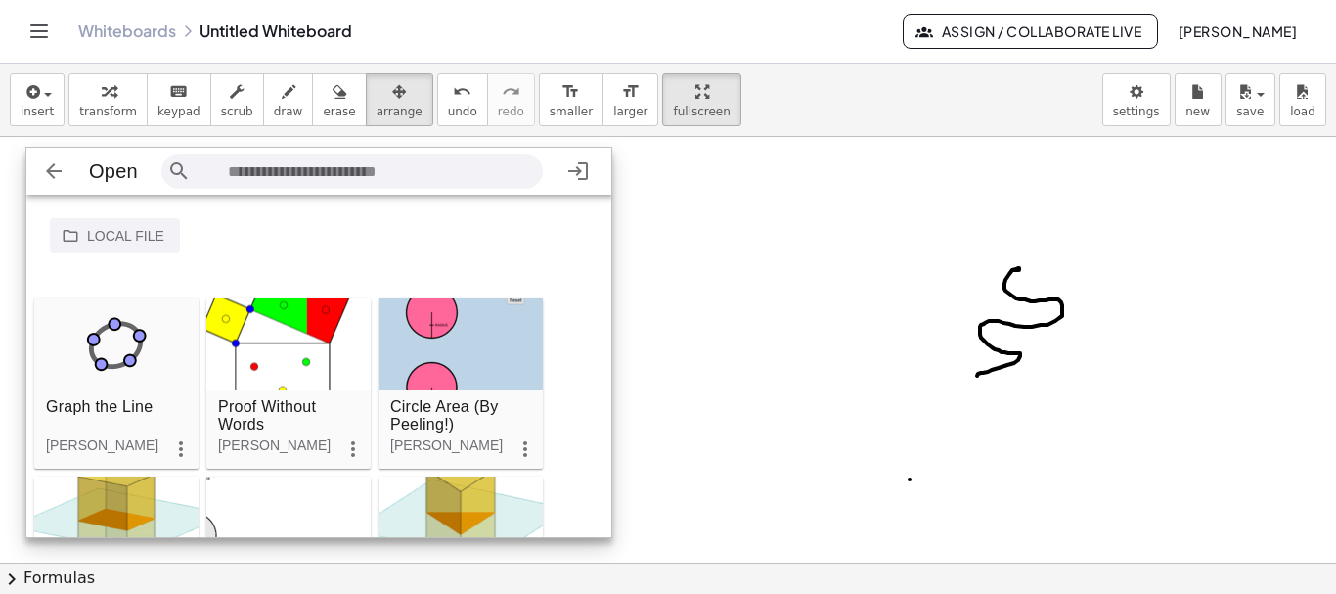
click at [445, 252] on div "Local file Google Drive Graph the Line [PERSON_NAME] Proof Without Words [PERSO…" at bounding box center [319, 367] width 587 height 344
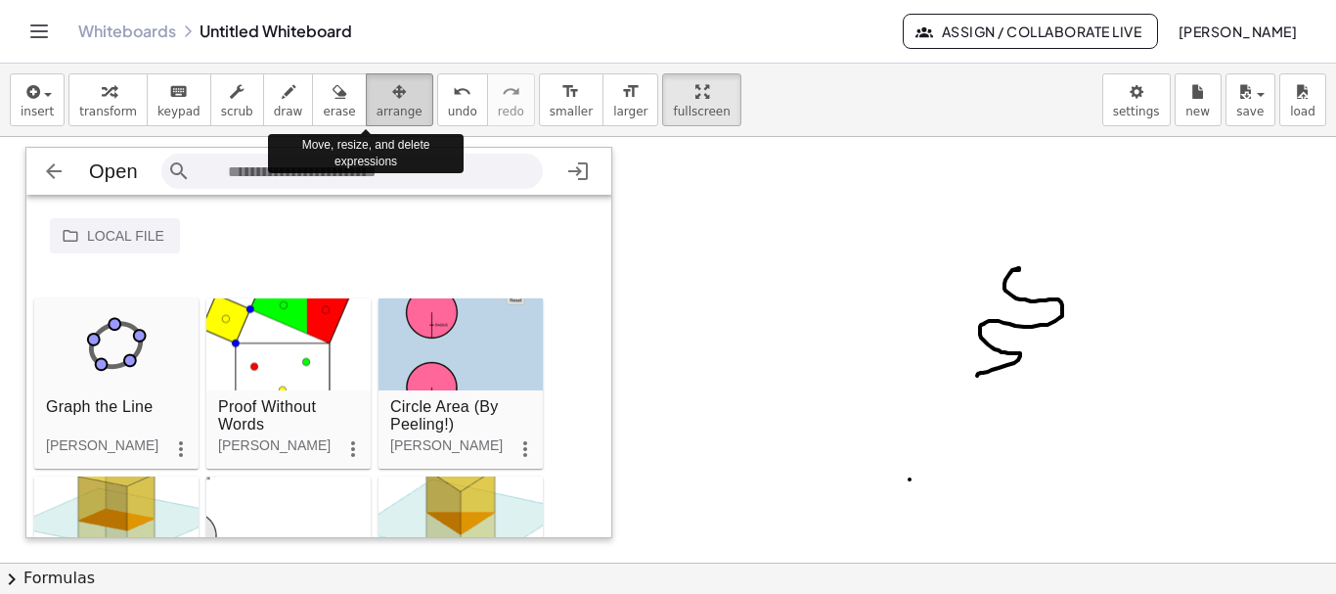
click at [376, 109] on span "arrange" at bounding box center [399, 112] width 46 height 14
click at [376, 107] on span "arrange" at bounding box center [399, 112] width 46 height 14
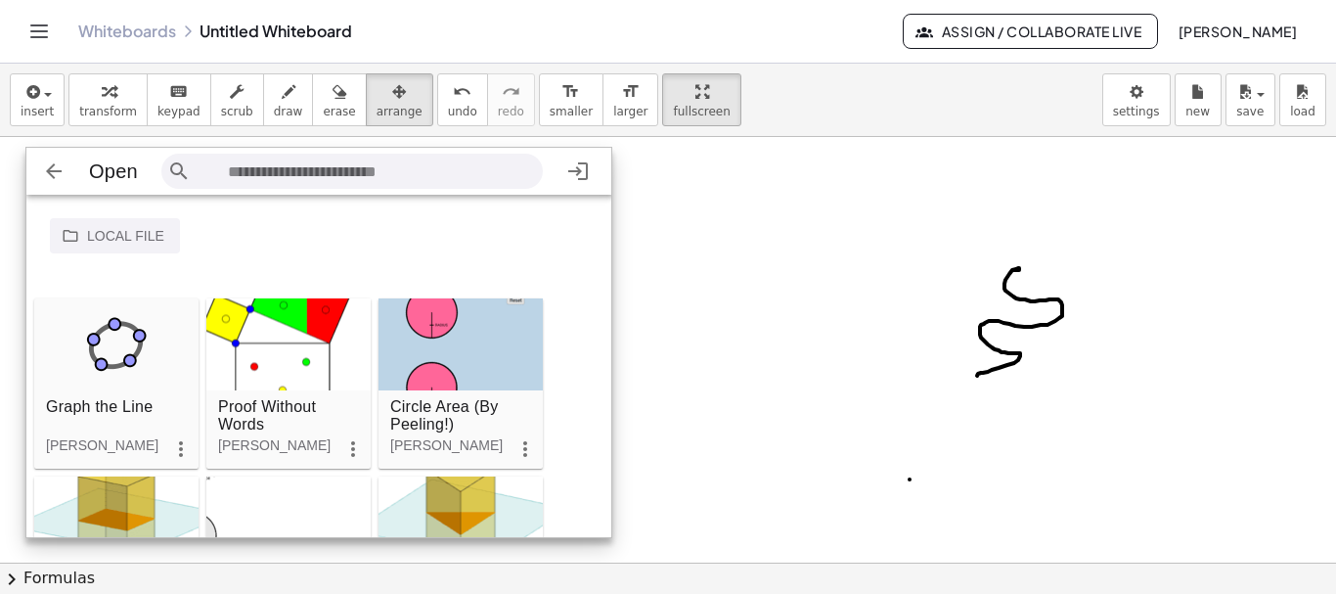
click at [574, 266] on div "Local file Google Drive Graph the Line [PERSON_NAME] Proof Without Words [PERSO…" at bounding box center [319, 367] width 587 height 344
click at [573, 247] on div "Local file Google Drive" at bounding box center [331, 235] width 563 height 35
click at [596, 186] on div "Open Sign in" at bounding box center [319, 171] width 587 height 47
click at [596, 182] on div "Open Sign in" at bounding box center [319, 171] width 587 height 47
click at [549, 181] on div "Open Sign in" at bounding box center [319, 171] width 587 height 47
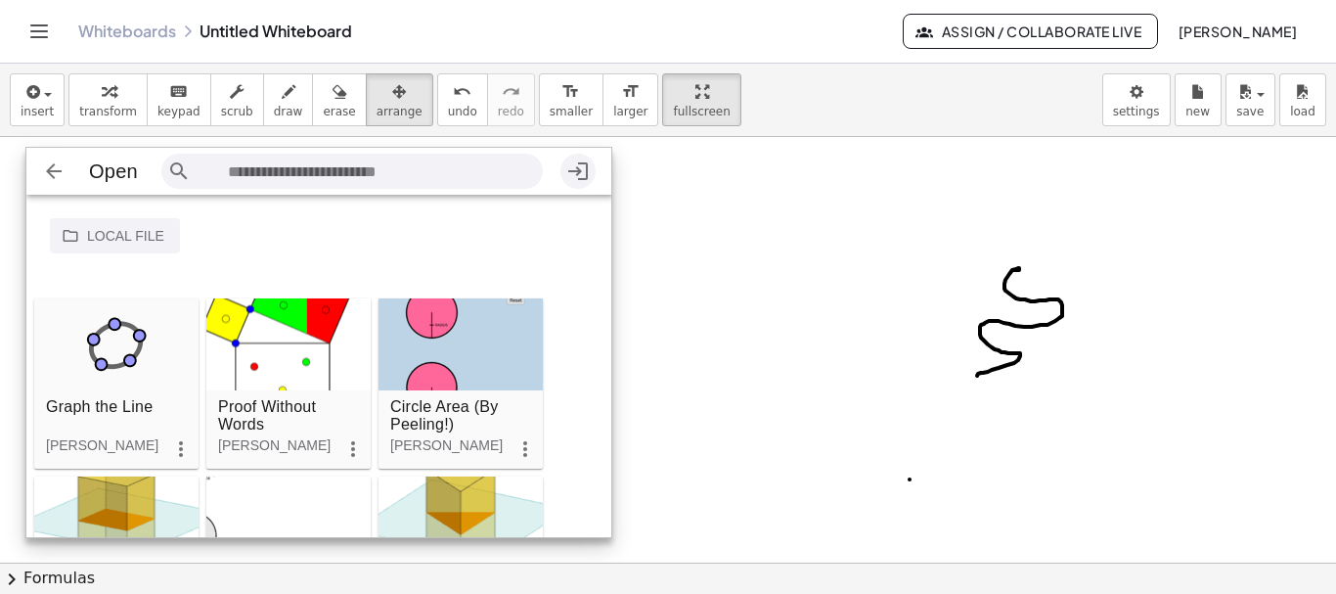
drag, startPoint x: 553, startPoint y: 186, endPoint x: 572, endPoint y: 188, distance: 18.7
click at [555, 186] on div "Open Sign in" at bounding box center [319, 171] width 587 height 47
click at [575, 197] on div "Local file Google Drive Graph the Line [PERSON_NAME] Proof Without Words [PERSO…" at bounding box center [319, 367] width 587 height 344
click at [566, 281] on div "Local file Google Drive Graph the Line [PERSON_NAME] Proof Without Words [PERSO…" at bounding box center [319, 367] width 587 height 344
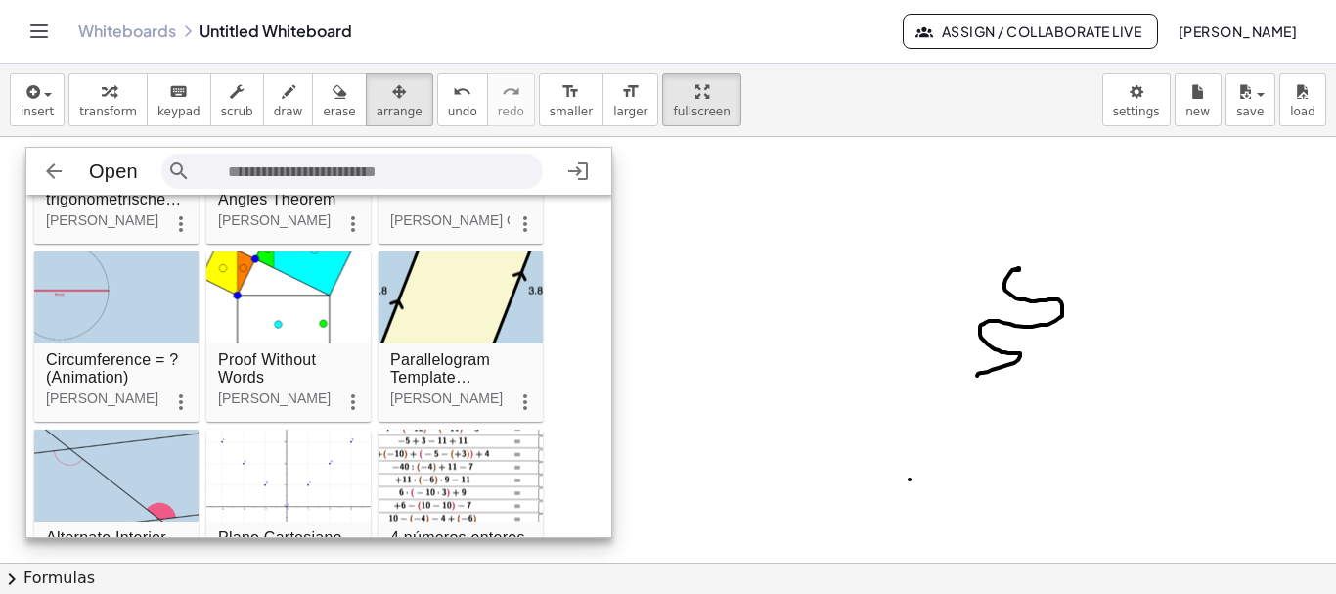
scroll to position [1547, 0]
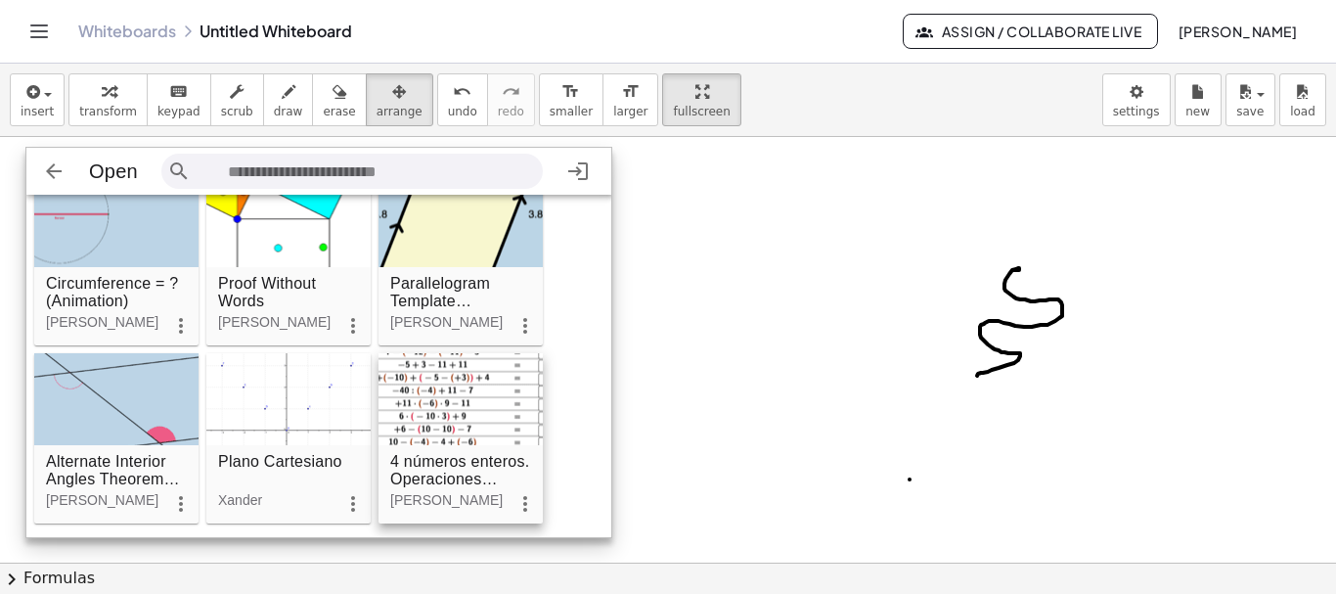
click at [426, 417] on div "Geometry" at bounding box center [460, 399] width 164 height 92
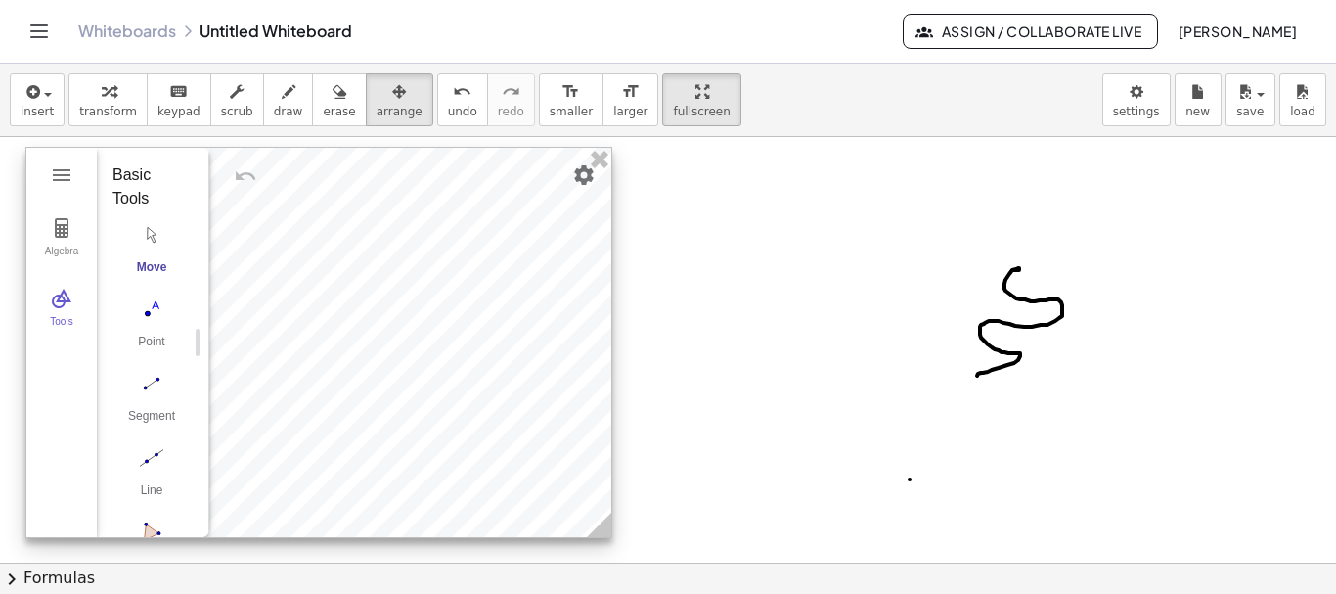
click at [425, 417] on div at bounding box center [318, 342] width 585 height 389
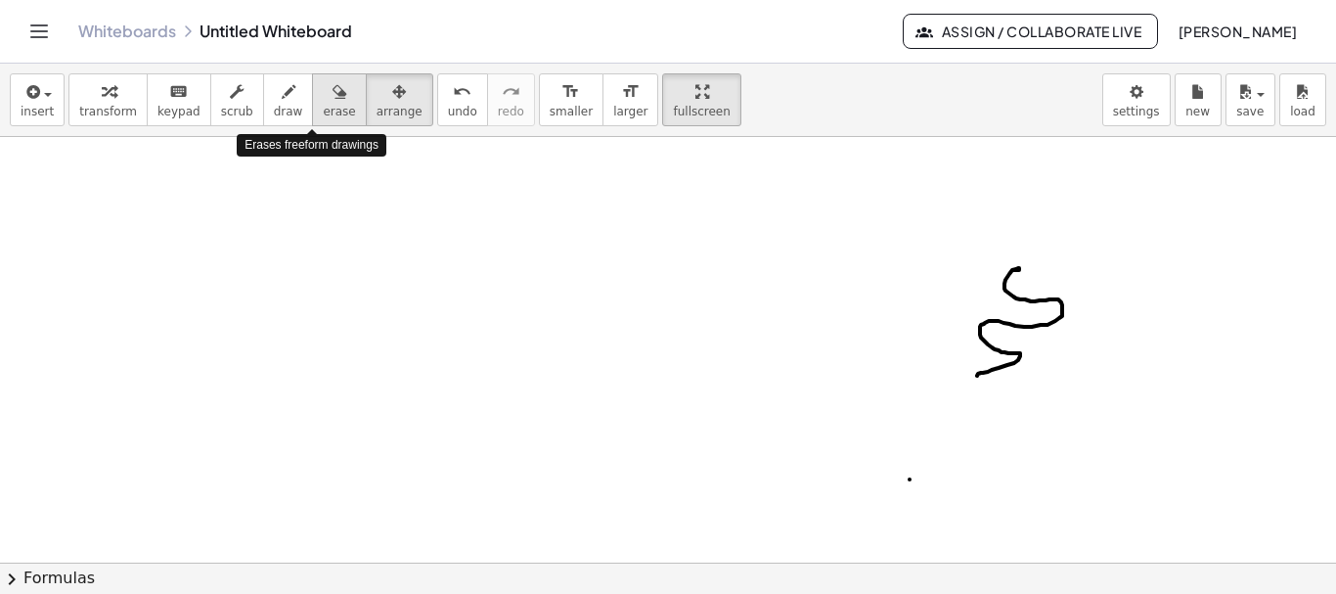
click at [332, 99] on icon "button" at bounding box center [339, 91] width 14 height 23
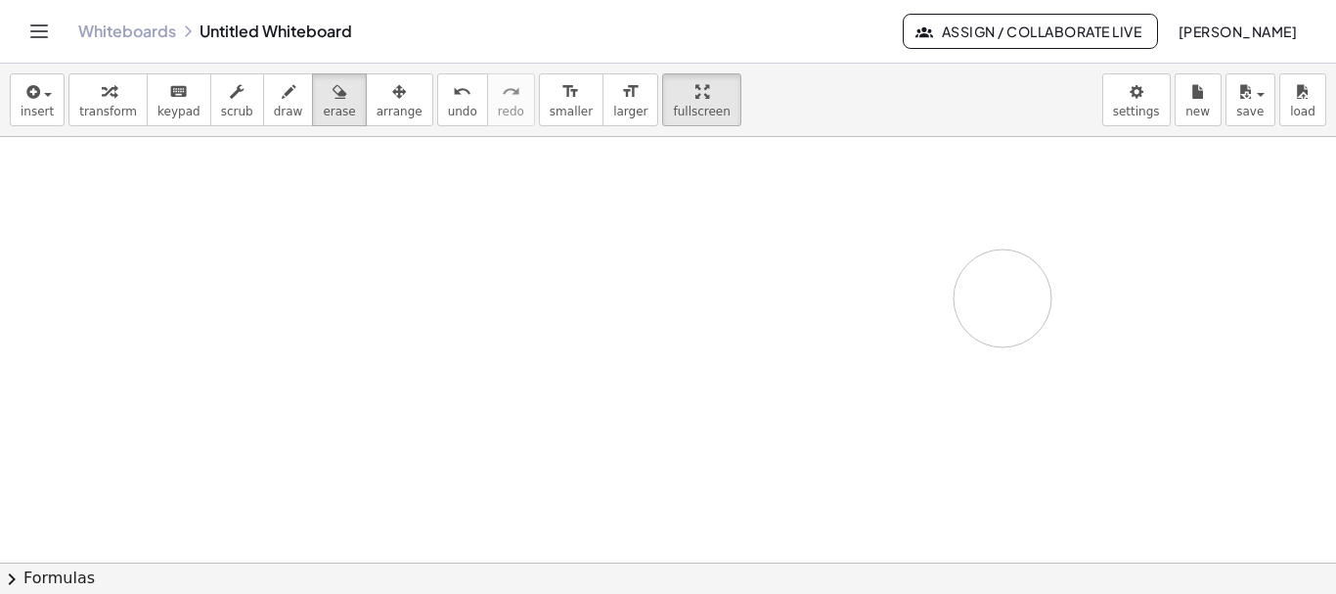
drag, startPoint x: 983, startPoint y: 473, endPoint x: 1033, endPoint y: 292, distance: 187.7
